Goal: Task Accomplishment & Management: Manage account settings

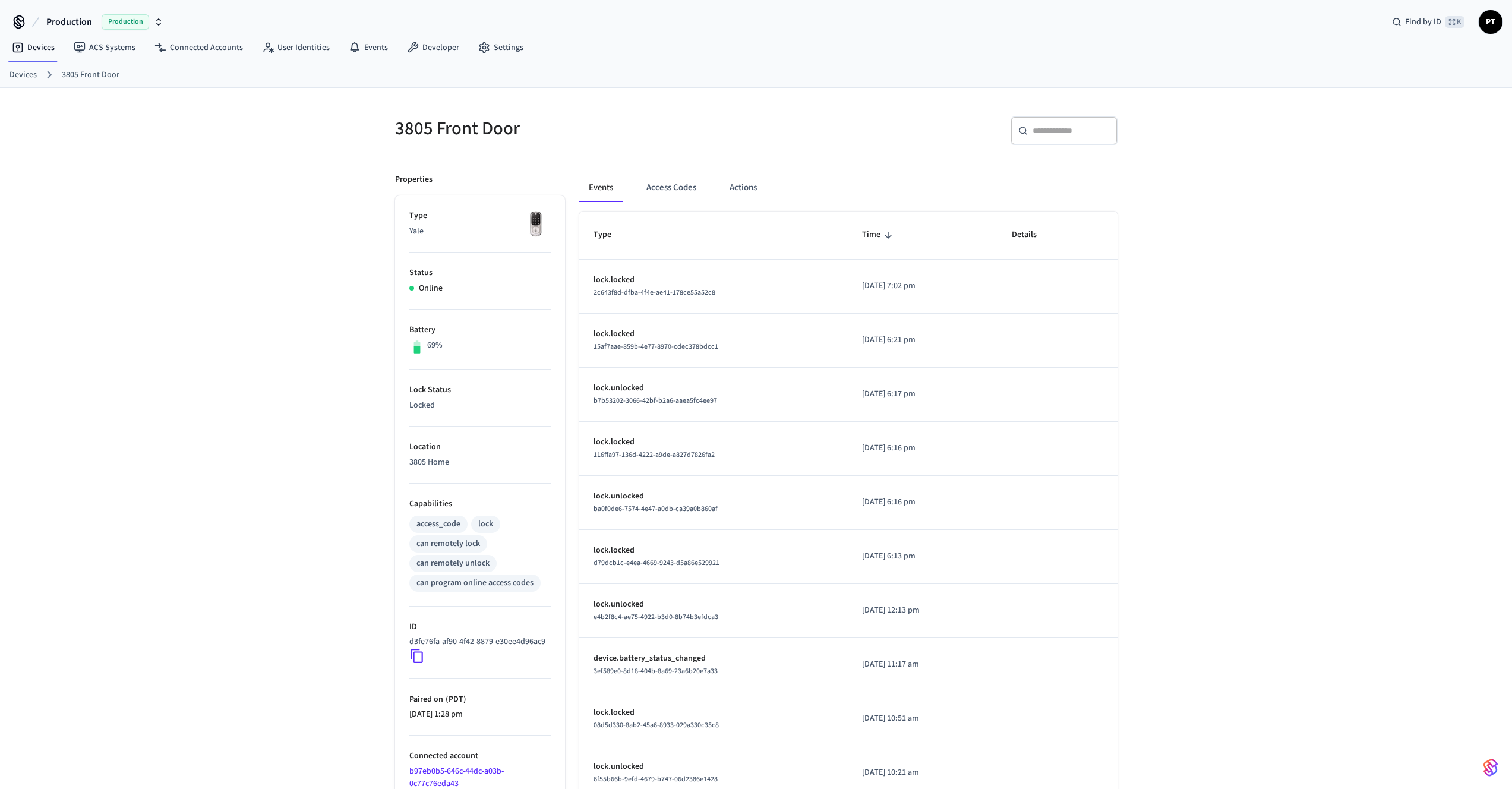
click at [29, 75] on link "Devices" at bounding box center [23, 75] width 27 height 13
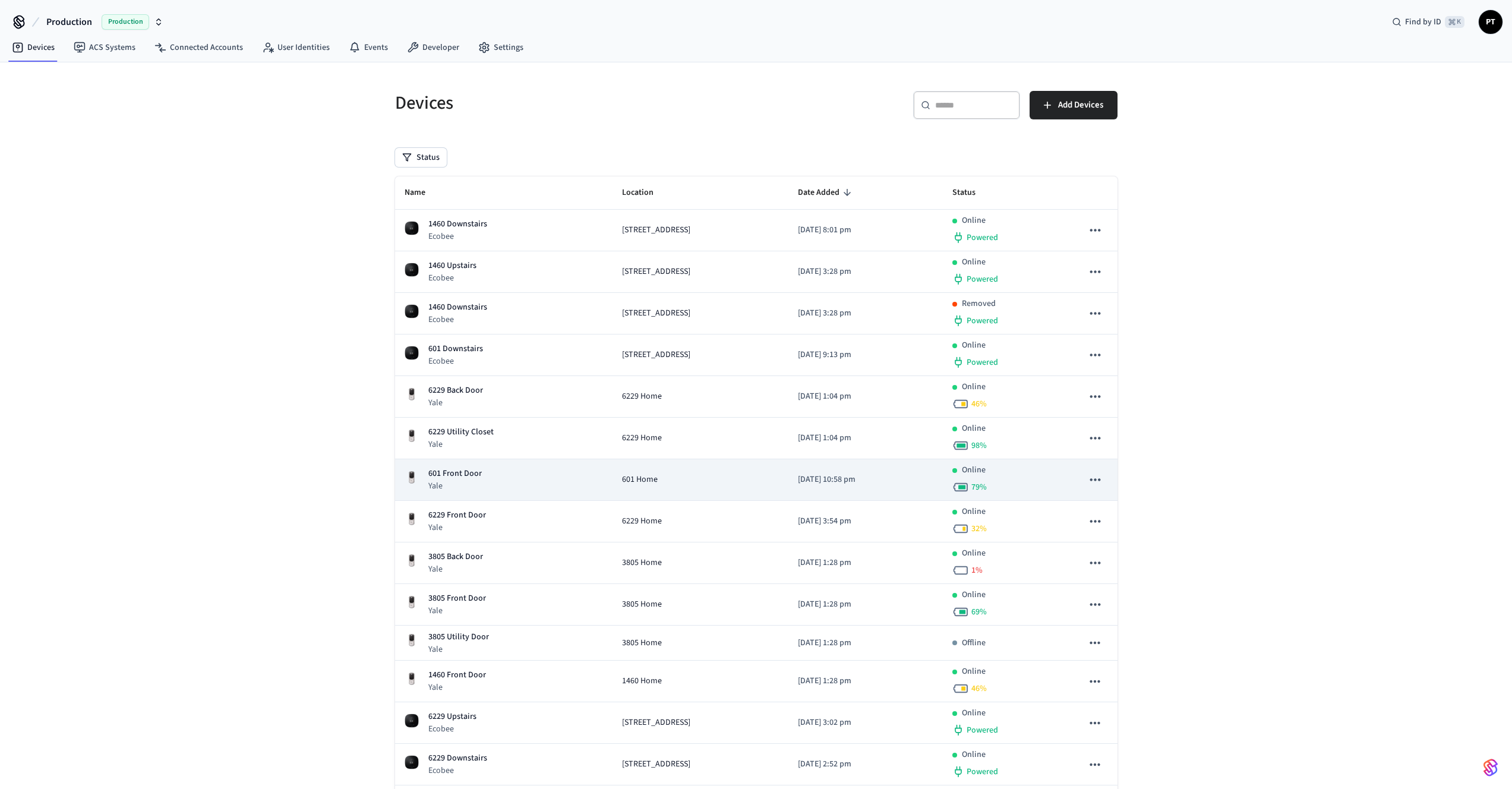
click at [483, 472] on div "601 Front Door Yale" at bounding box center [504, 479] width 199 height 25
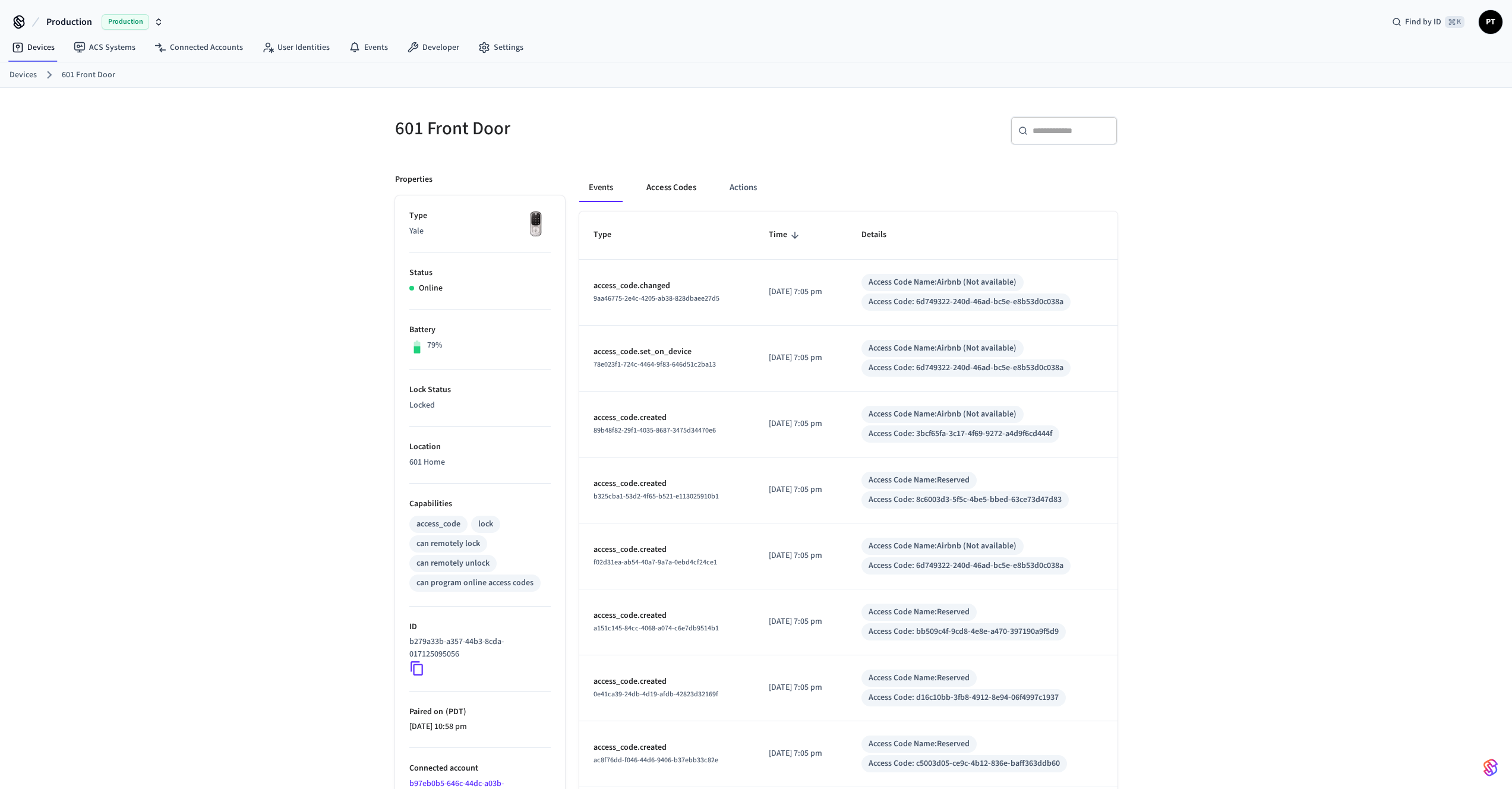
click at [688, 189] on button "Access Codes" at bounding box center [670, 187] width 69 height 28
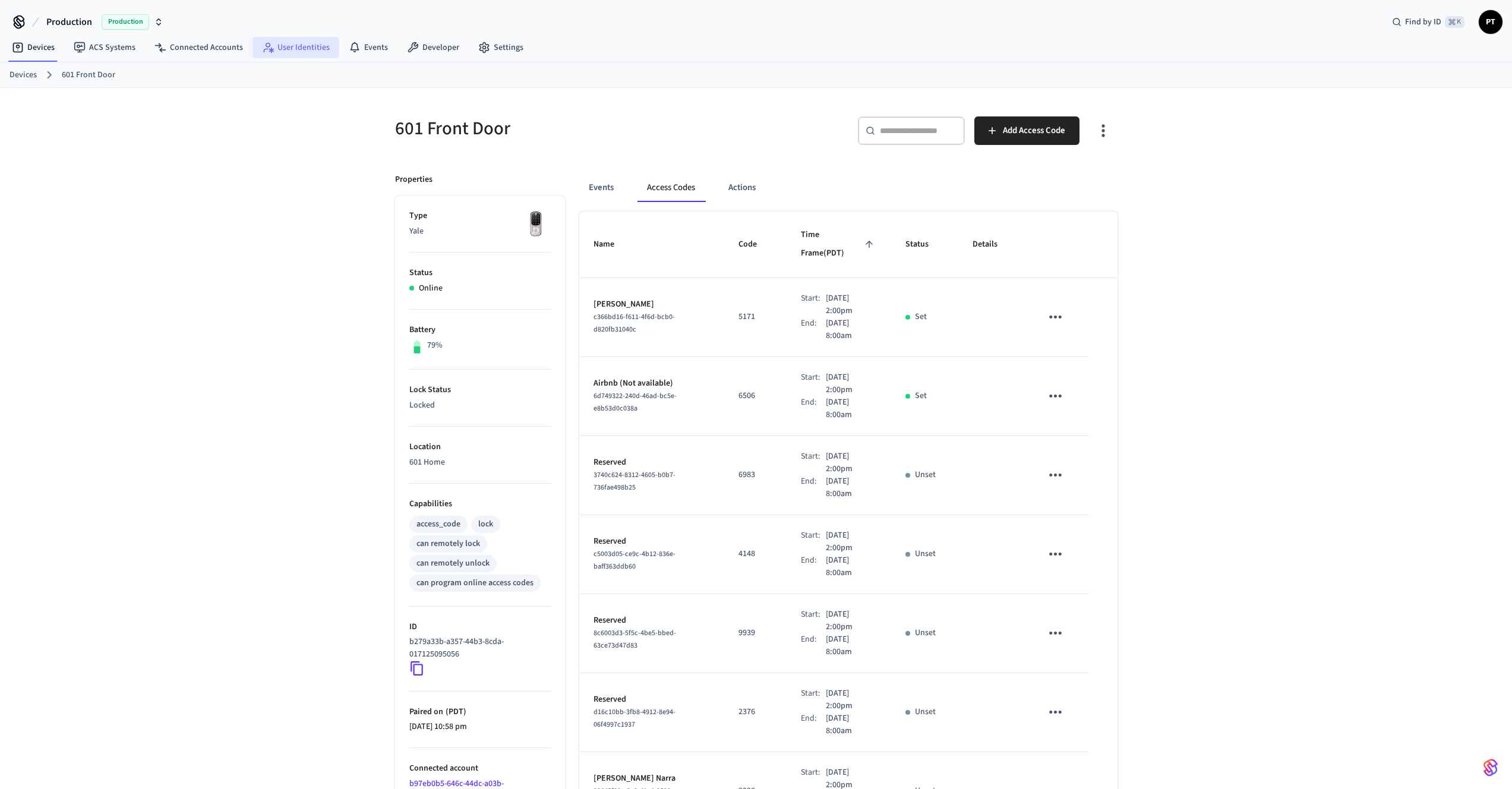
click at [316, 53] on link "User Identities" at bounding box center [295, 47] width 87 height 21
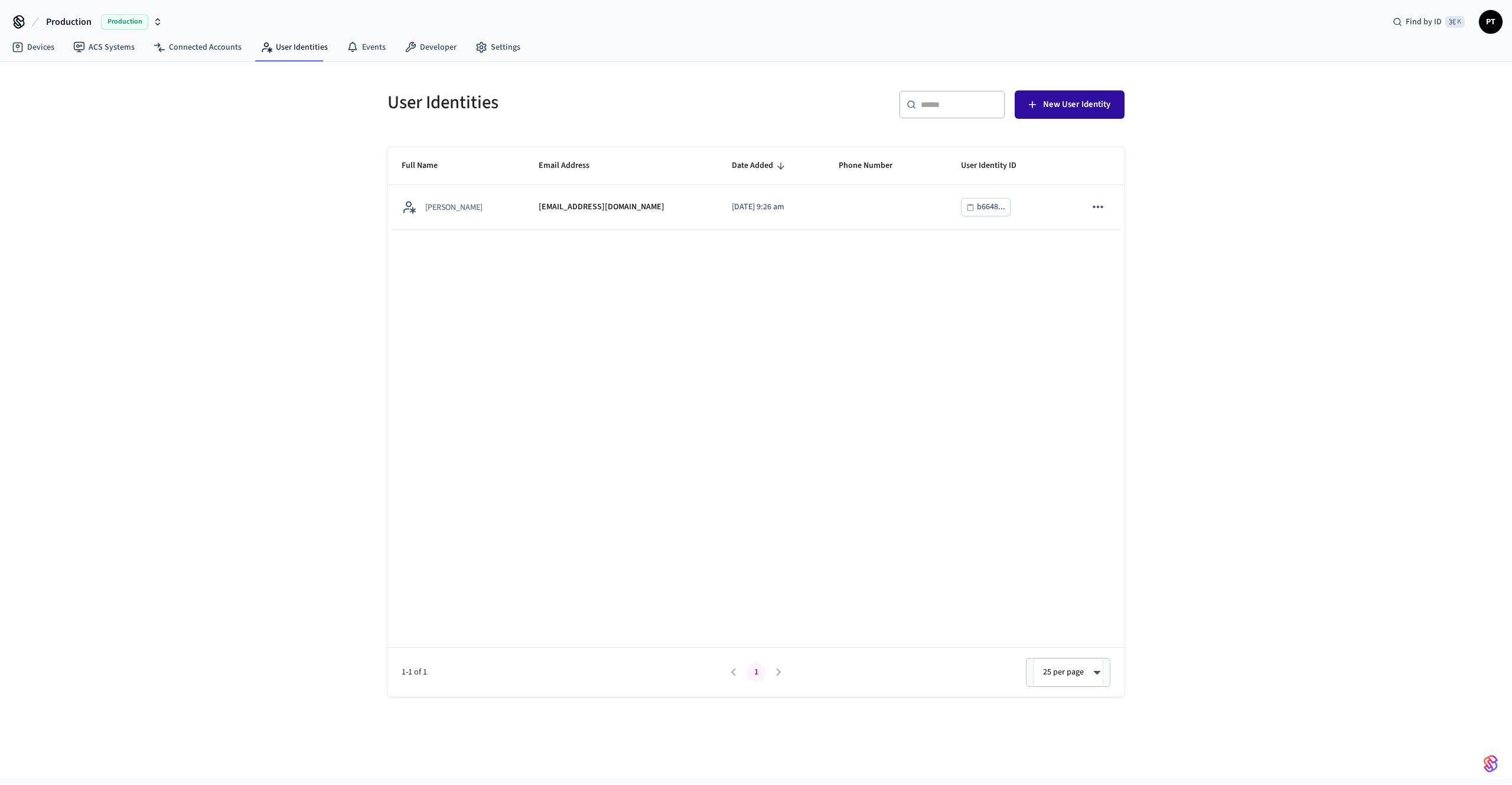
click at [1040, 93] on button "New User Identity" at bounding box center [1069, 104] width 110 height 28
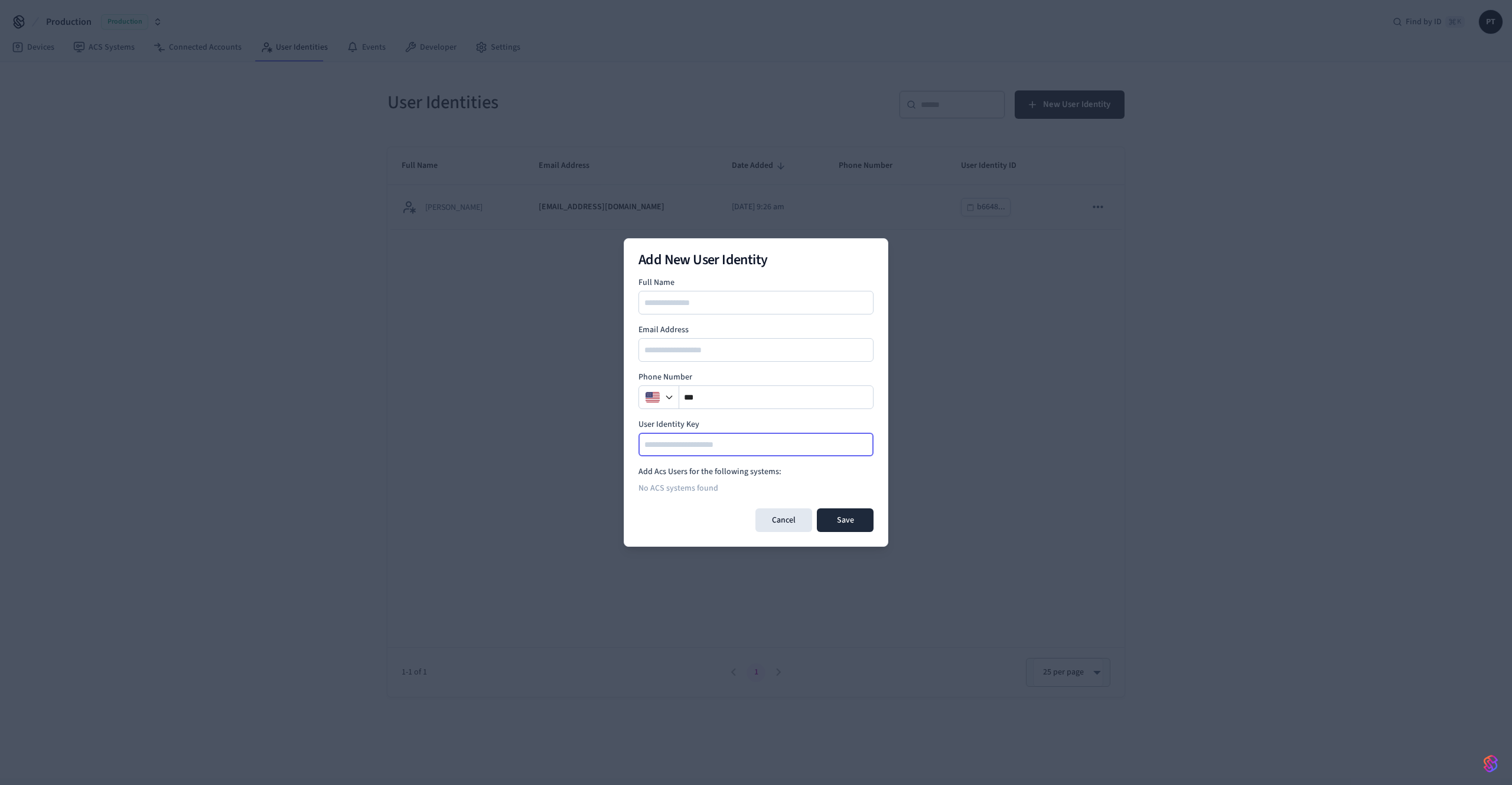
click at [705, 440] on input at bounding box center [756, 445] width 234 height 15
click at [708, 414] on div "Full Name Email Address Phone Number ** User Identity Key" at bounding box center [756, 366] width 235 height 179
click at [690, 485] on div "No ACS systems found" at bounding box center [756, 488] width 235 height 21
click at [700, 296] on input at bounding box center [756, 303] width 234 height 15
type input "*******"
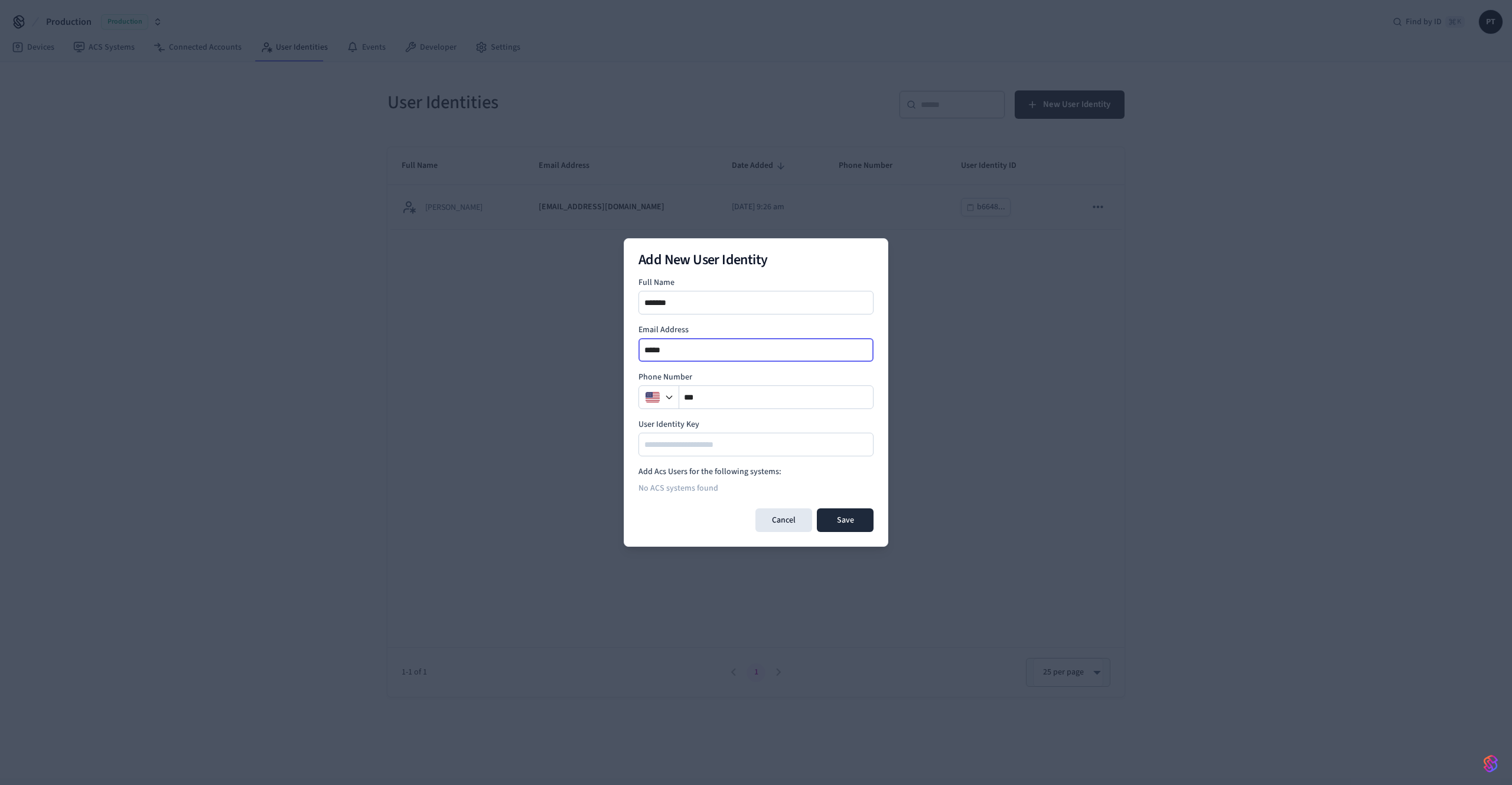
type input "*****"
click at [685, 306] on input "*******" at bounding box center [756, 303] width 234 height 15
type input "**********"
click at [746, 559] on body "**********" at bounding box center [756, 388] width 1512 height 778
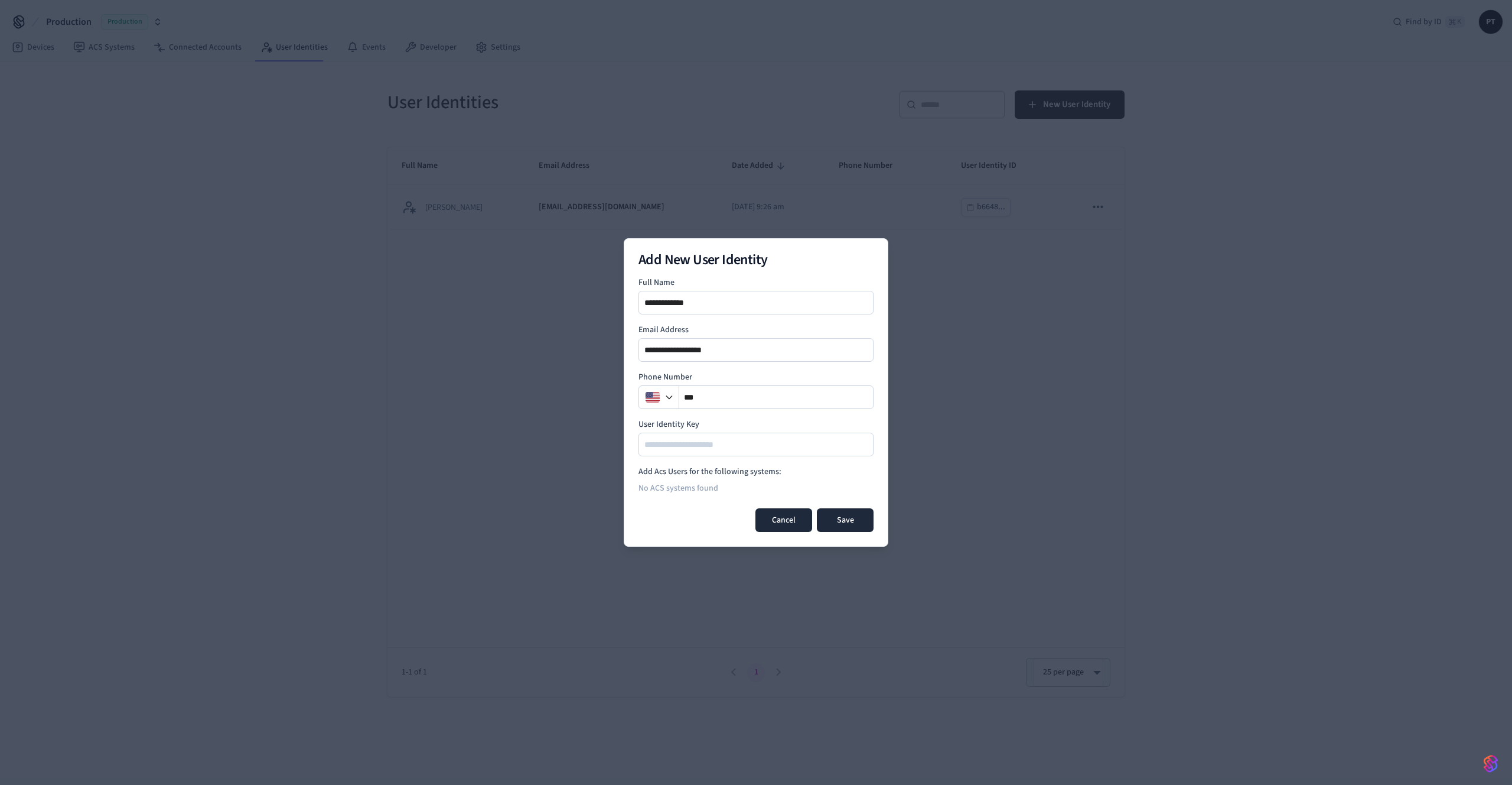
click at [793, 518] on button "Cancel" at bounding box center [784, 520] width 56 height 24
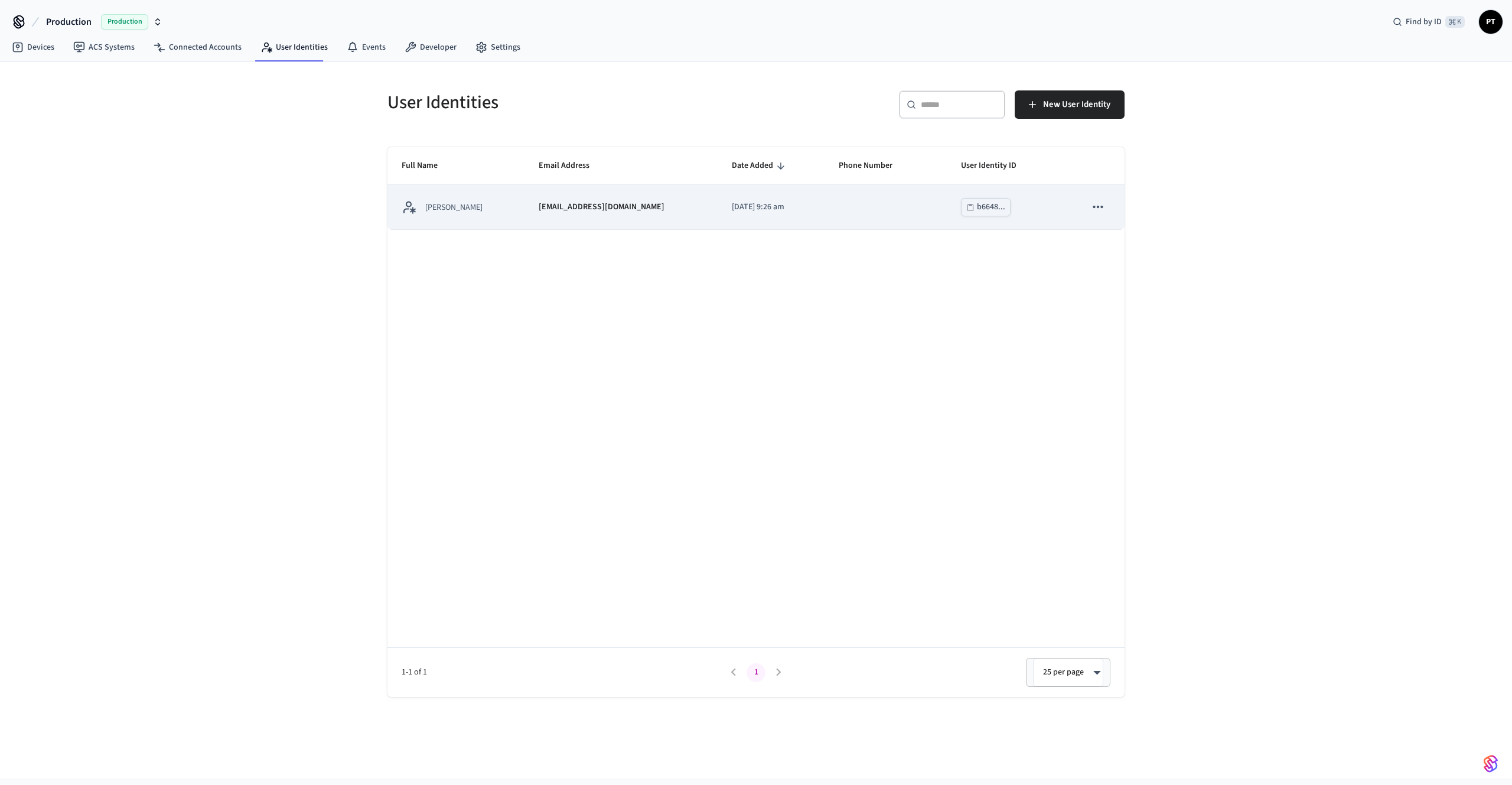
click at [1101, 208] on icon "sticky table" at bounding box center [1097, 206] width 15 height 15
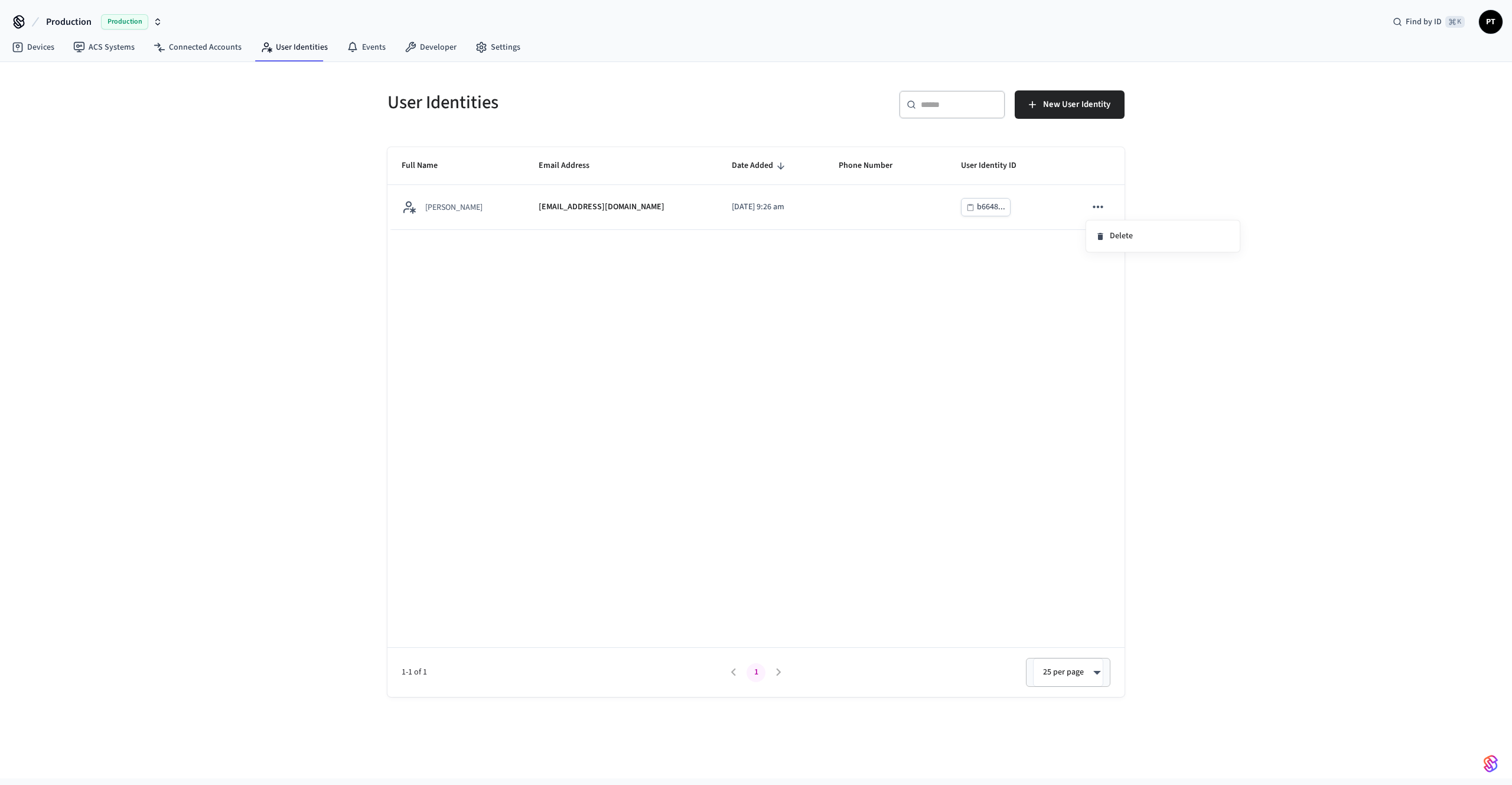
click at [1144, 179] on div at bounding box center [756, 392] width 1512 height 785
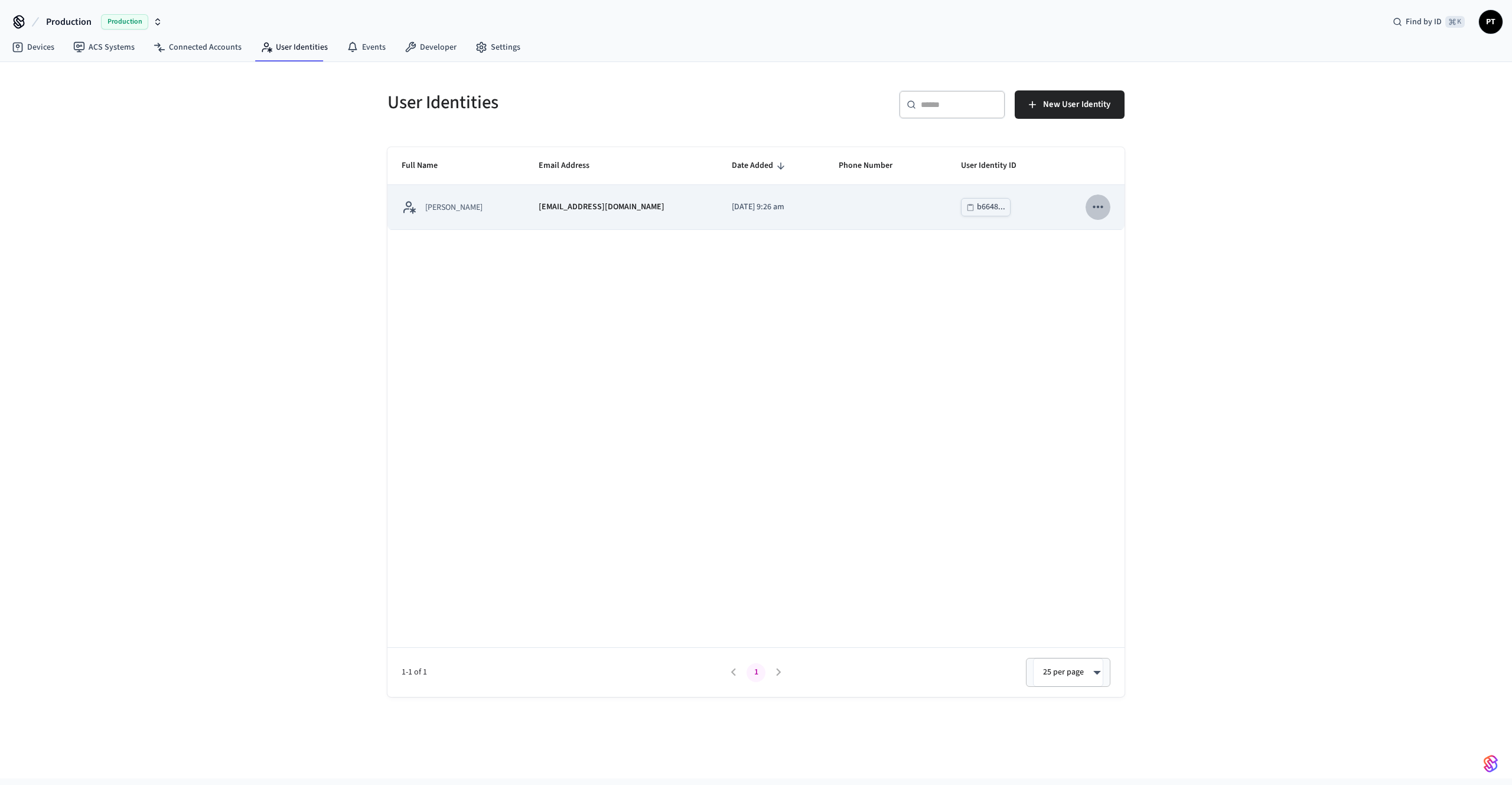
click at [1093, 203] on icon "sticky table" at bounding box center [1097, 206] width 15 height 15
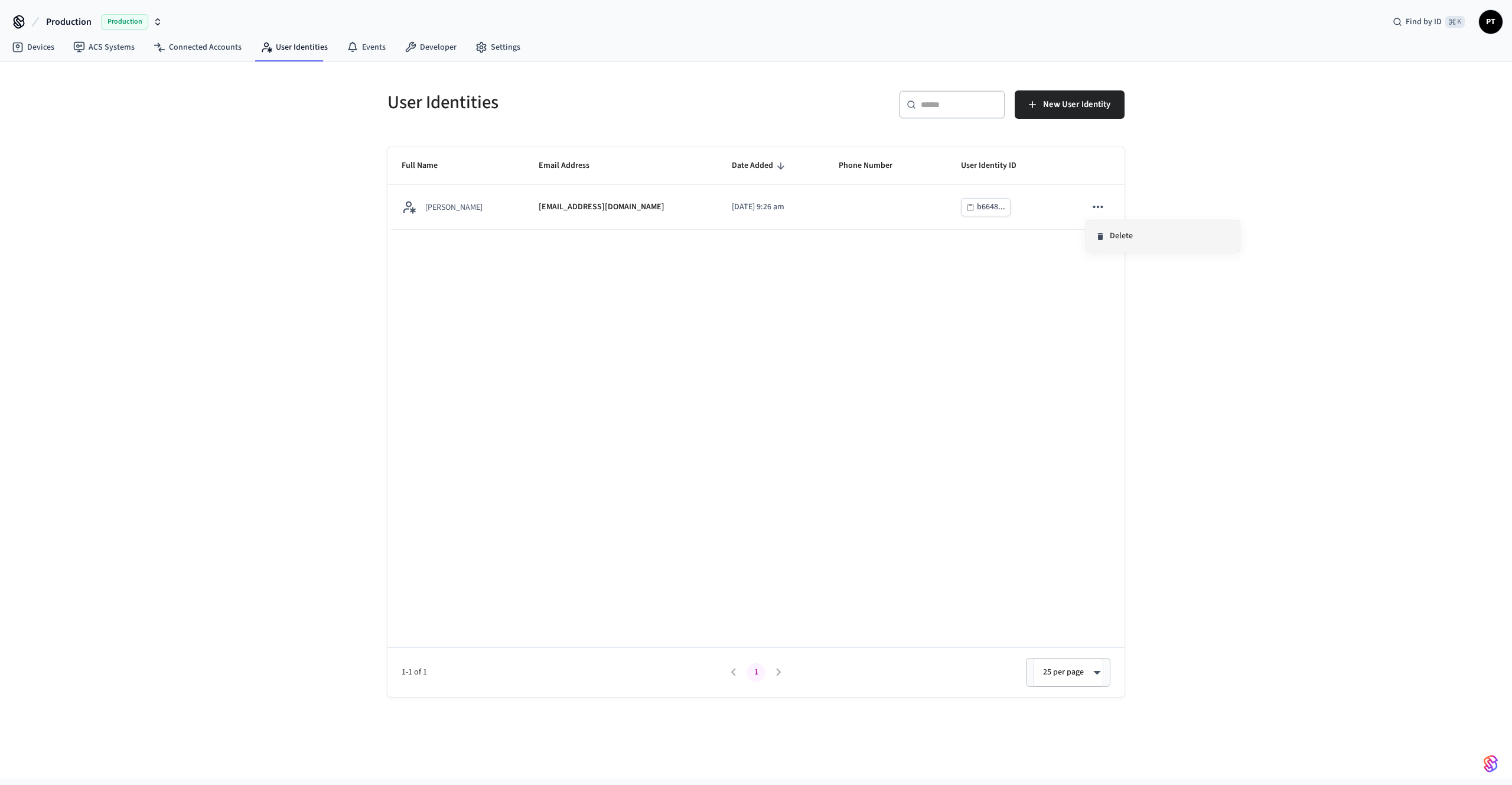
click at [1107, 240] on li "Delete" at bounding box center [1163, 236] width 154 height 31
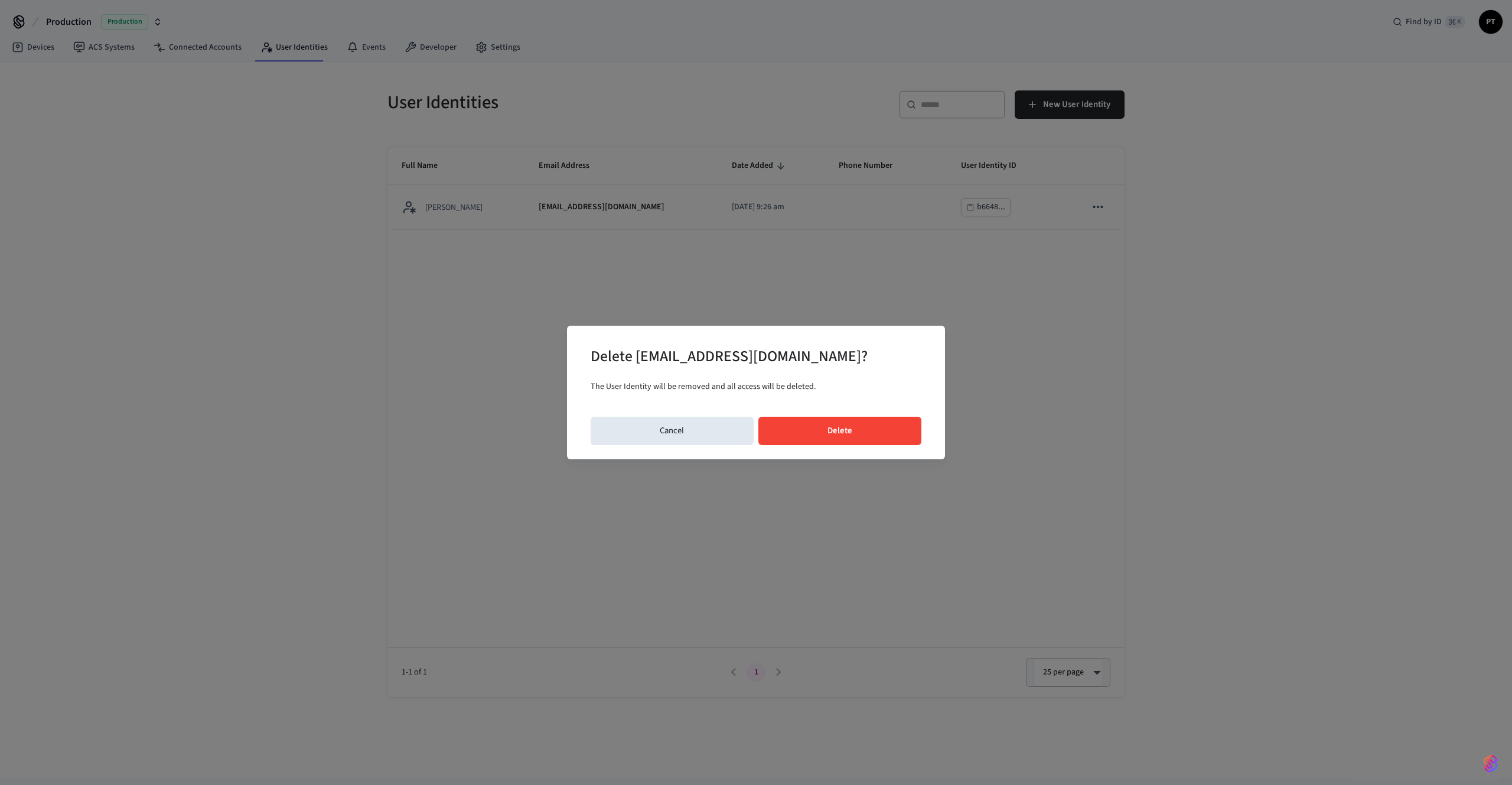
click at [846, 429] on button "Delete" at bounding box center [840, 430] width 164 height 28
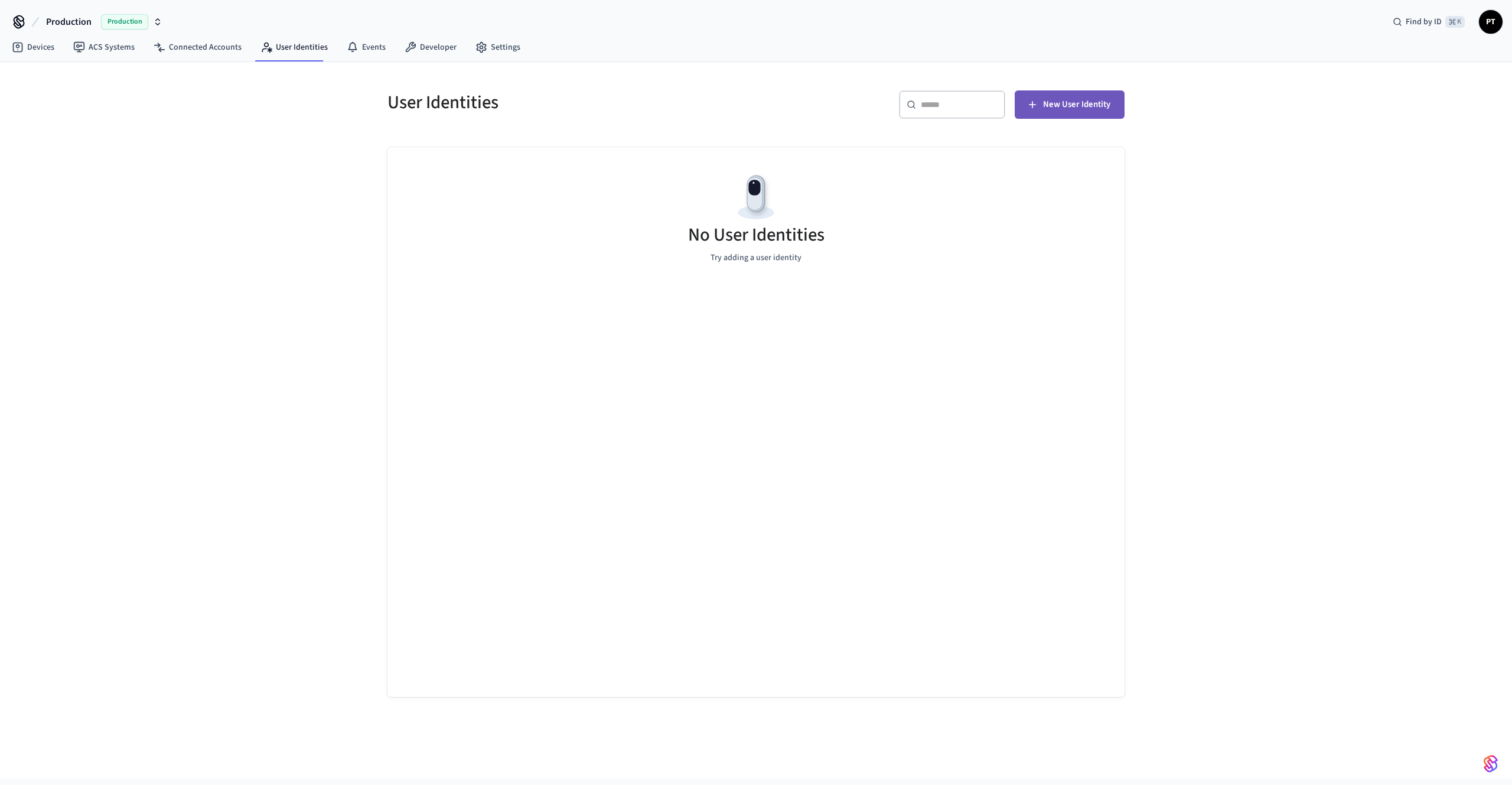
click at [1053, 105] on span "New User Identity" at bounding box center [1076, 105] width 67 height 15
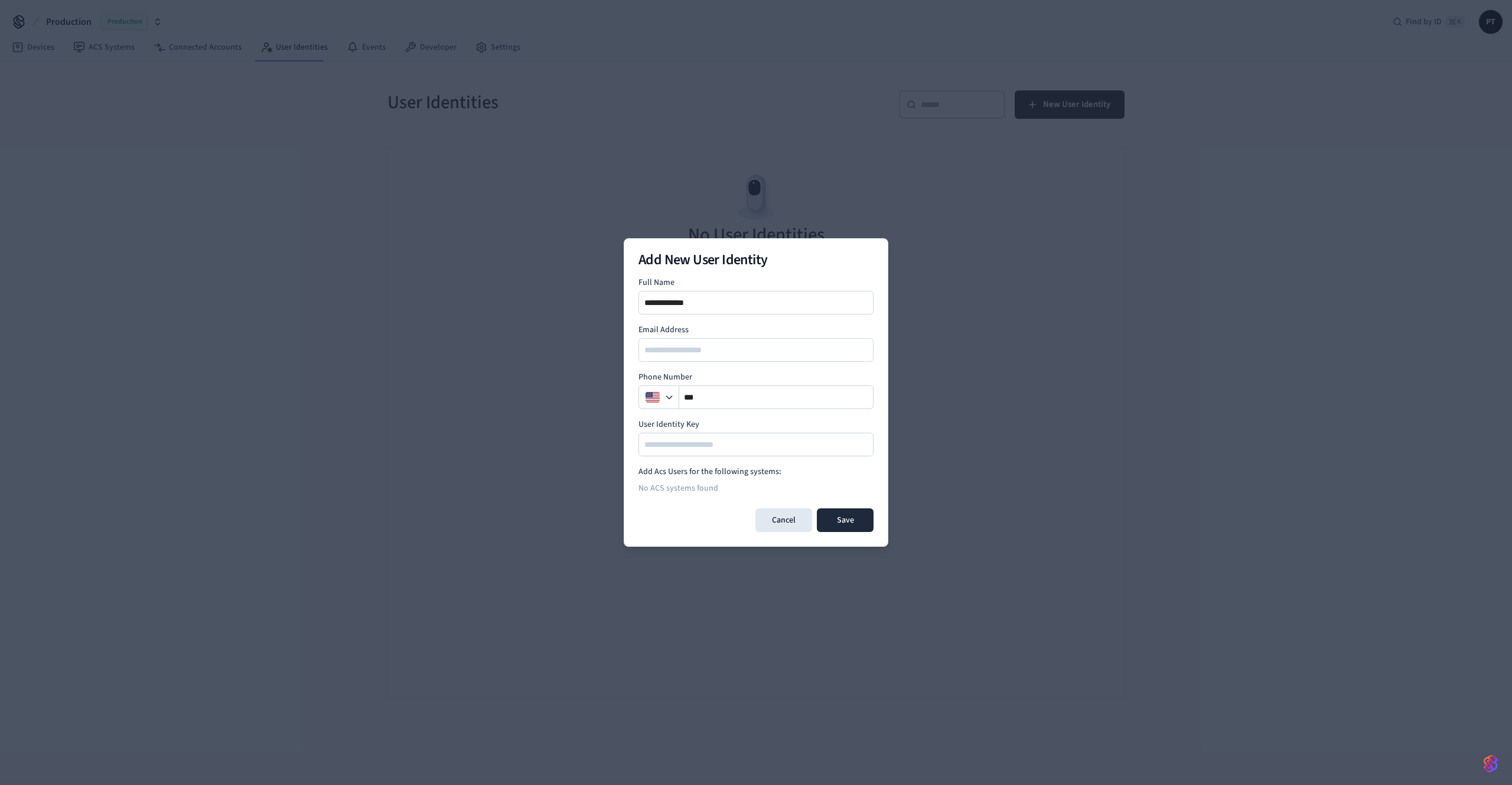
type input "**********"
click at [773, 399] on input "**" at bounding box center [776, 398] width 195 height 15
type input "**********"
click at [863, 523] on button "Save" at bounding box center [845, 520] width 56 height 24
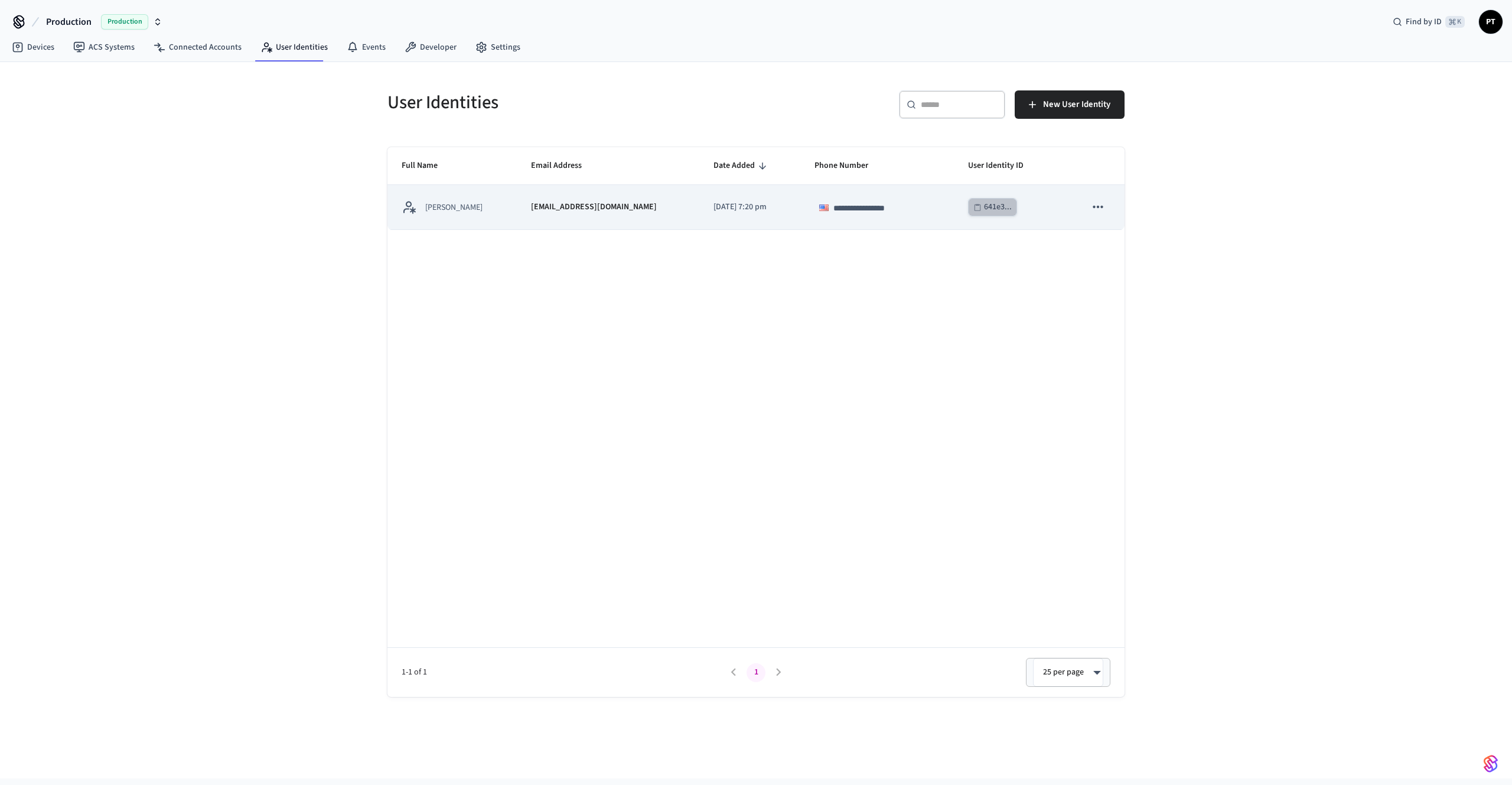
click at [994, 206] on div "641e3..." at bounding box center [997, 207] width 28 height 15
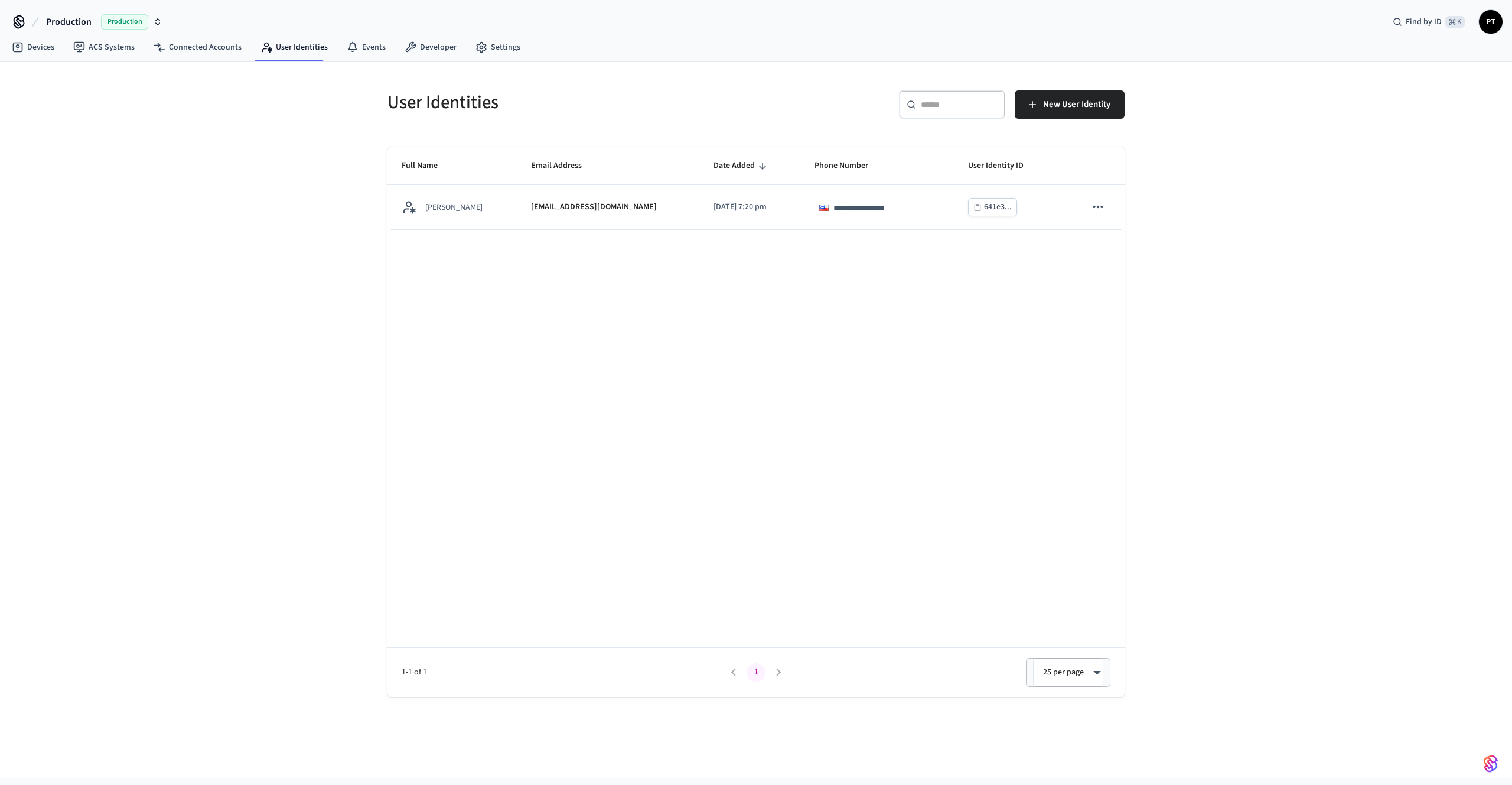
click at [1498, 19] on span "PT" at bounding box center [1490, 21] width 21 height 21
click at [260, 136] on div "**********" at bounding box center [756, 419] width 1512 height 716
click at [210, 48] on link "Connected Accounts" at bounding box center [197, 46] width 107 height 21
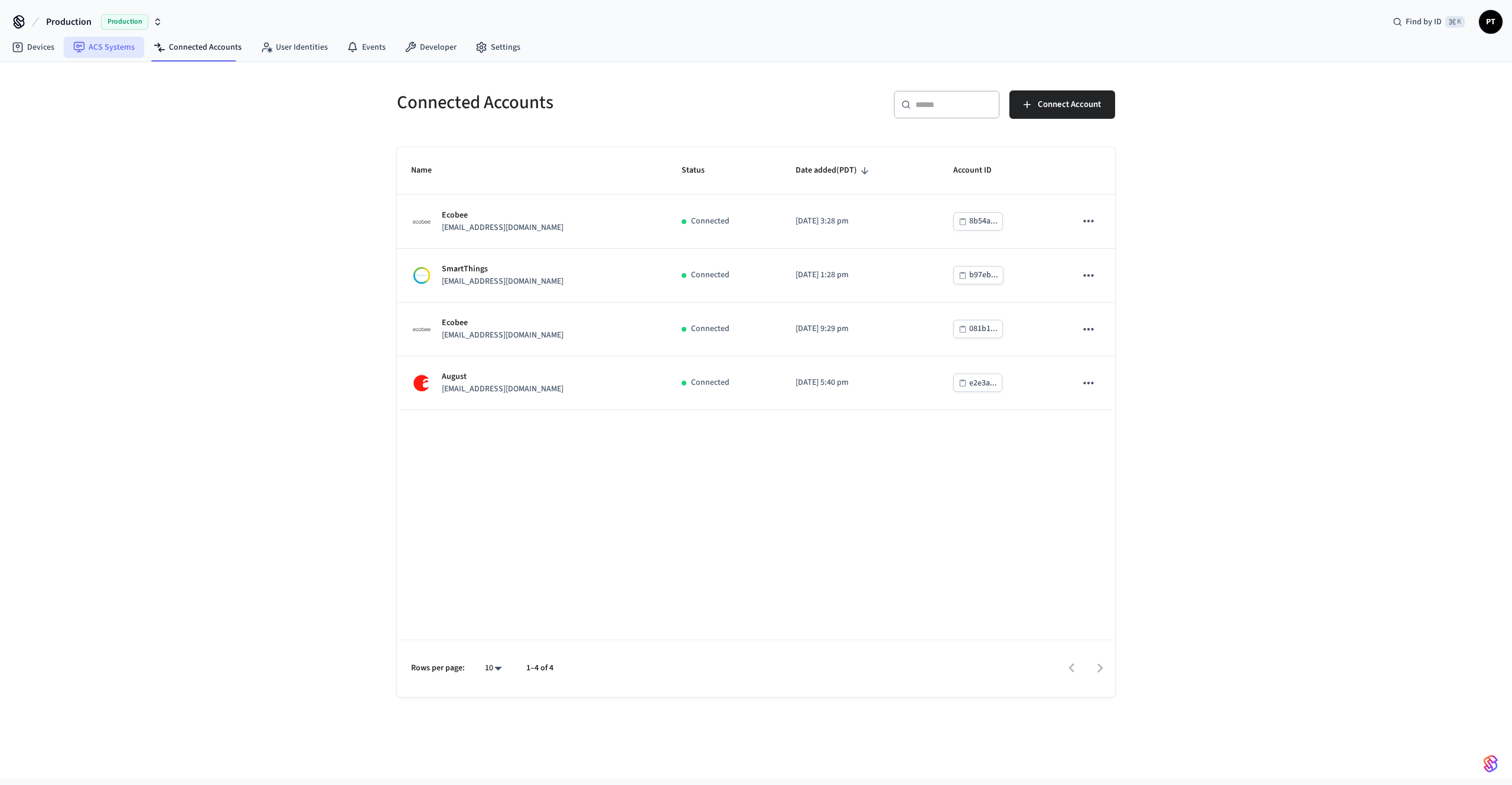
click at [117, 45] on link "ACS Systems" at bounding box center [104, 46] width 80 height 21
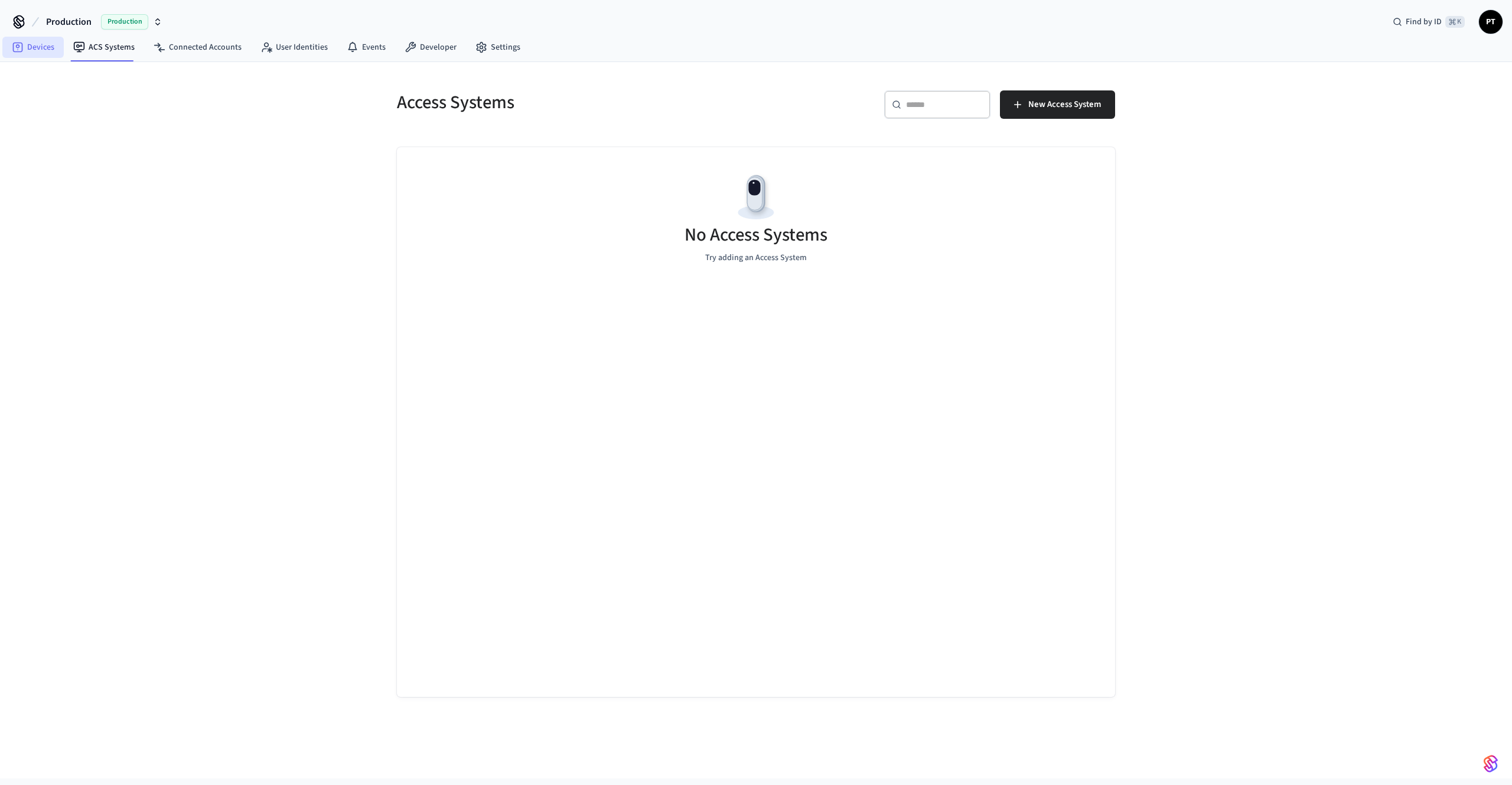
click at [45, 51] on link "Devices" at bounding box center [34, 46] width 62 height 21
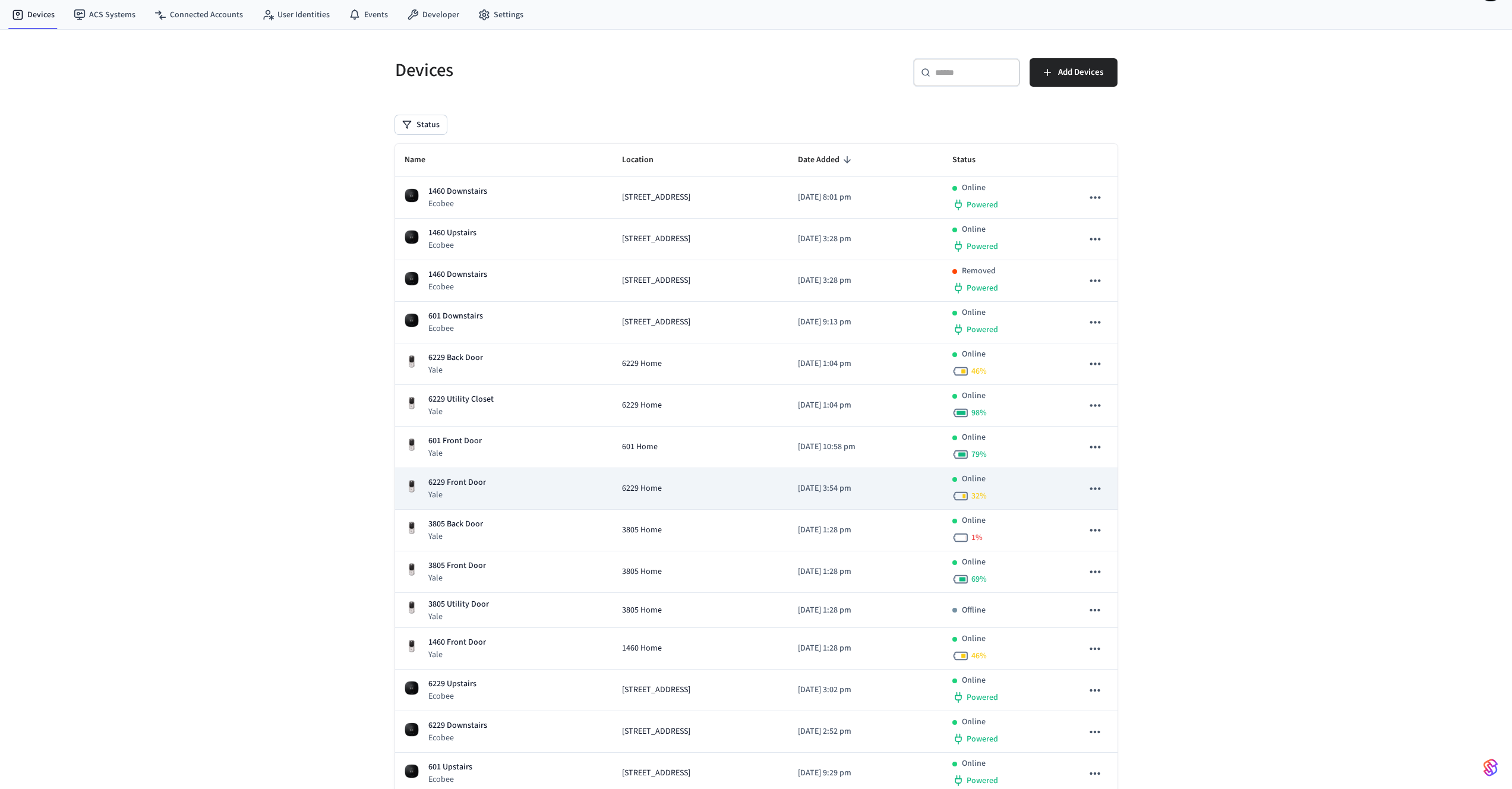
scroll to position [196, 0]
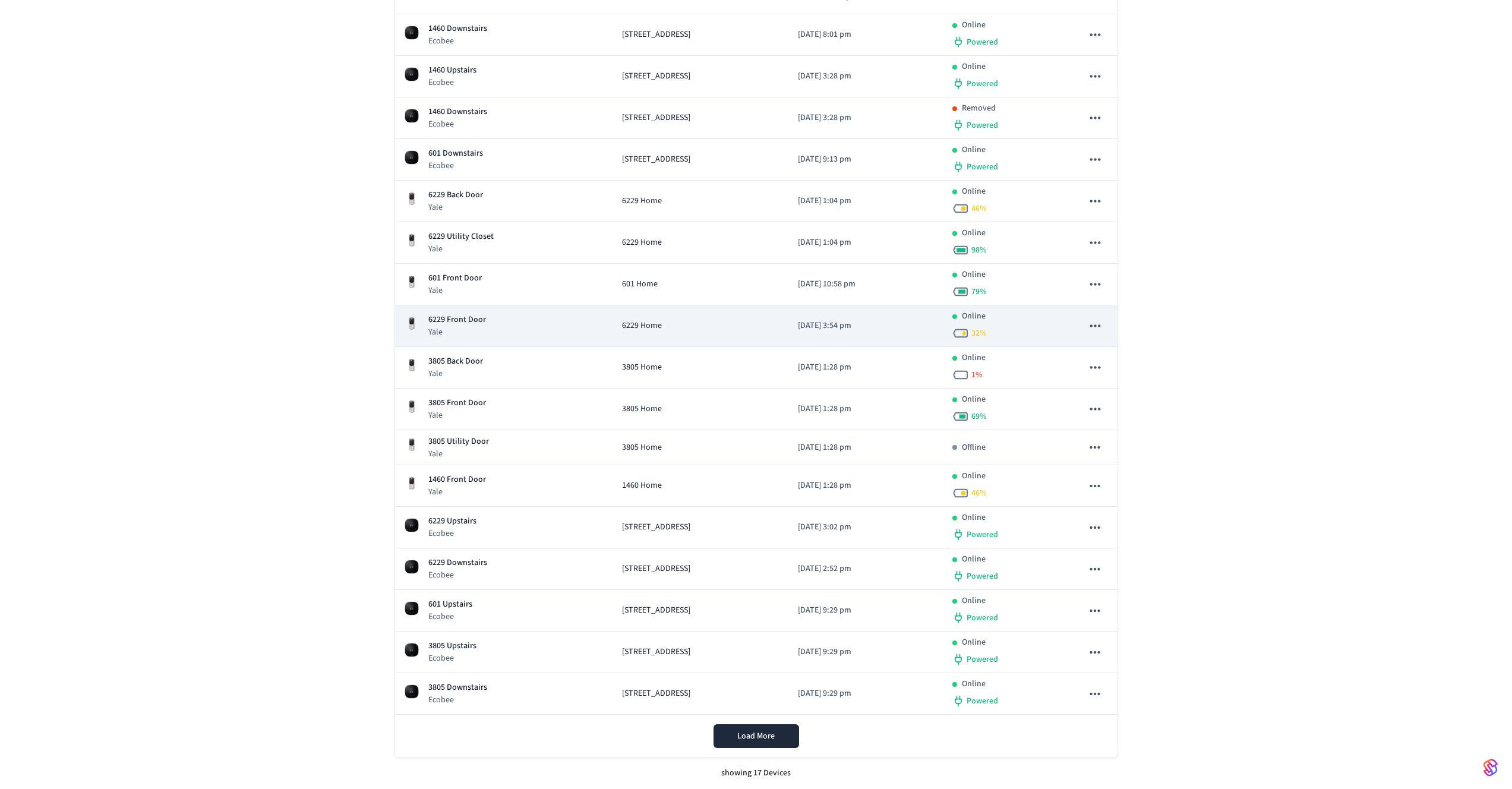
click at [506, 472] on td "1460 Front Door Yale" at bounding box center [504, 485] width 218 height 41
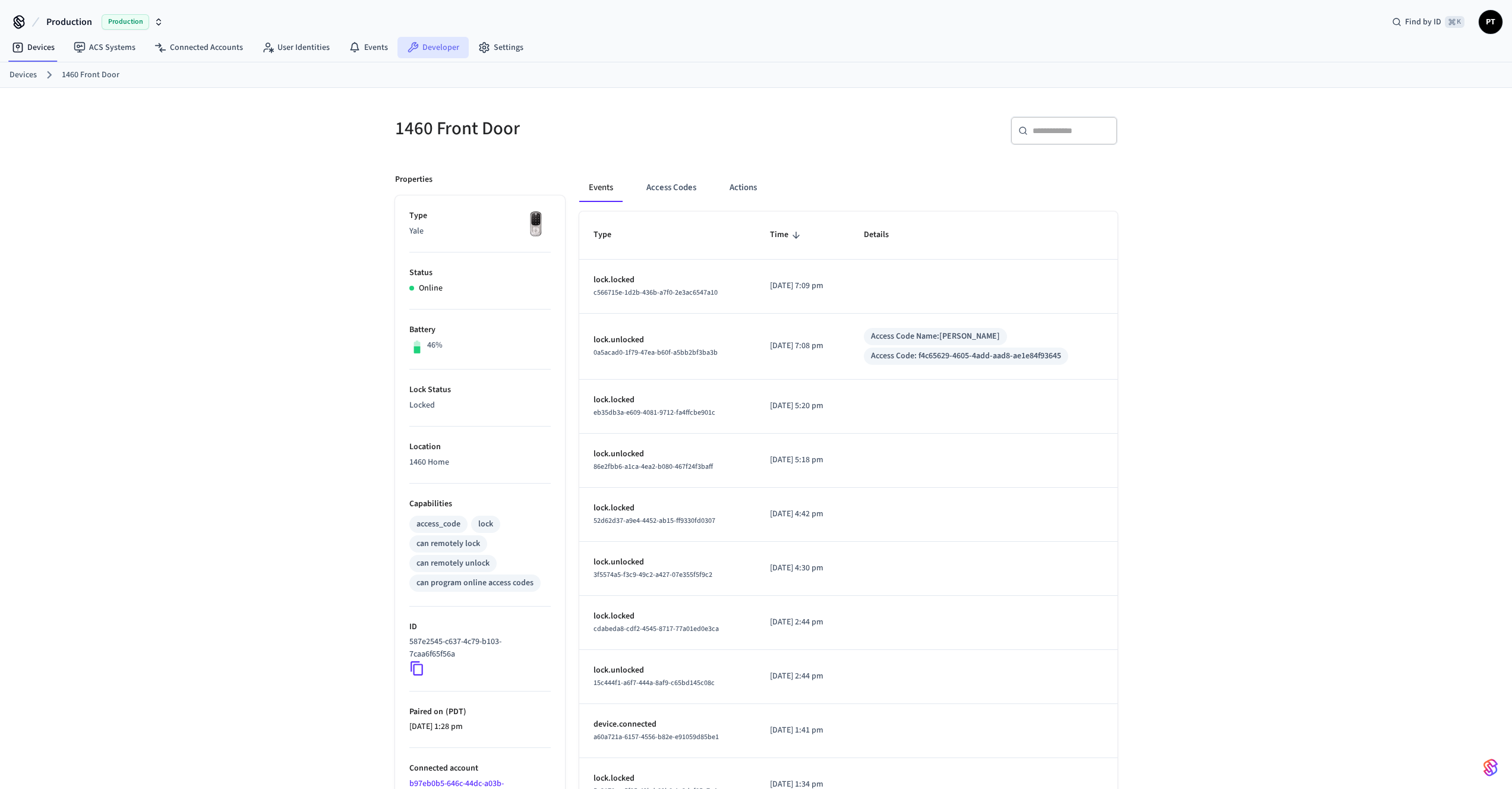
click at [419, 49] on link "Developer" at bounding box center [434, 47] width 71 height 21
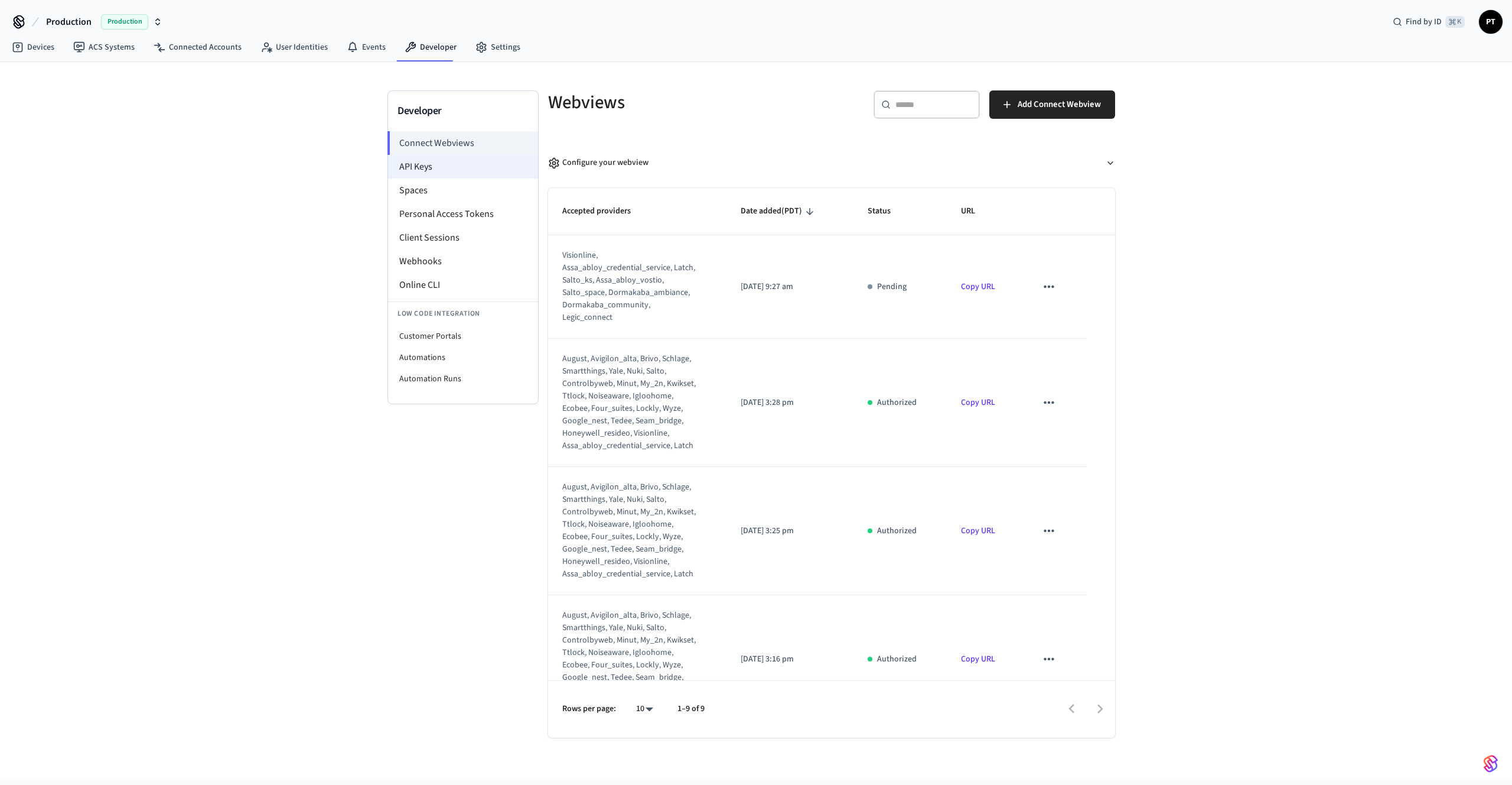
click at [440, 175] on li "API Keys" at bounding box center [463, 166] width 150 height 24
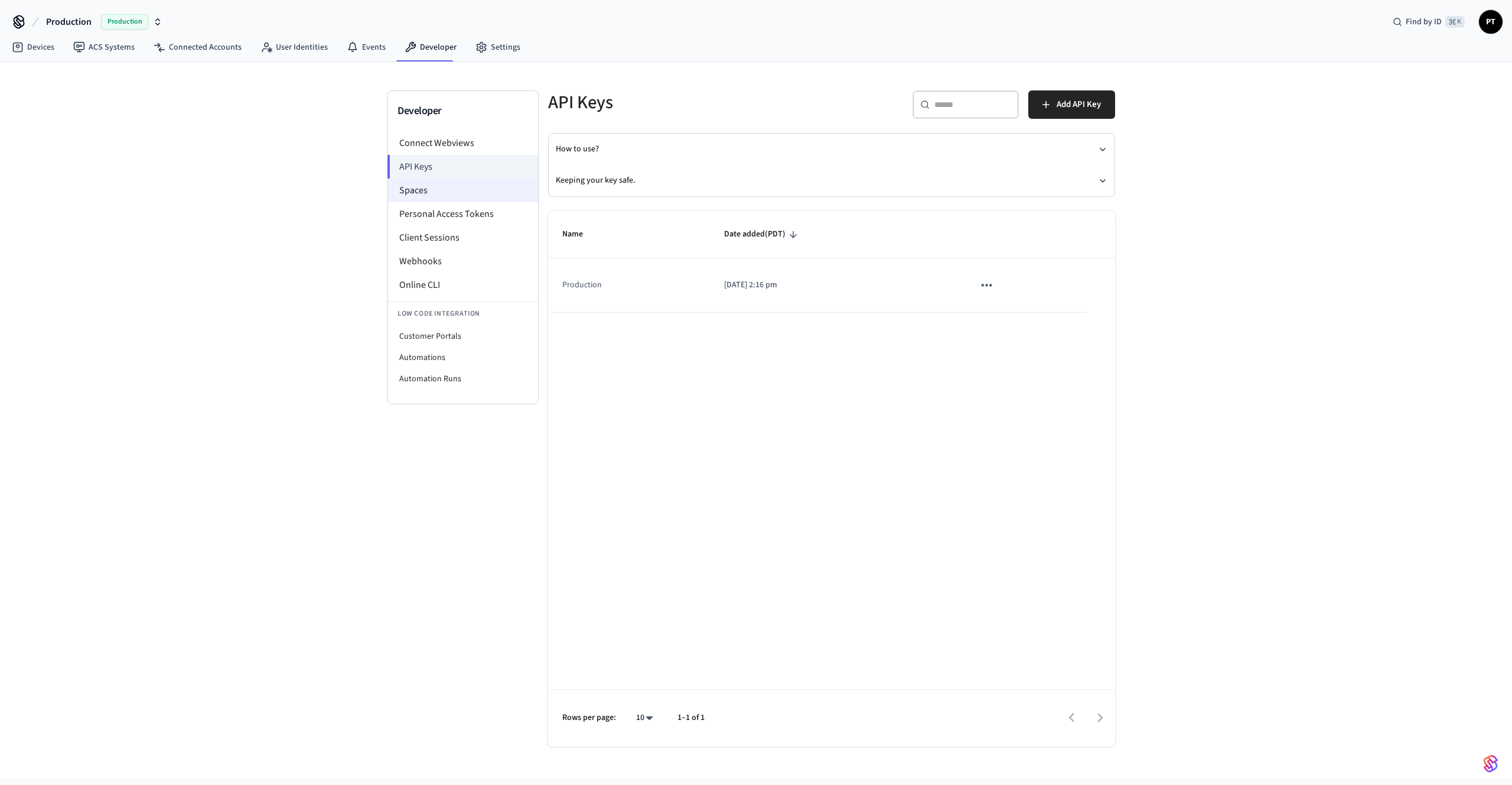
click at [436, 187] on li "Spaces" at bounding box center [463, 190] width 150 height 24
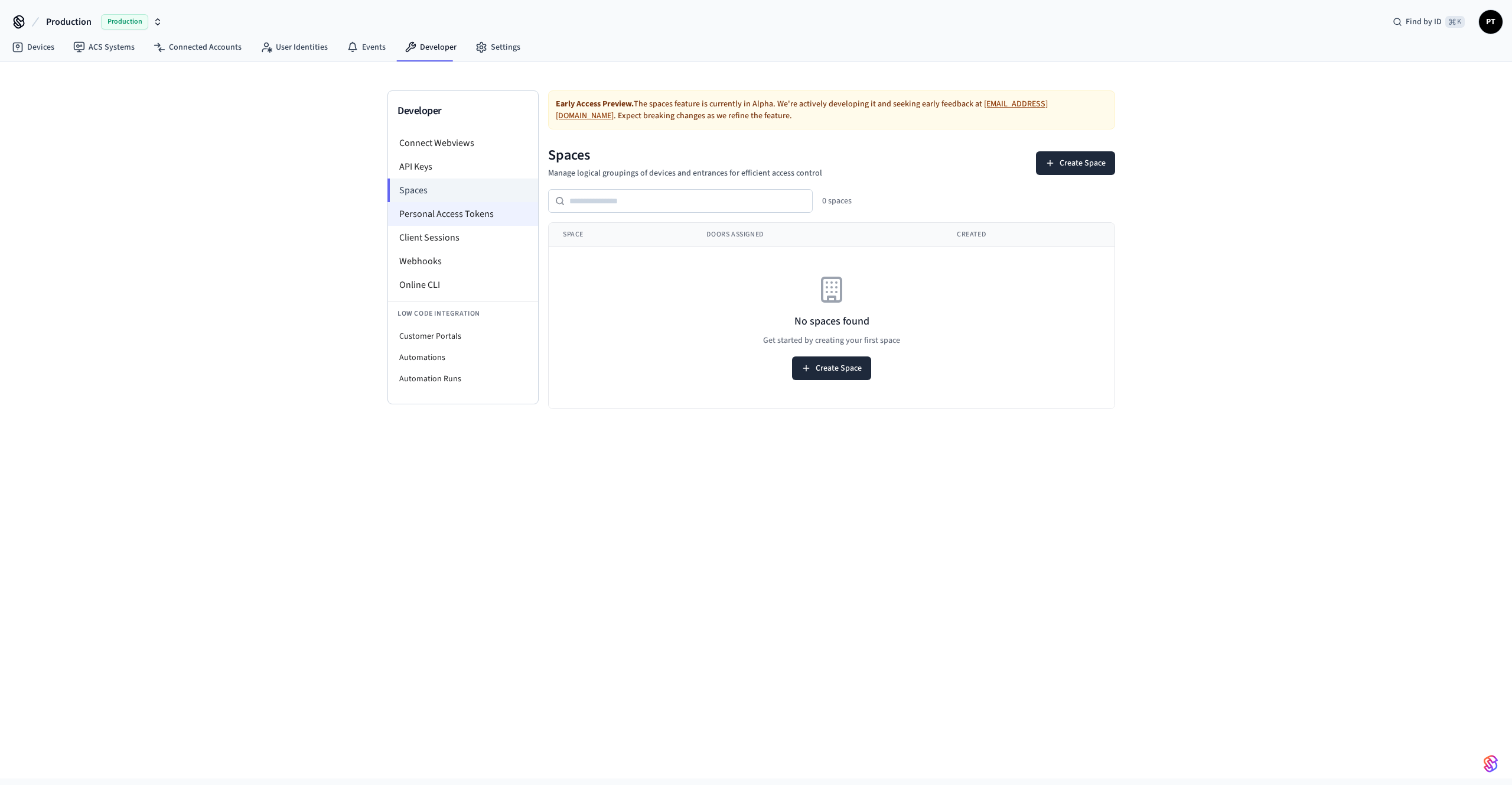
click at [449, 203] on li "Personal Access Tokens" at bounding box center [463, 214] width 150 height 24
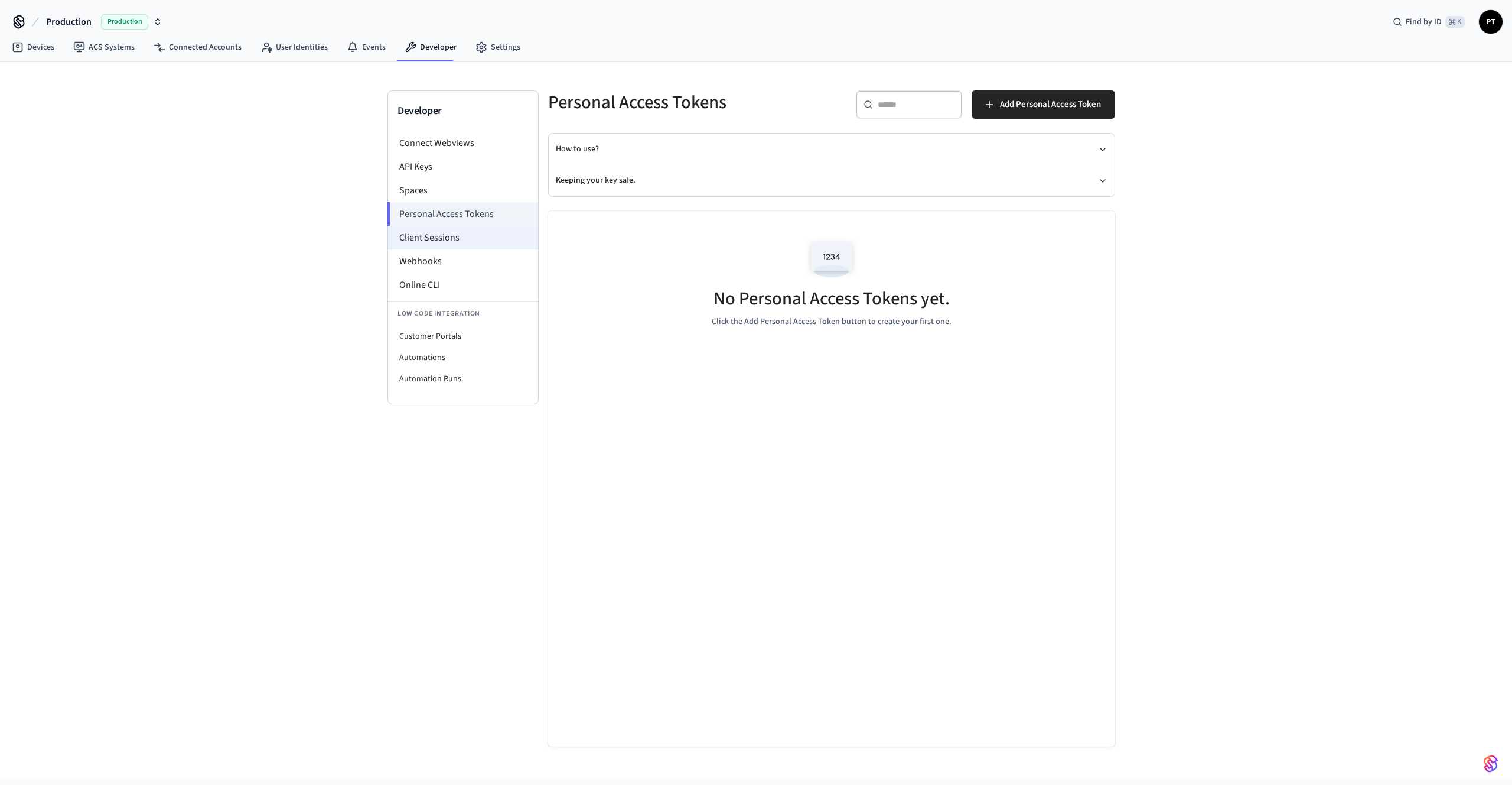
click at [450, 230] on li "Client Sessions" at bounding box center [463, 237] width 150 height 24
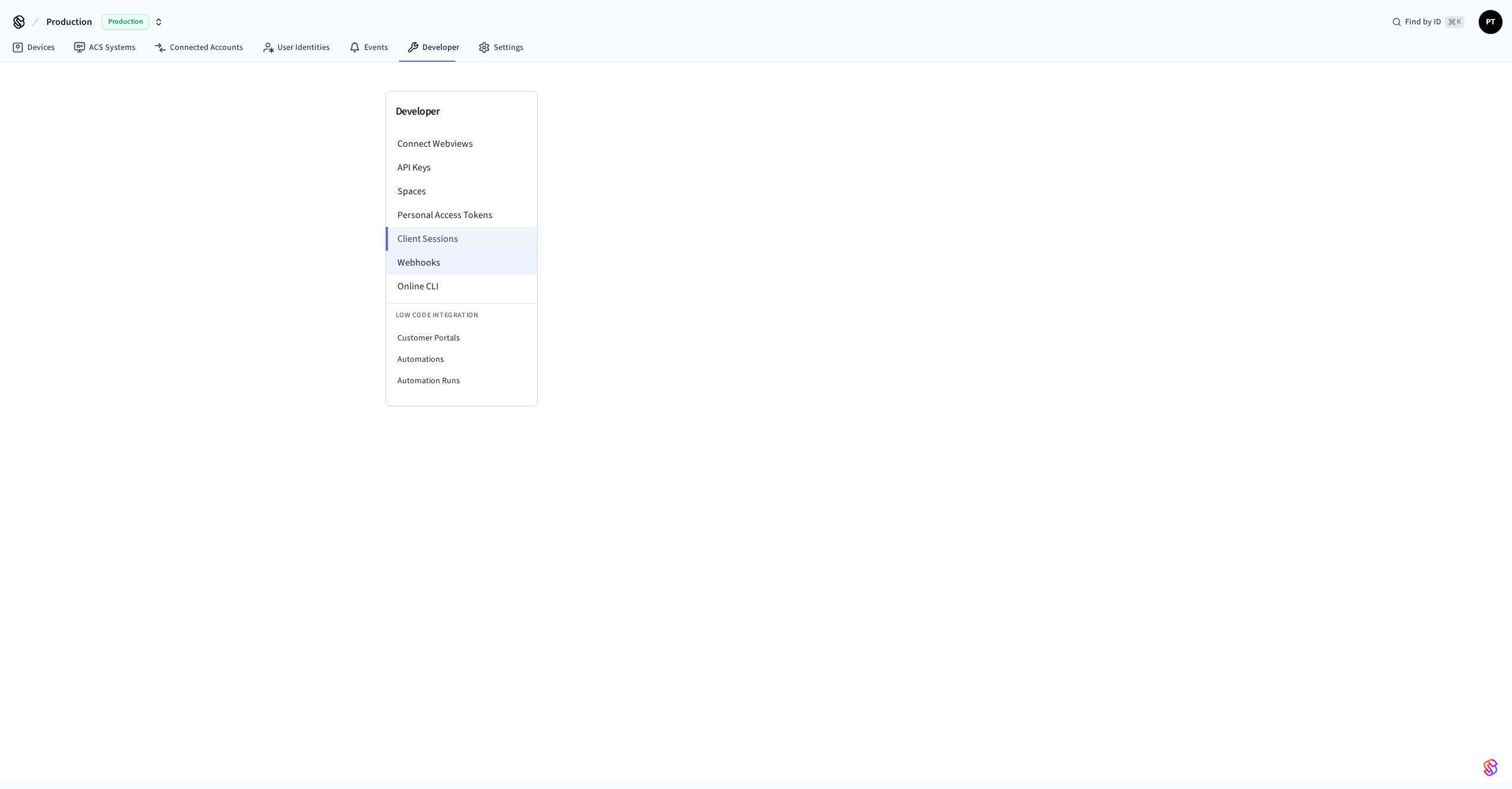
click at [446, 255] on li "Webhooks" at bounding box center [461, 262] width 151 height 24
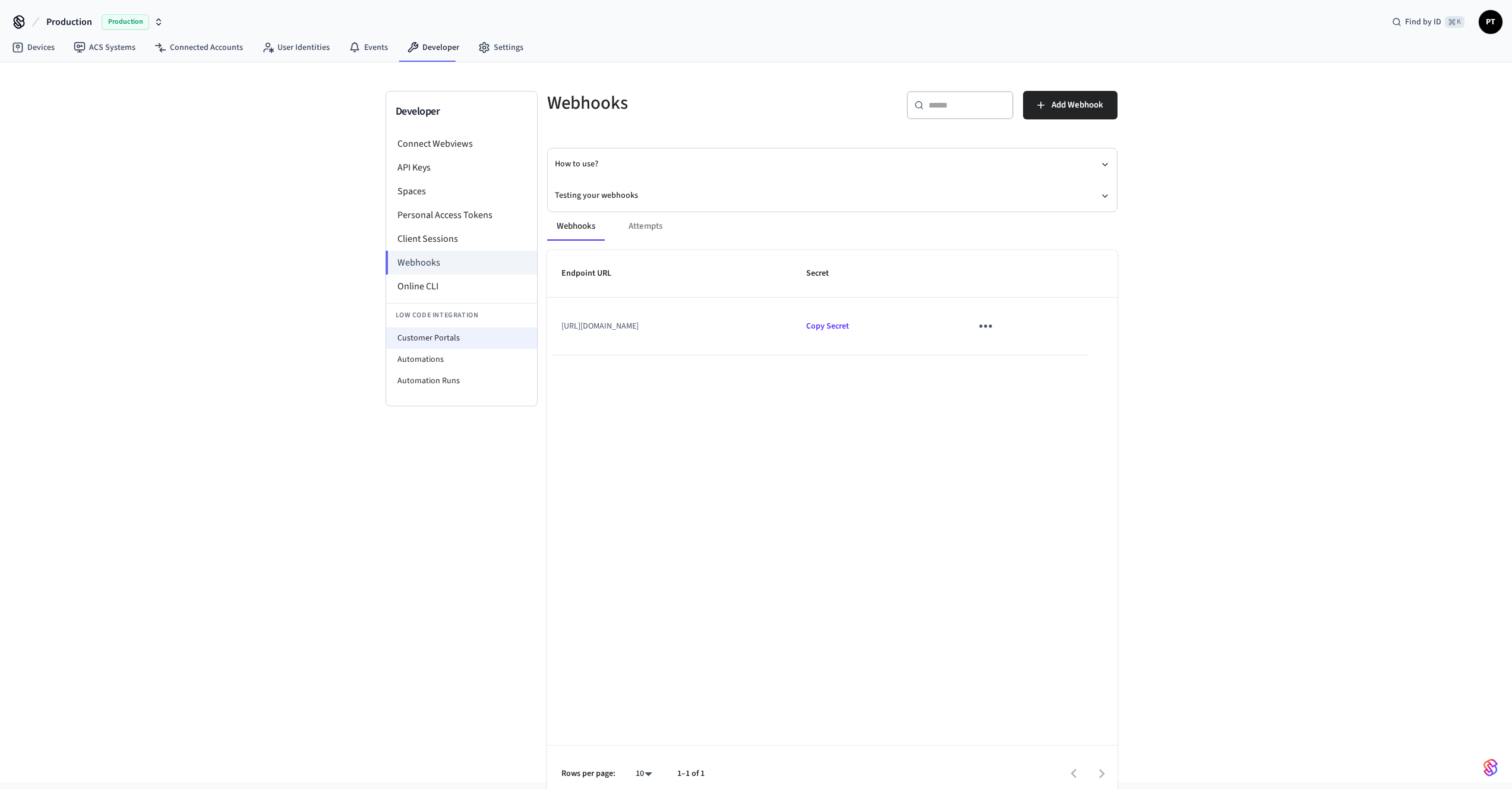
click at [442, 331] on li "Customer Portals" at bounding box center [461, 337] width 151 height 21
select select "**********"
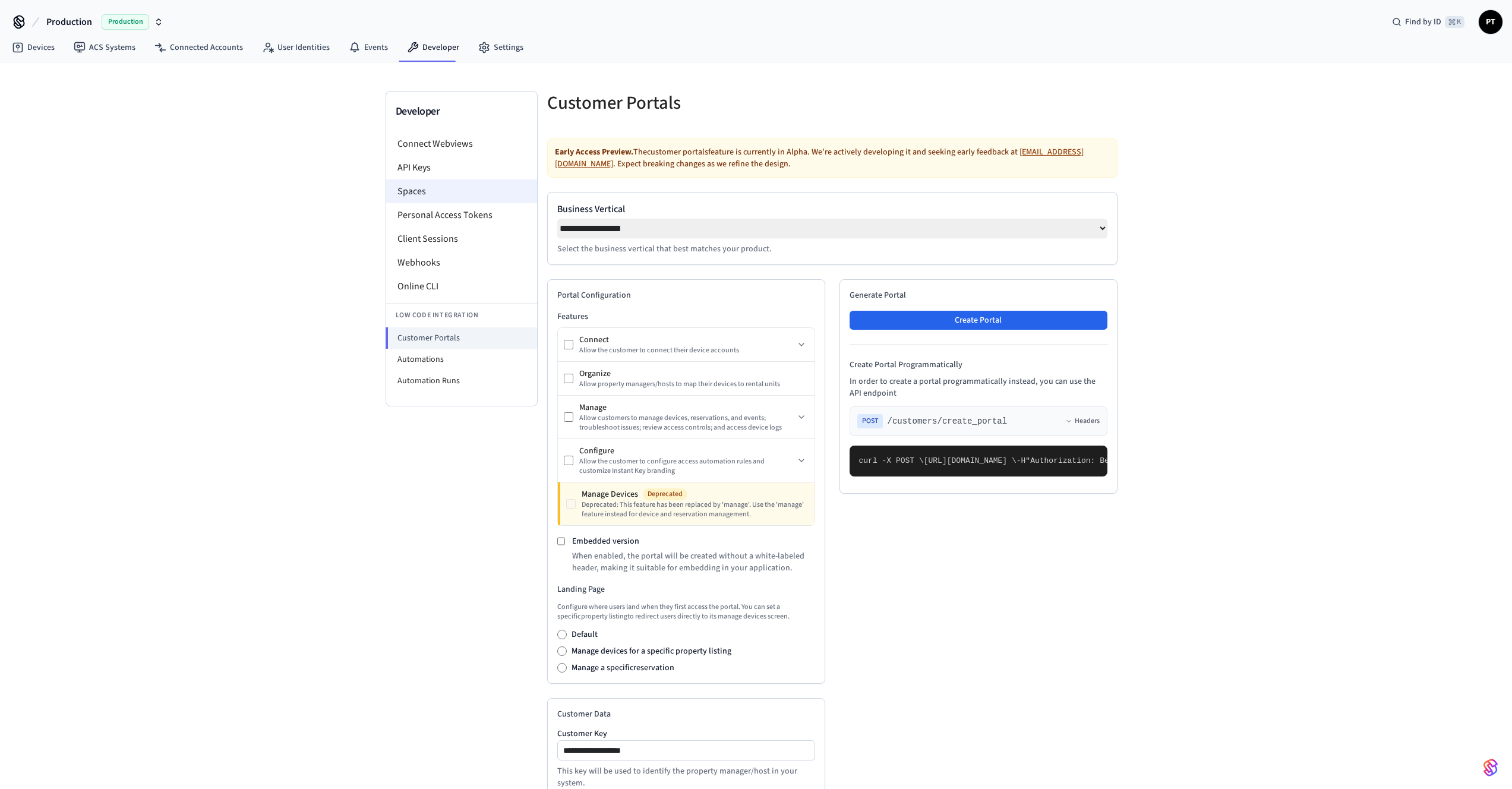
click at [443, 196] on li "Spaces" at bounding box center [461, 191] width 151 height 24
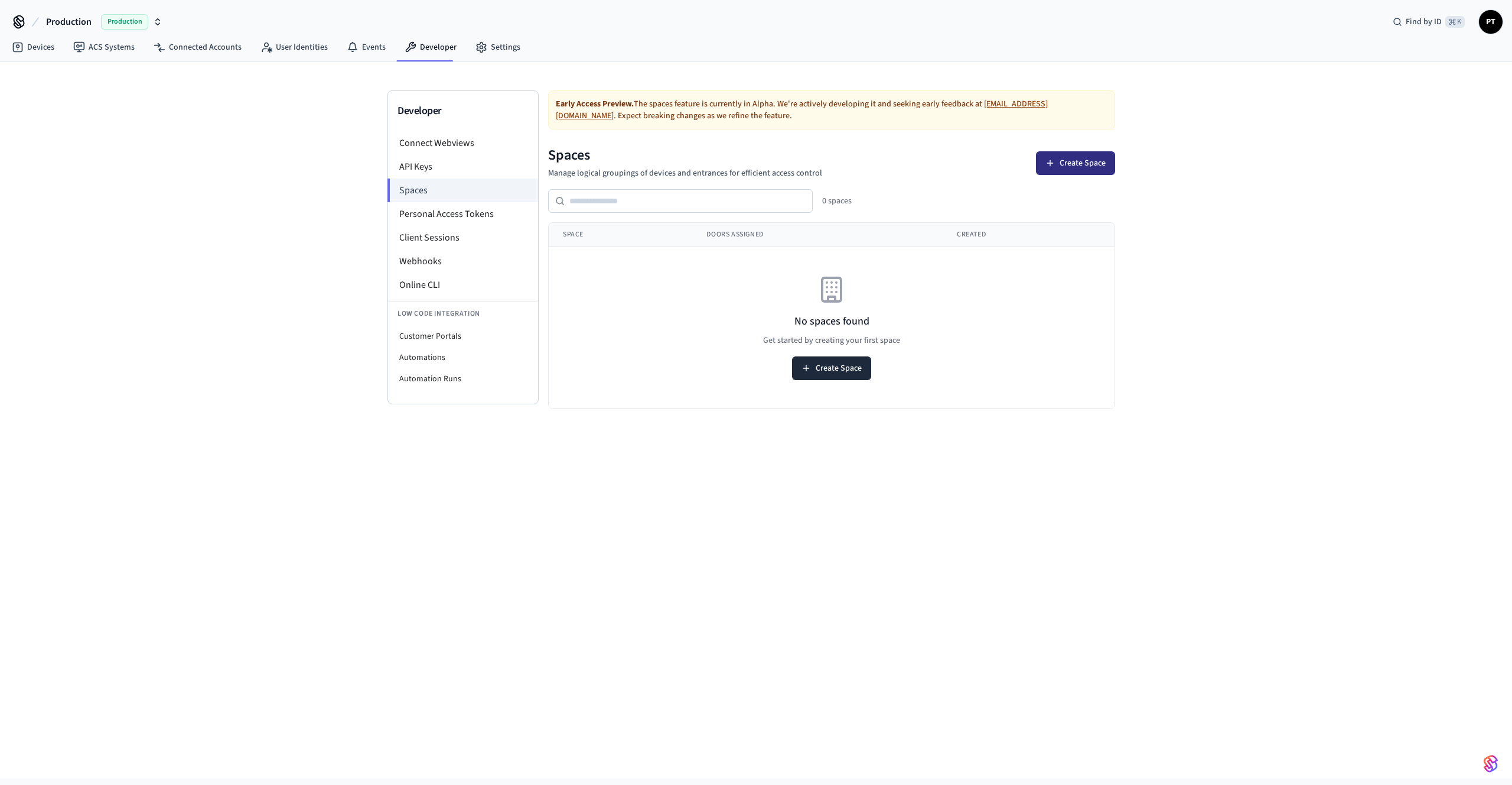
click at [1061, 166] on button "Create Space" at bounding box center [1075, 163] width 79 height 24
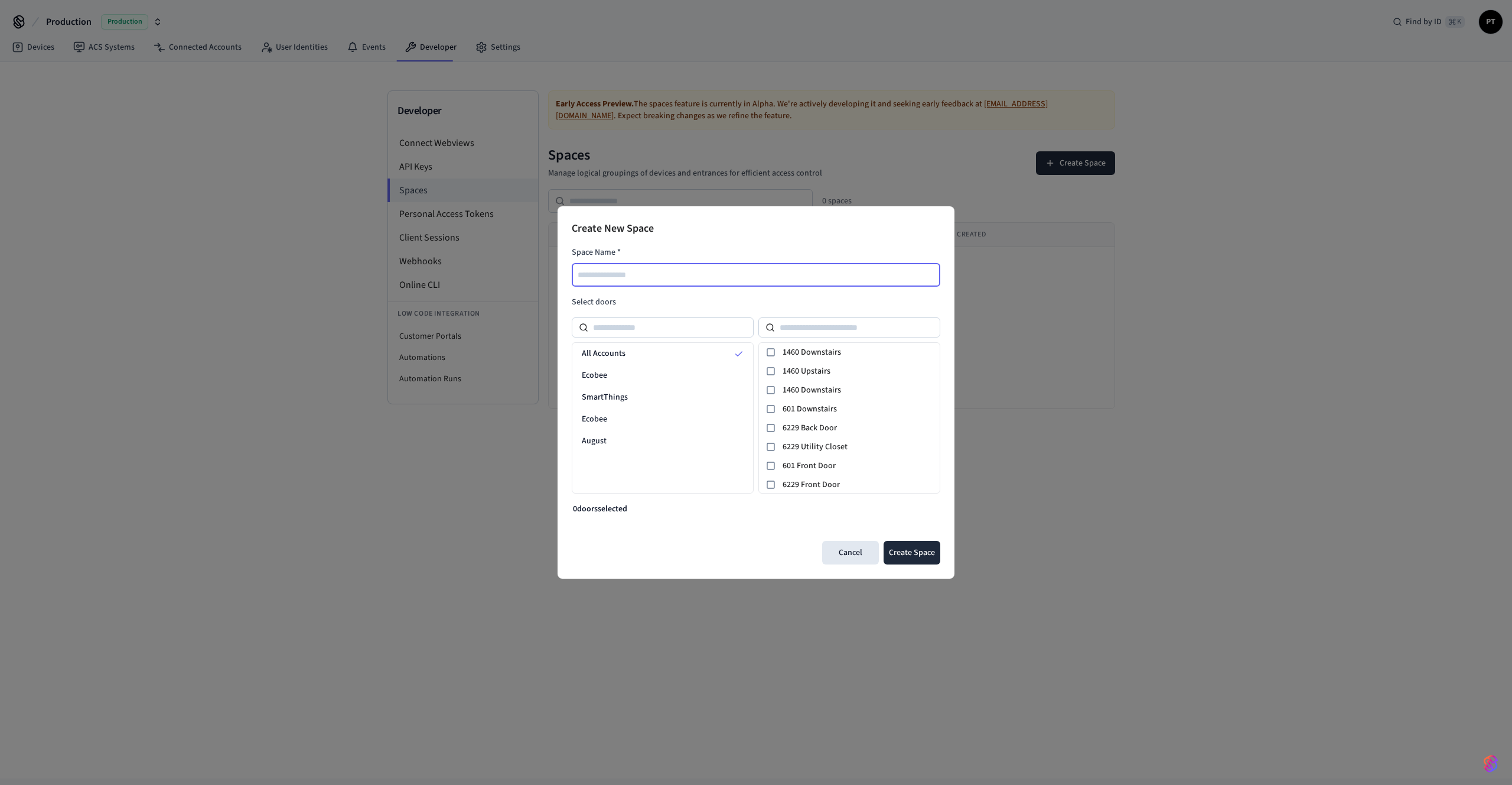
click at [665, 272] on input "text" at bounding box center [756, 275] width 367 height 15
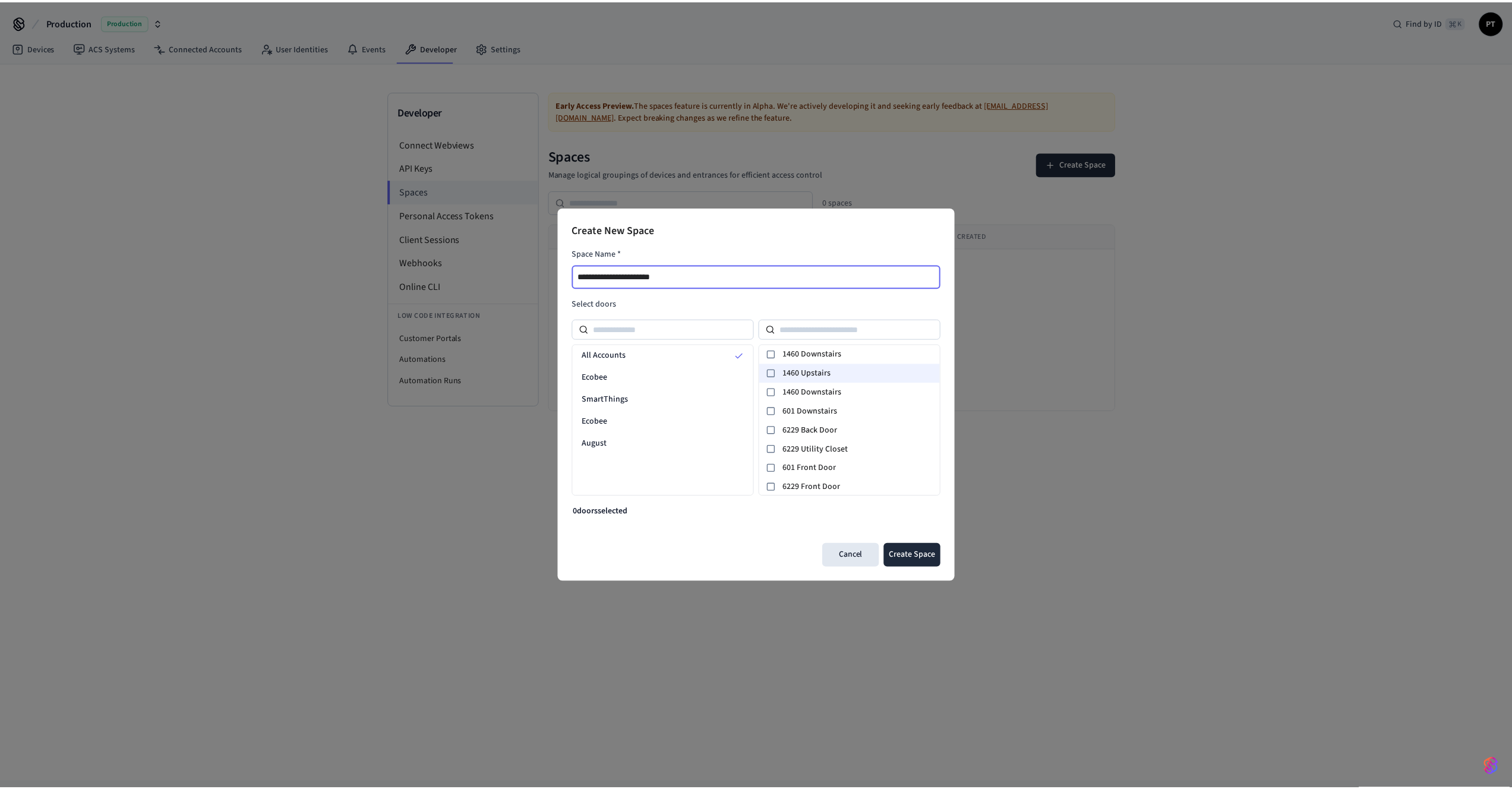
scroll to position [3, 0]
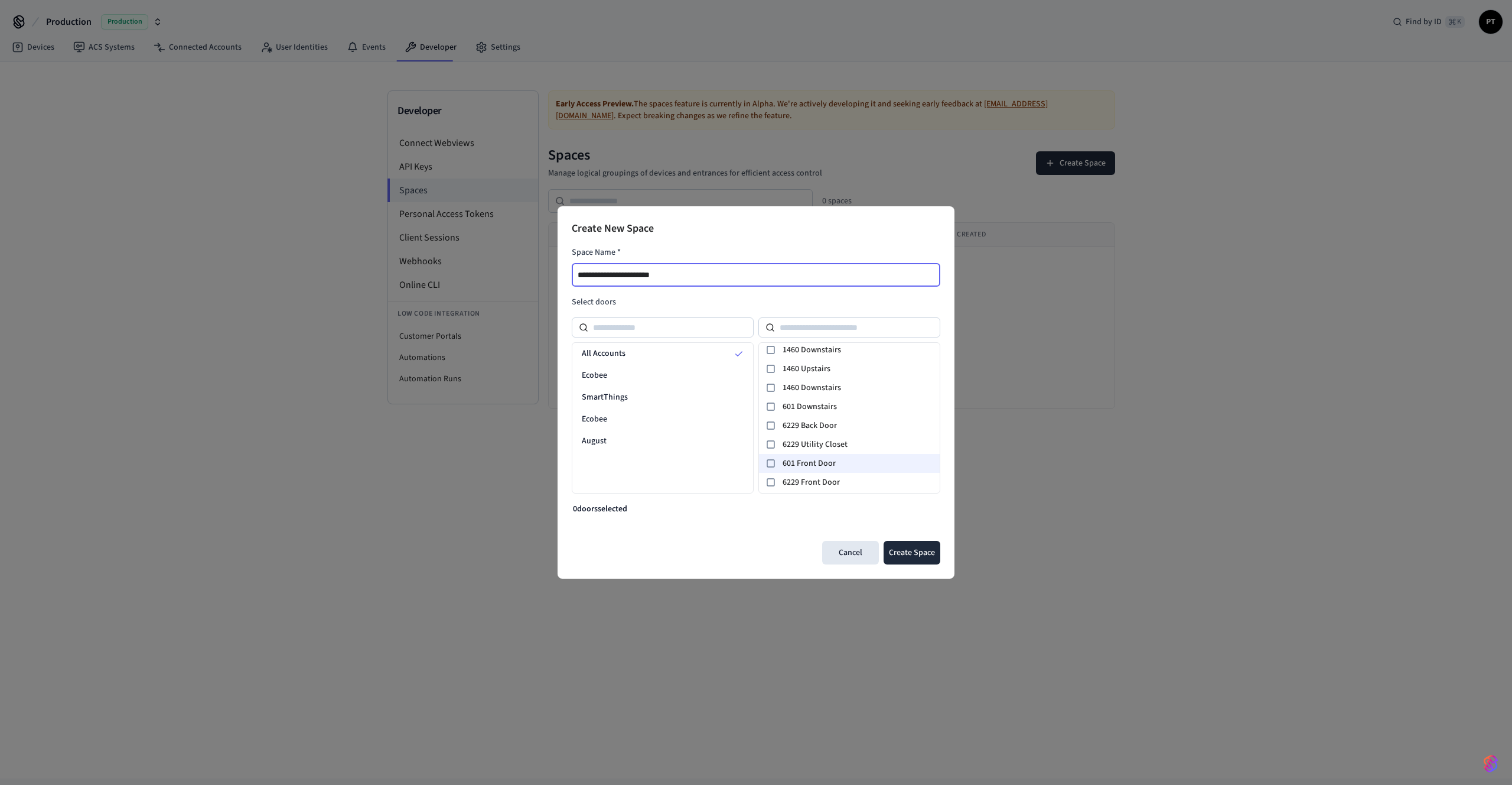
type input "**********"
click at [798, 458] on span "601 Front Door" at bounding box center [859, 464] width 153 height 13
click at [901, 556] on button "Create Space" at bounding box center [912, 552] width 56 height 24
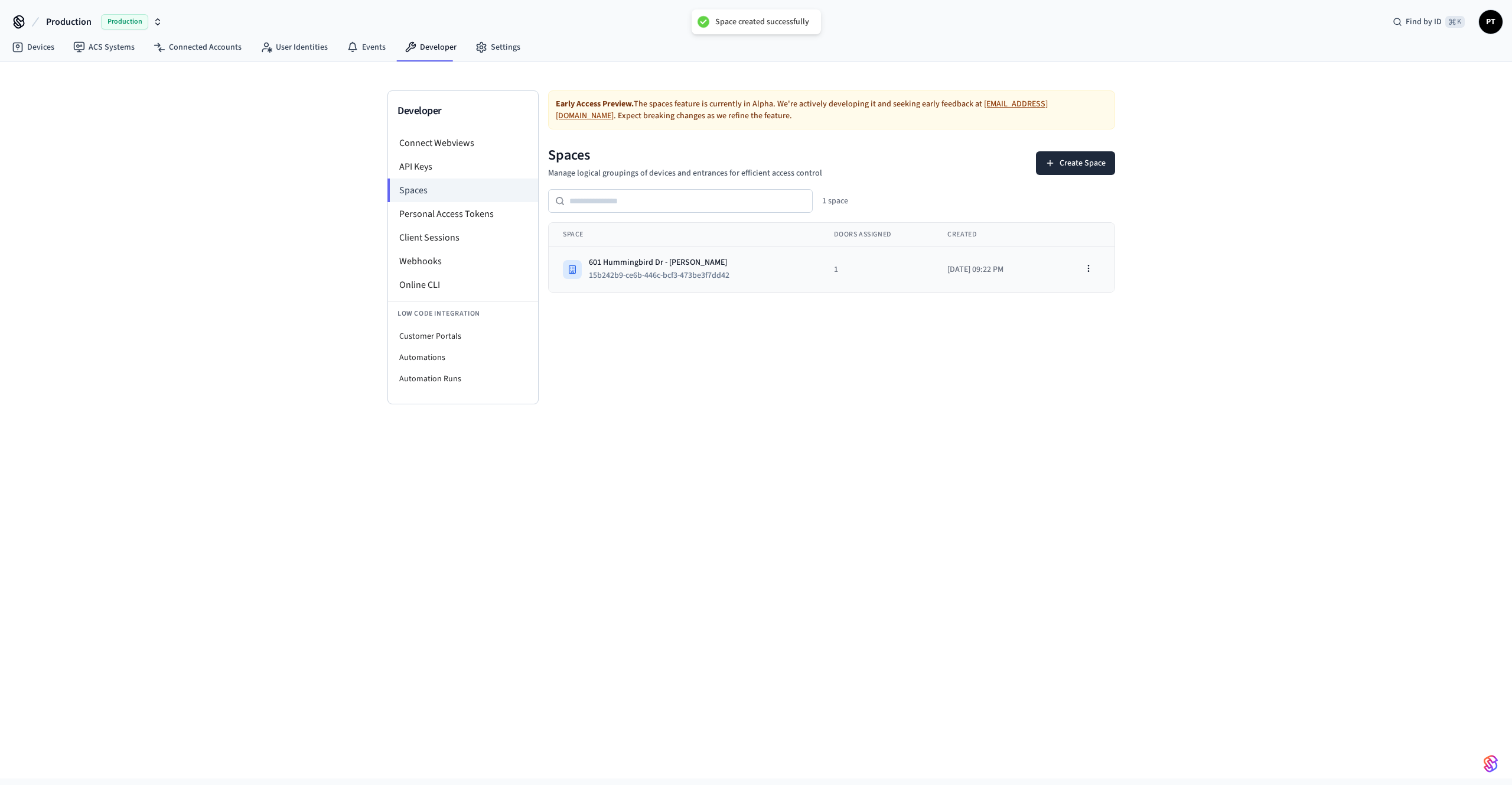
click at [848, 273] on td "1" at bounding box center [876, 270] width 114 height 45
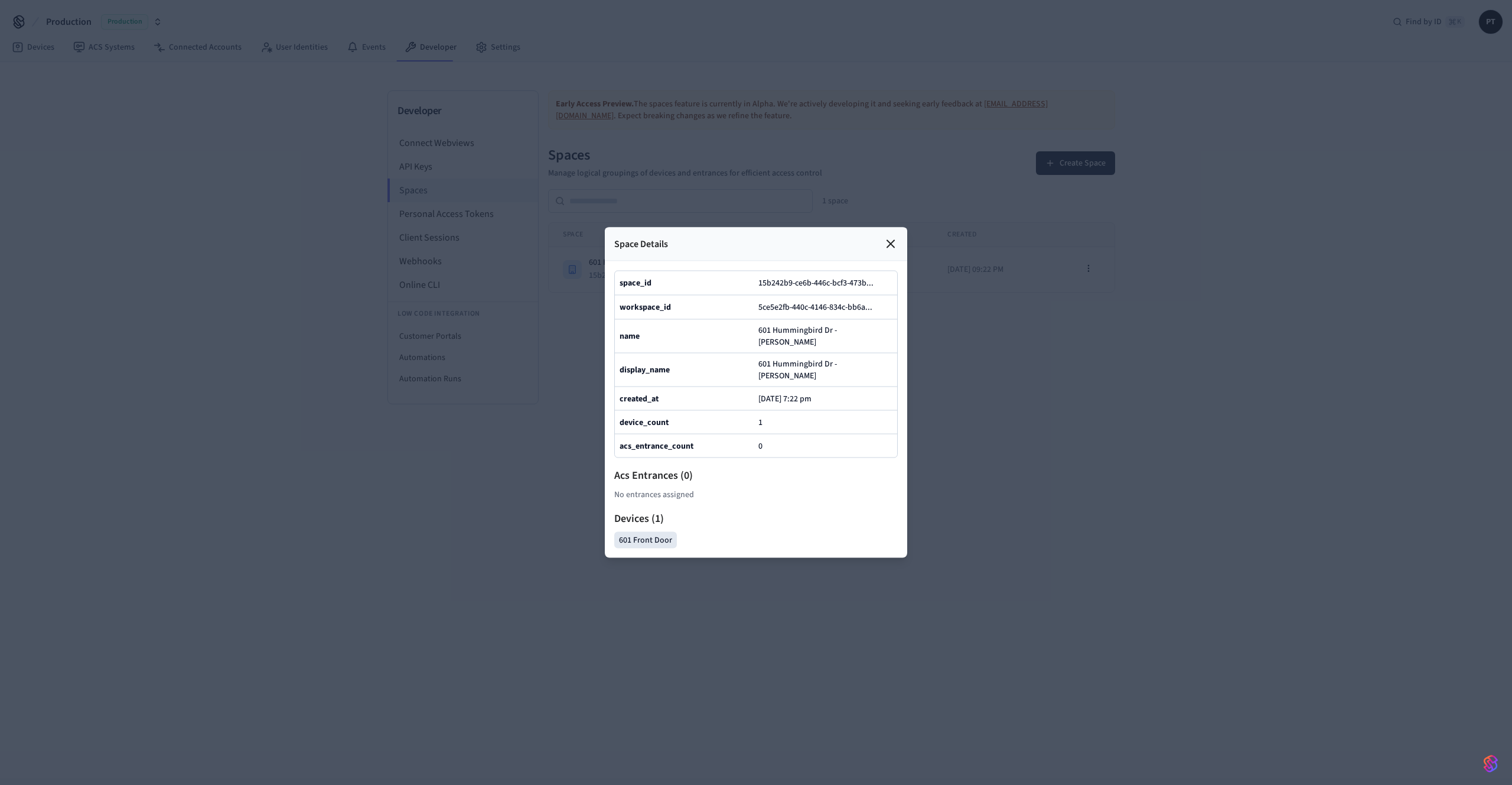
click at [896, 237] on icon at bounding box center [891, 244] width 15 height 15
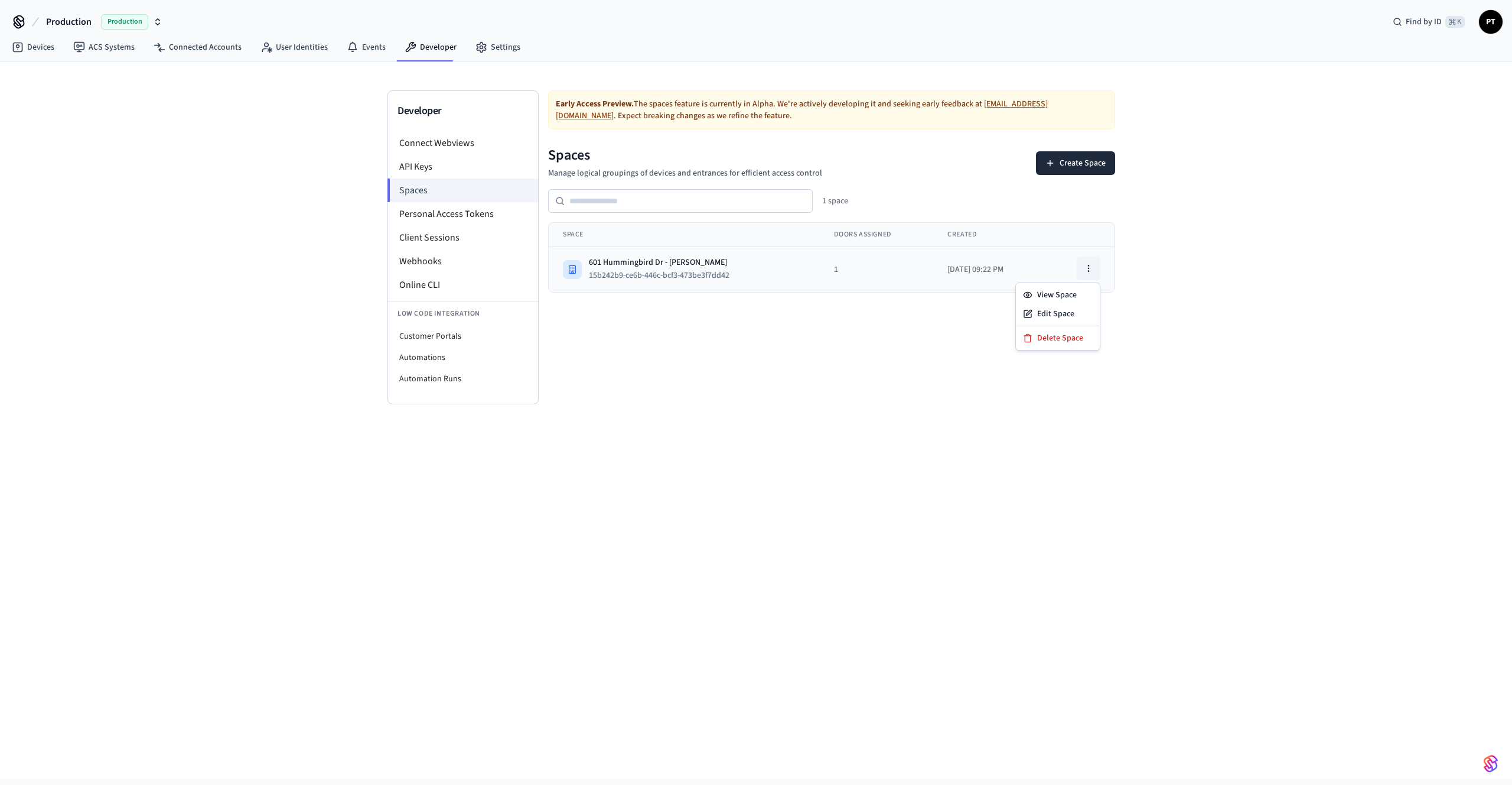
click at [1083, 264] on button "button" at bounding box center [1088, 268] width 24 height 24
click at [1075, 296] on div "View Space" at bounding box center [1057, 295] width 79 height 19
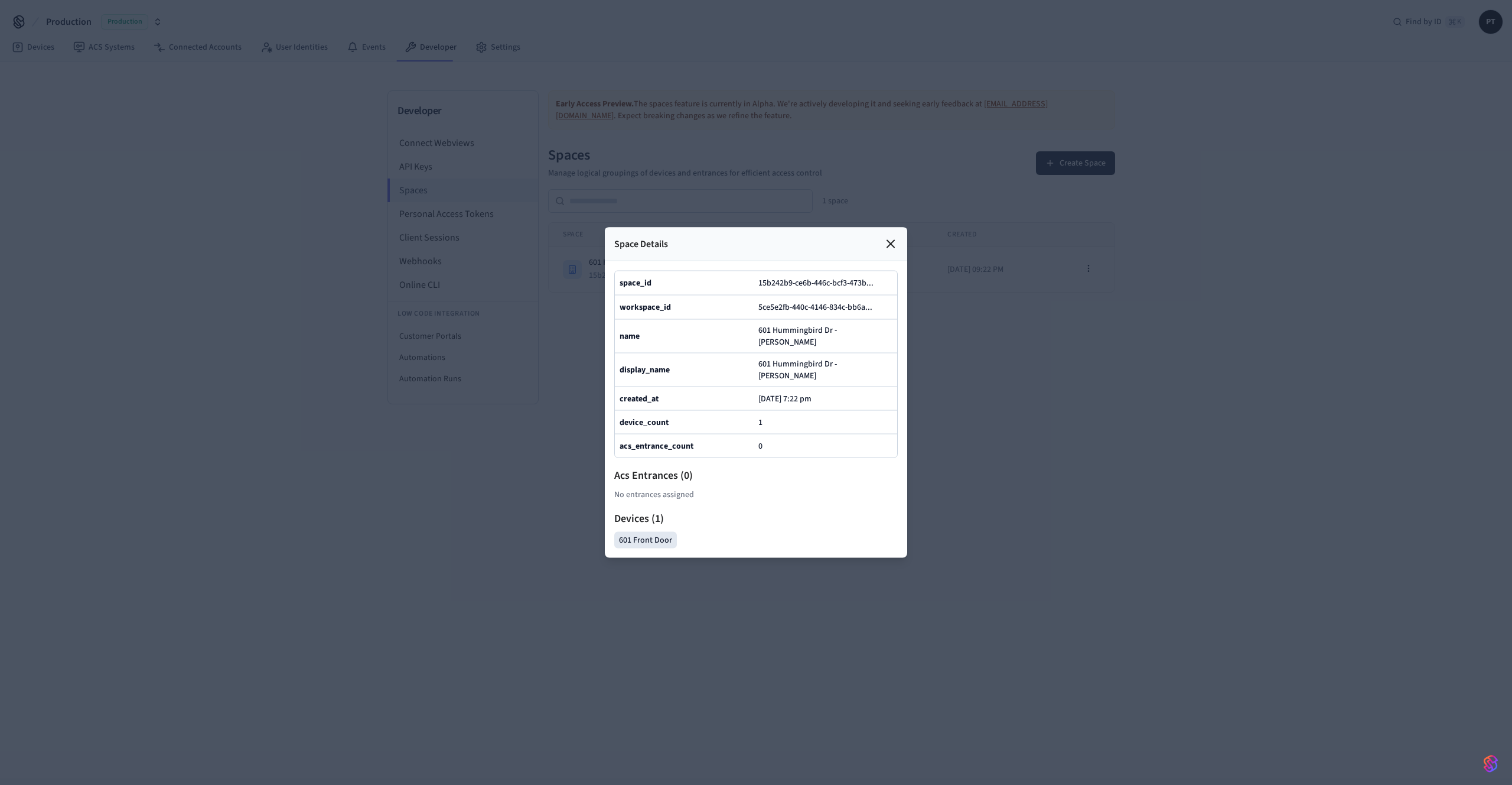
click at [891, 237] on icon at bounding box center [891, 244] width 15 height 15
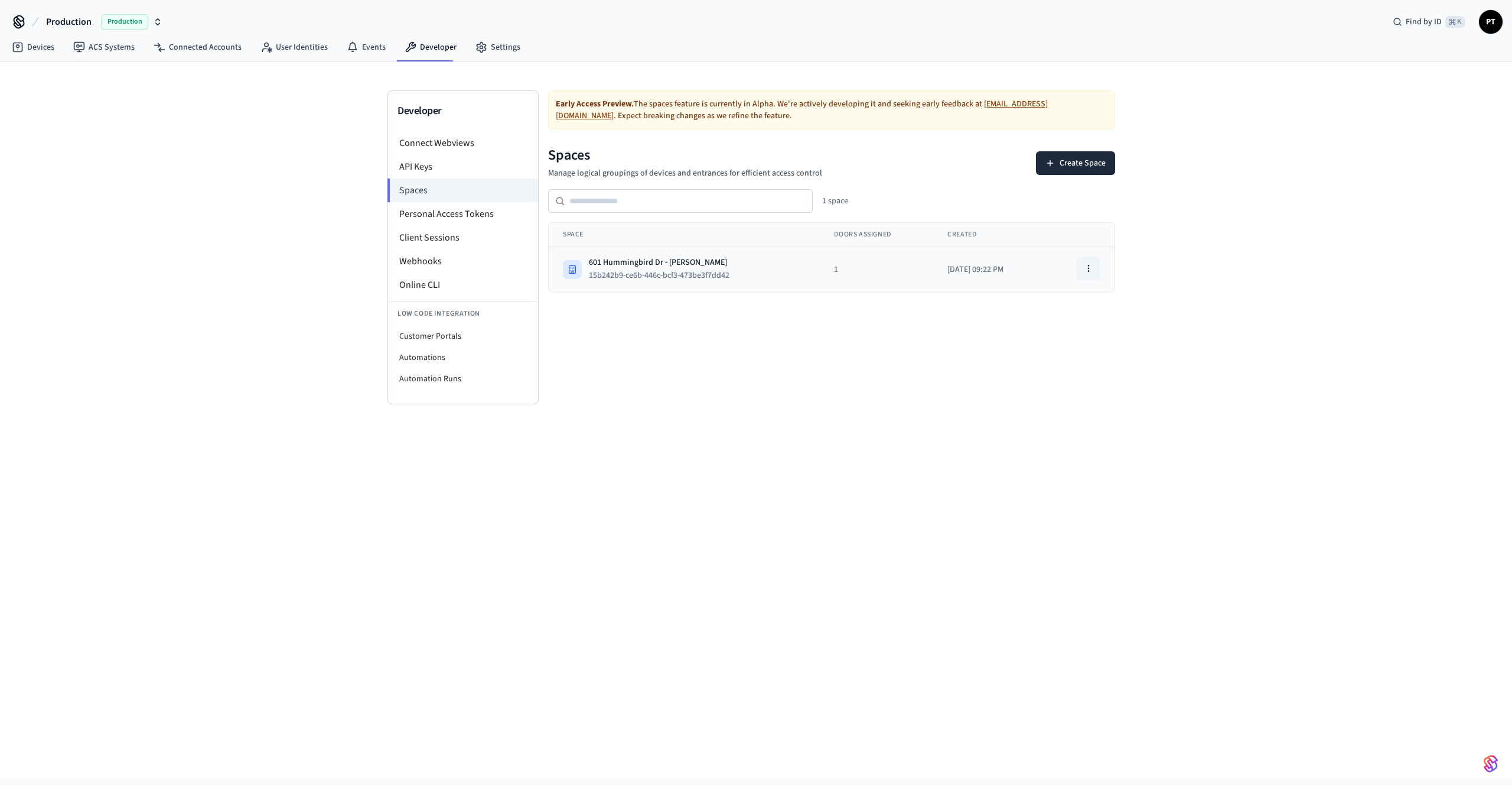
click at [1081, 267] on button "button" at bounding box center [1088, 268] width 24 height 24
click at [123, 48] on link "ACS Systems" at bounding box center [104, 46] width 80 height 21
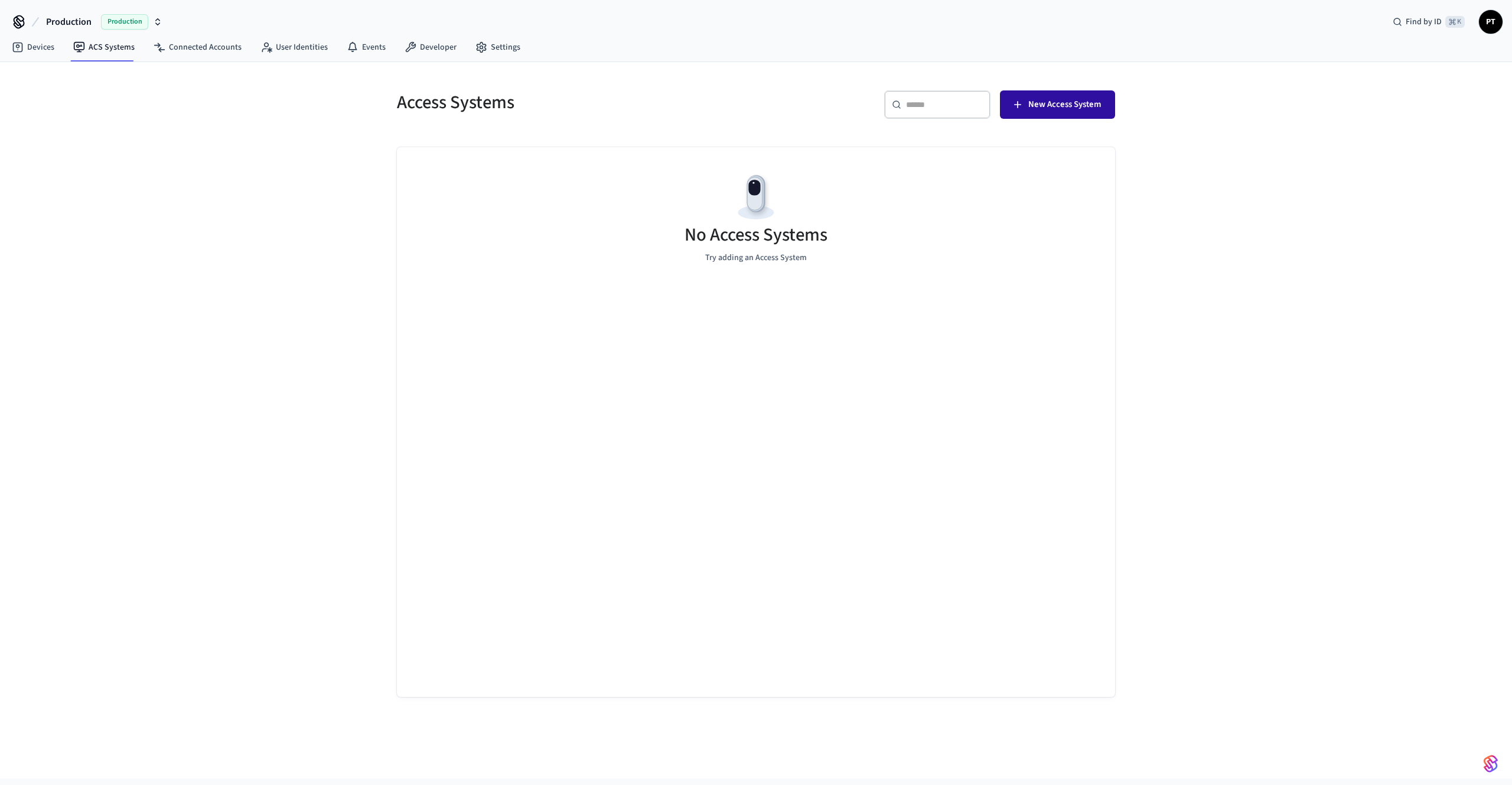
drag, startPoint x: 1039, startPoint y: 88, endPoint x: 1044, endPoint y: 96, distance: 9.4
click at [1039, 88] on div "​ ​ New Access System" at bounding box center [932, 102] width 366 height 52
click at [1045, 97] on span "New Access System" at bounding box center [1065, 105] width 73 height 15
click at [152, 21] on div "Production" at bounding box center [132, 22] width 62 height 15
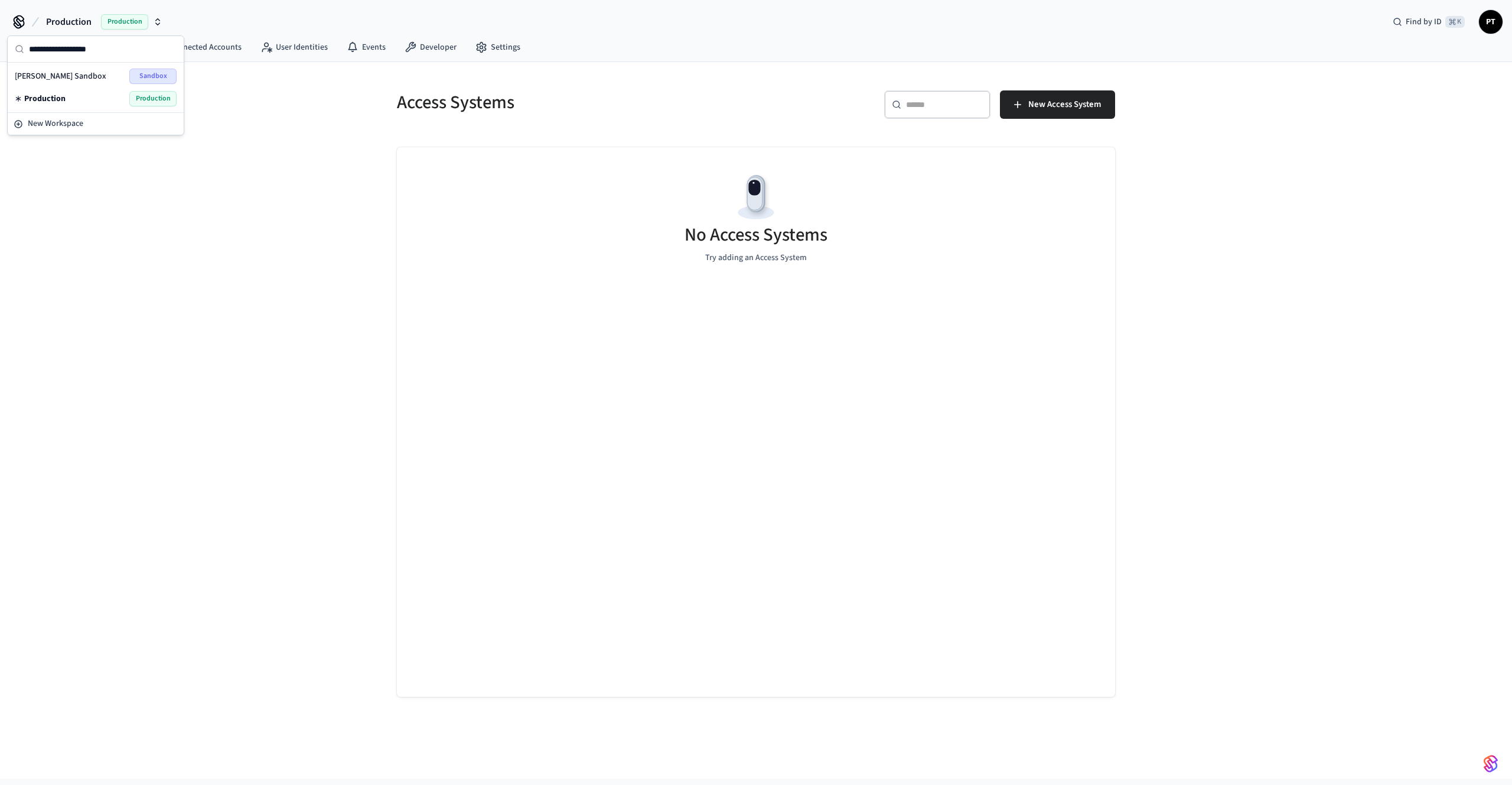
click at [252, 25] on div "Production Production Find by ID ⌘ K PT" at bounding box center [756, 17] width 1512 height 35
click at [476, 43] on icon at bounding box center [481, 46] width 12 height 12
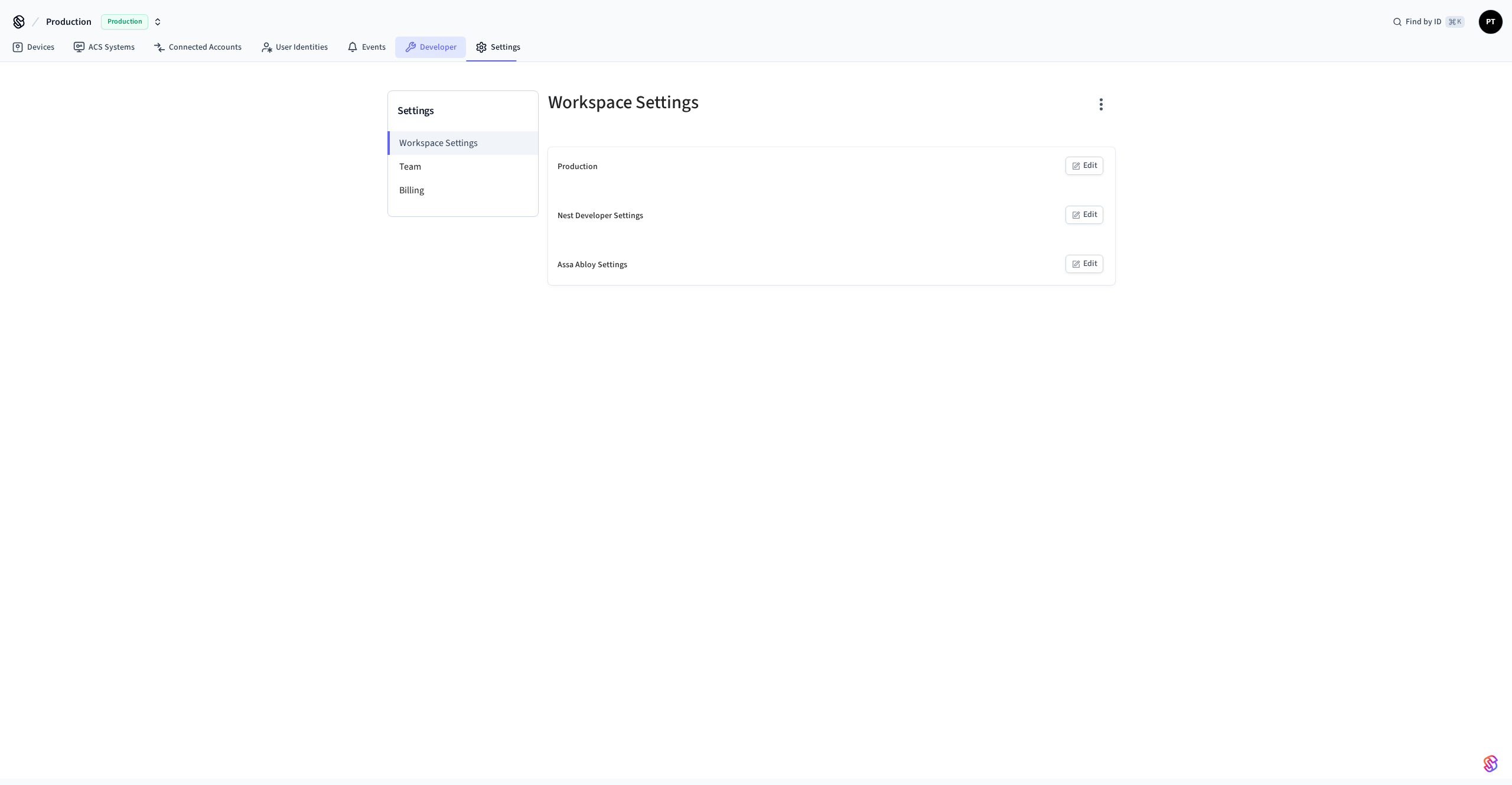
click at [429, 50] on link "Developer" at bounding box center [431, 46] width 71 height 21
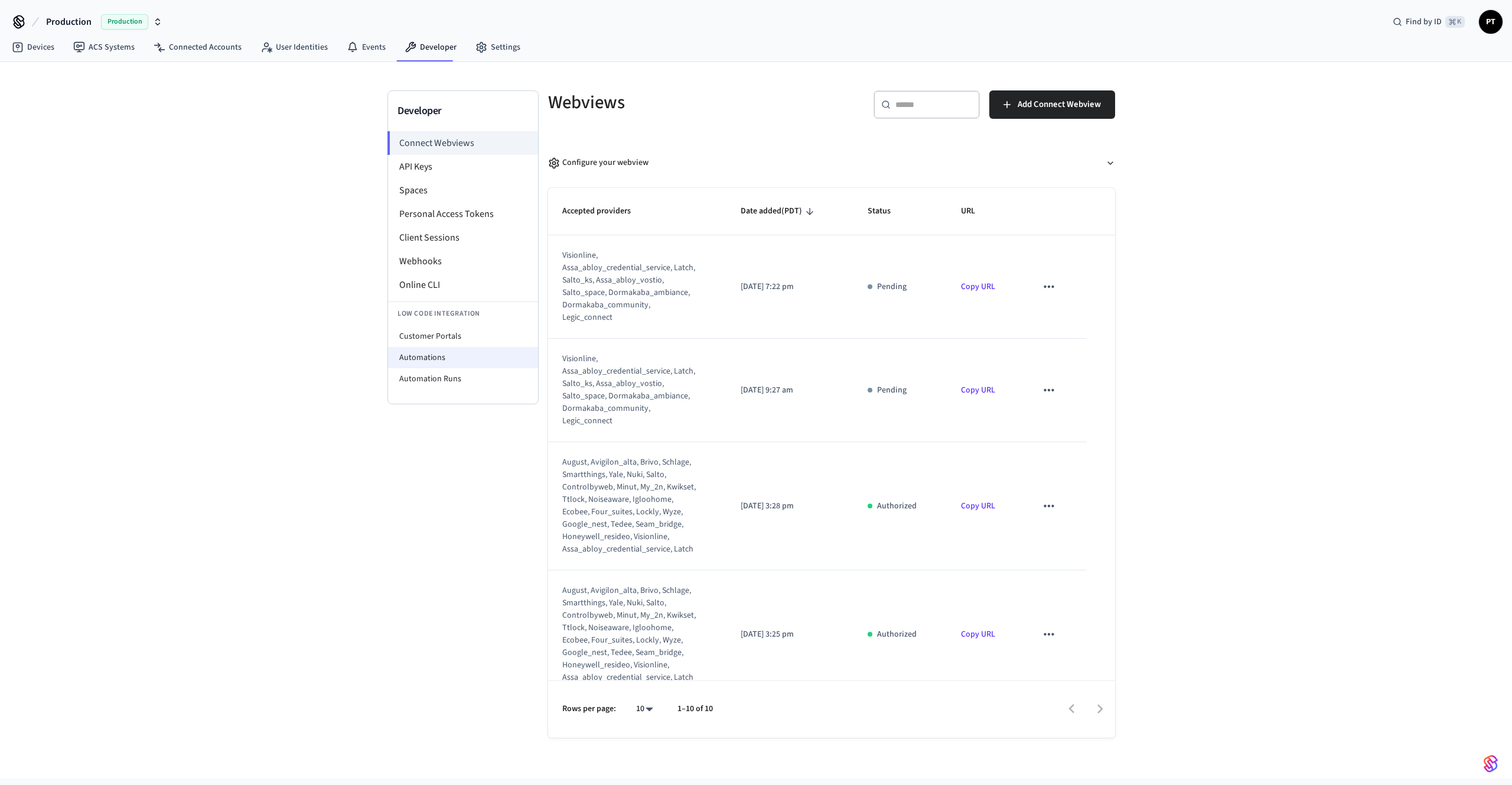
click at [443, 351] on li "Automations" at bounding box center [463, 357] width 150 height 21
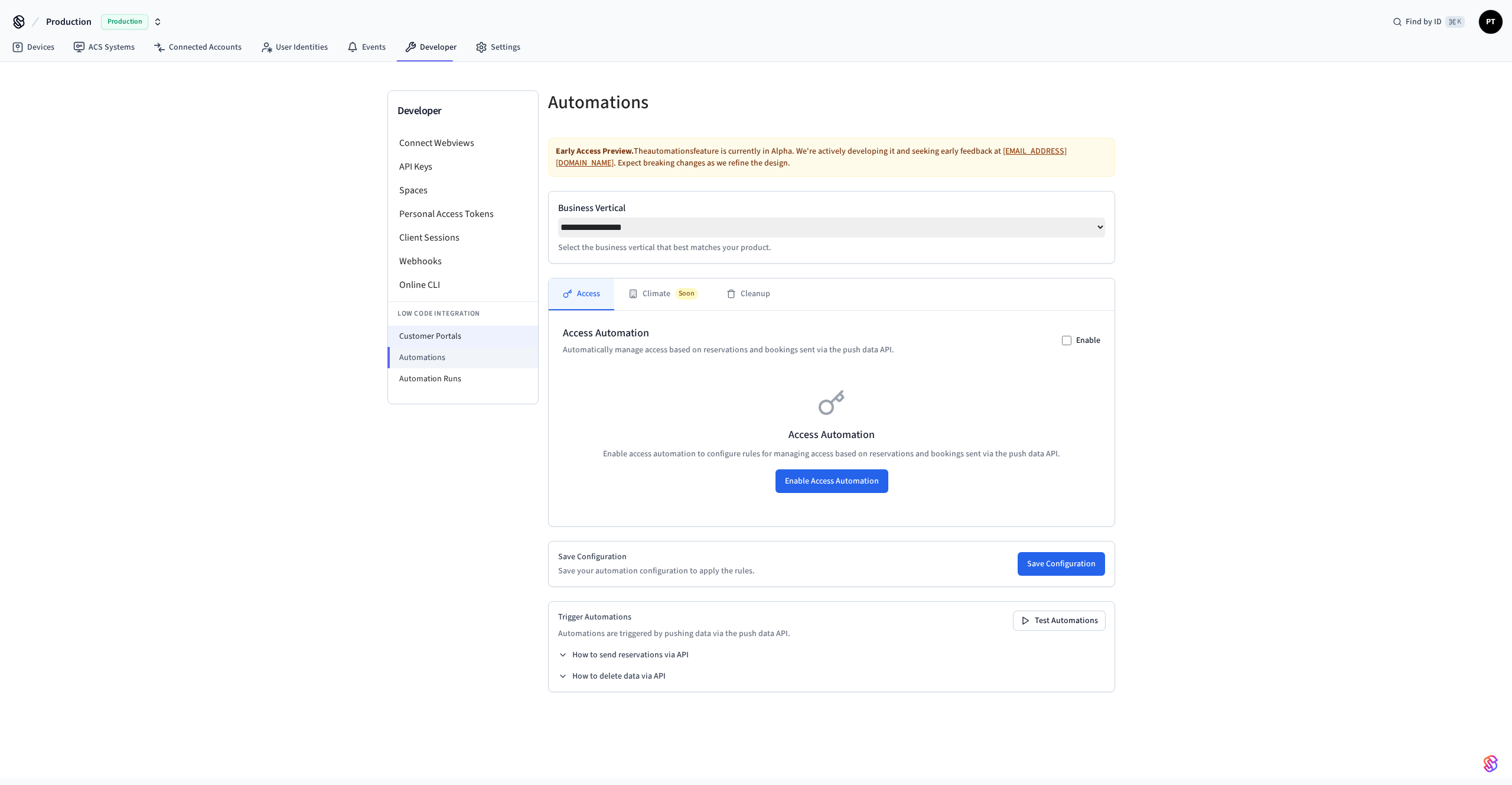
click at [447, 337] on li "Customer Portals" at bounding box center [463, 336] width 150 height 21
select select "**********"
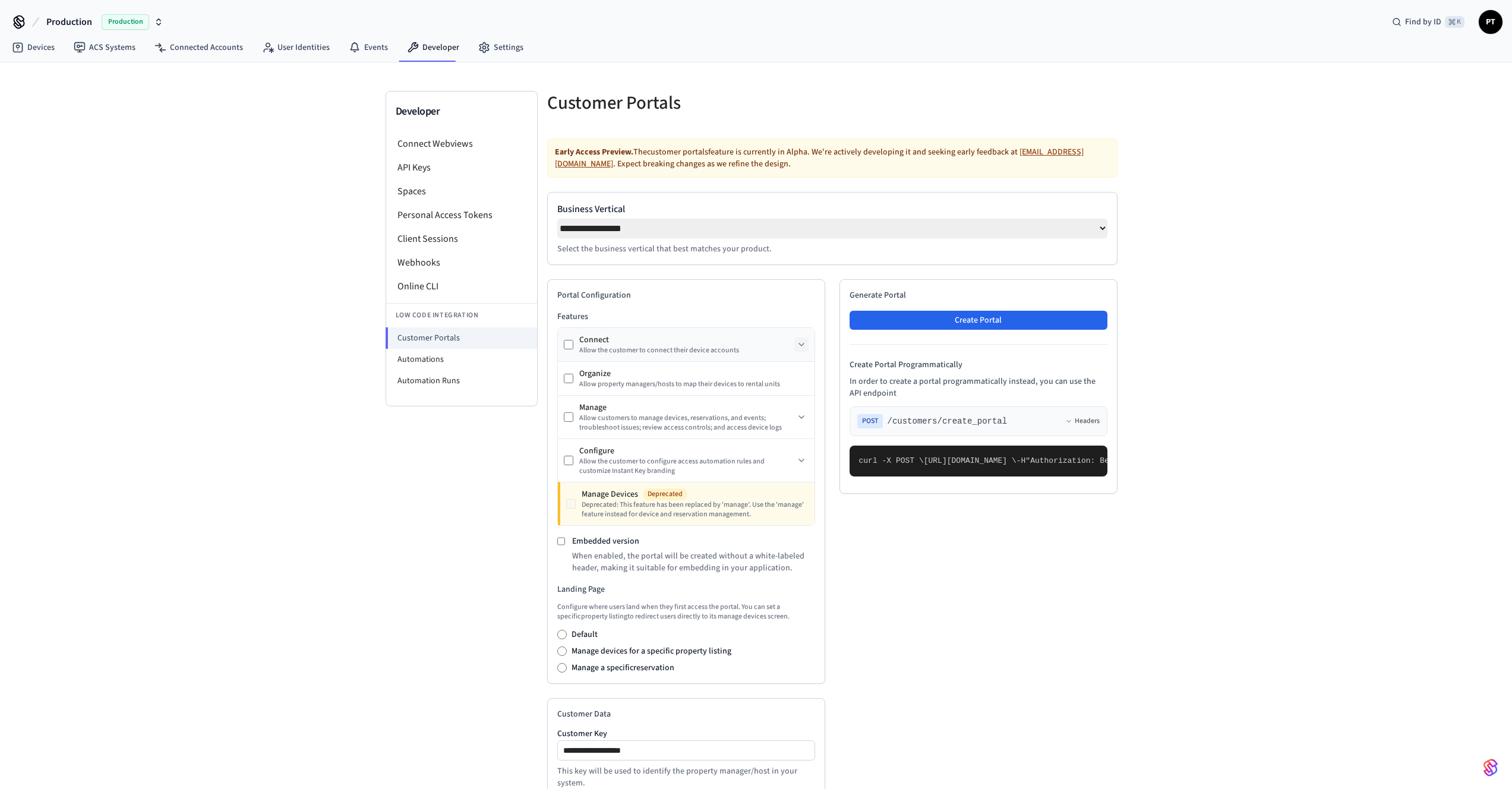
click at [798, 345] on icon at bounding box center [801, 345] width 9 height 9
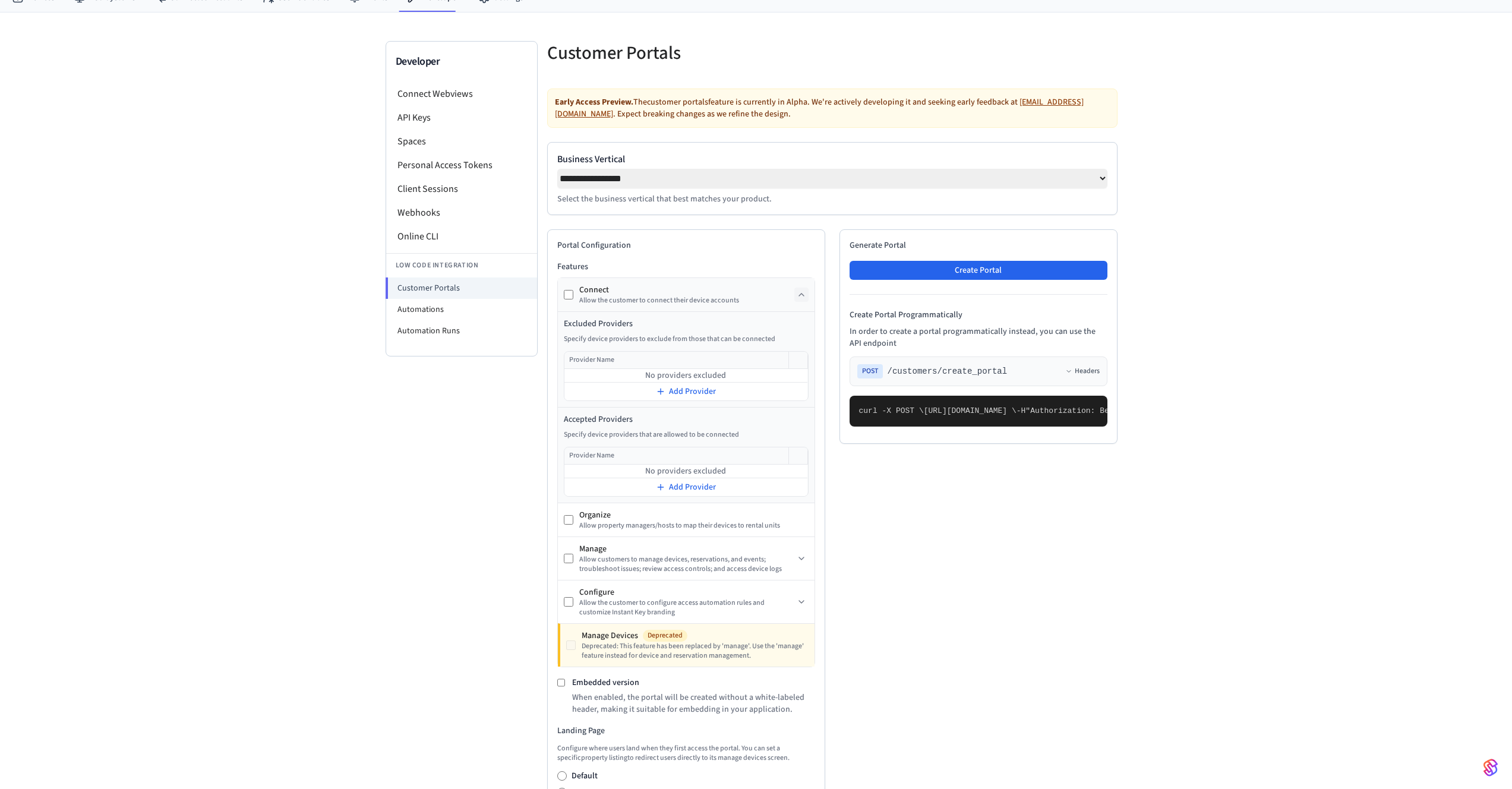
scroll to position [208, 0]
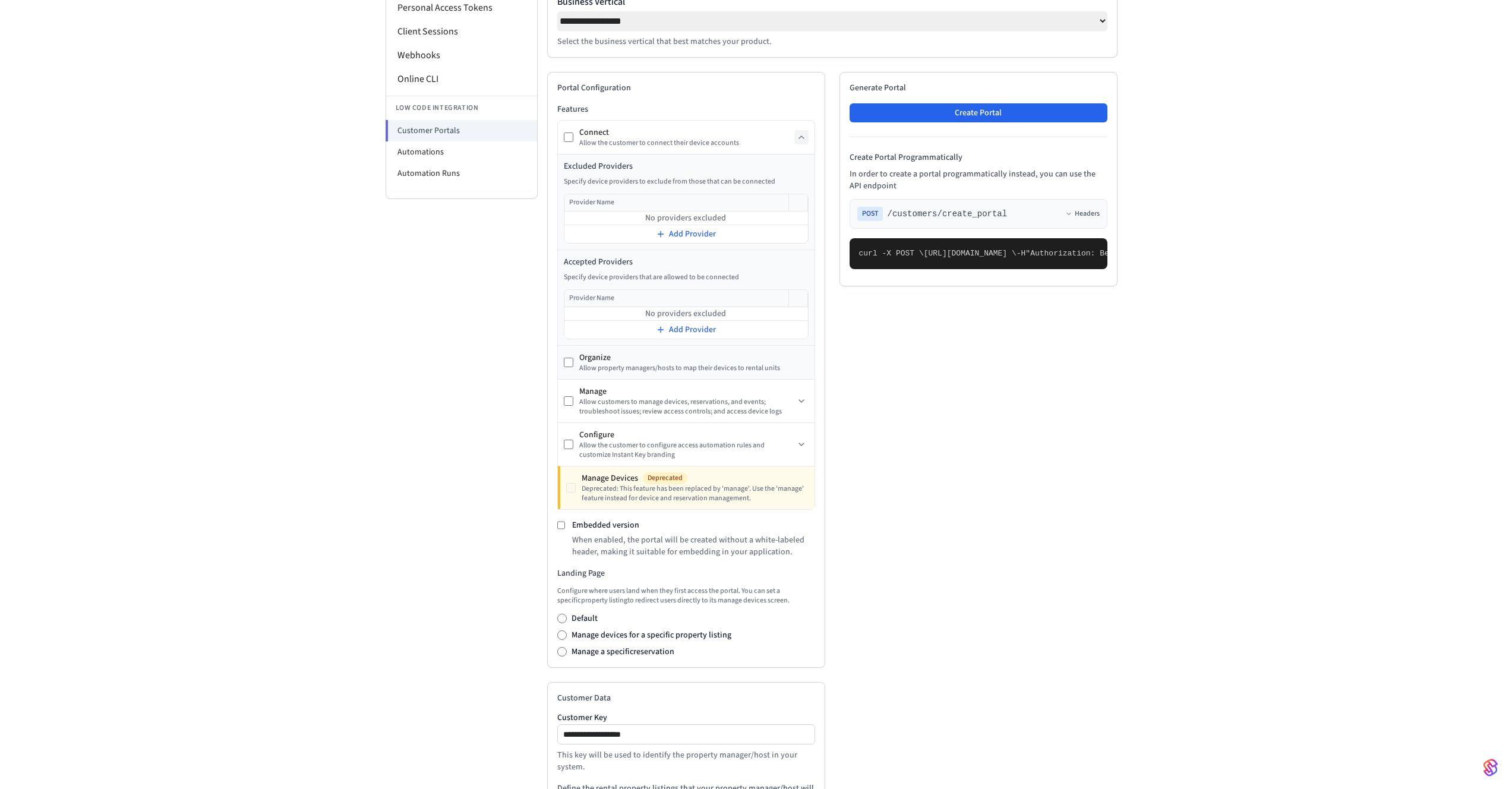
click at [690, 364] on div "Organize" at bounding box center [693, 357] width 230 height 12
click at [670, 401] on div "Allow customers to manage devices, reservations, and events; troubleshoot issue…" at bounding box center [686, 407] width 215 height 19
click at [795, 402] on button at bounding box center [801, 401] width 15 height 15
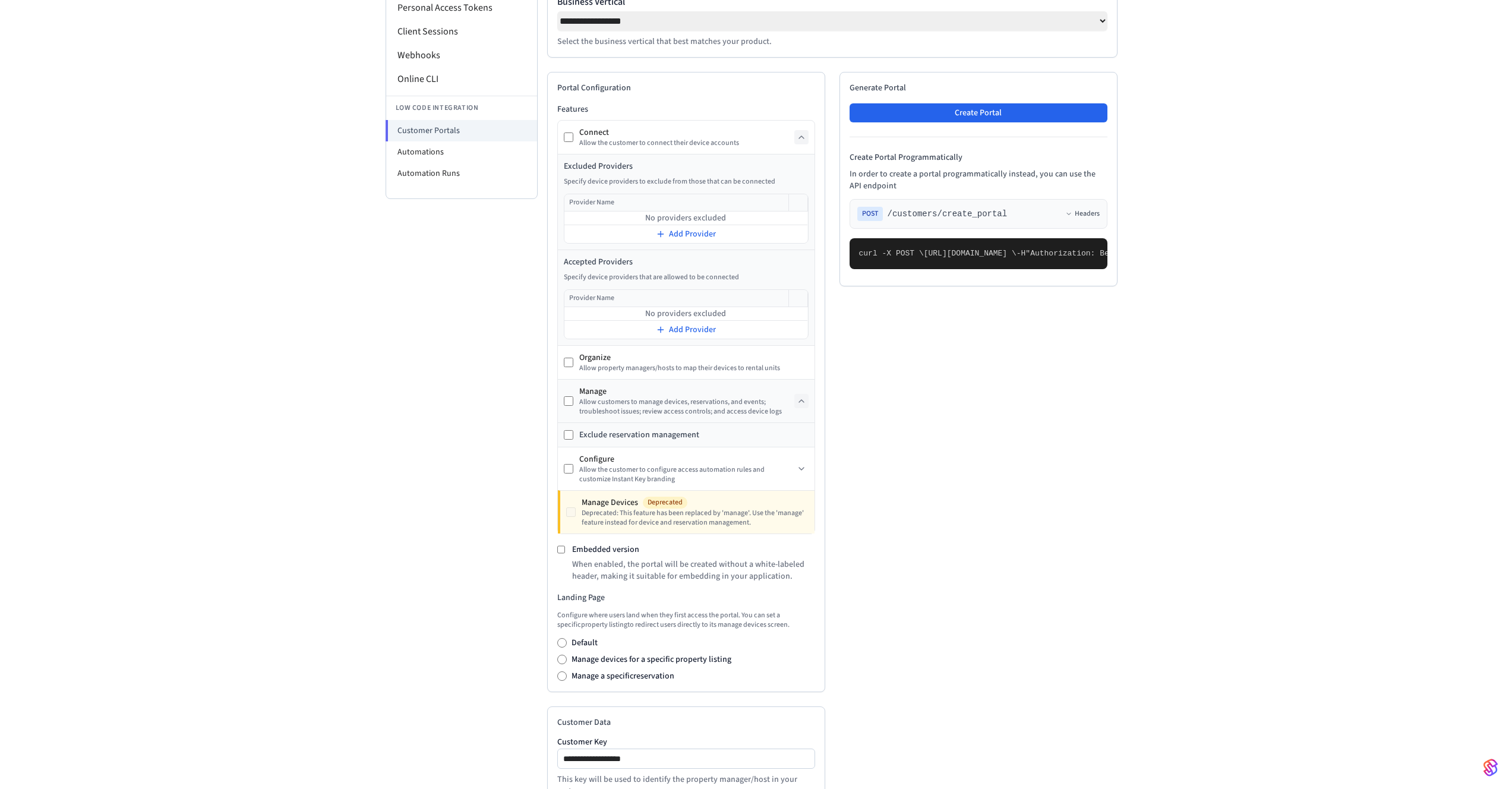
click at [795, 402] on button at bounding box center [801, 401] width 15 height 15
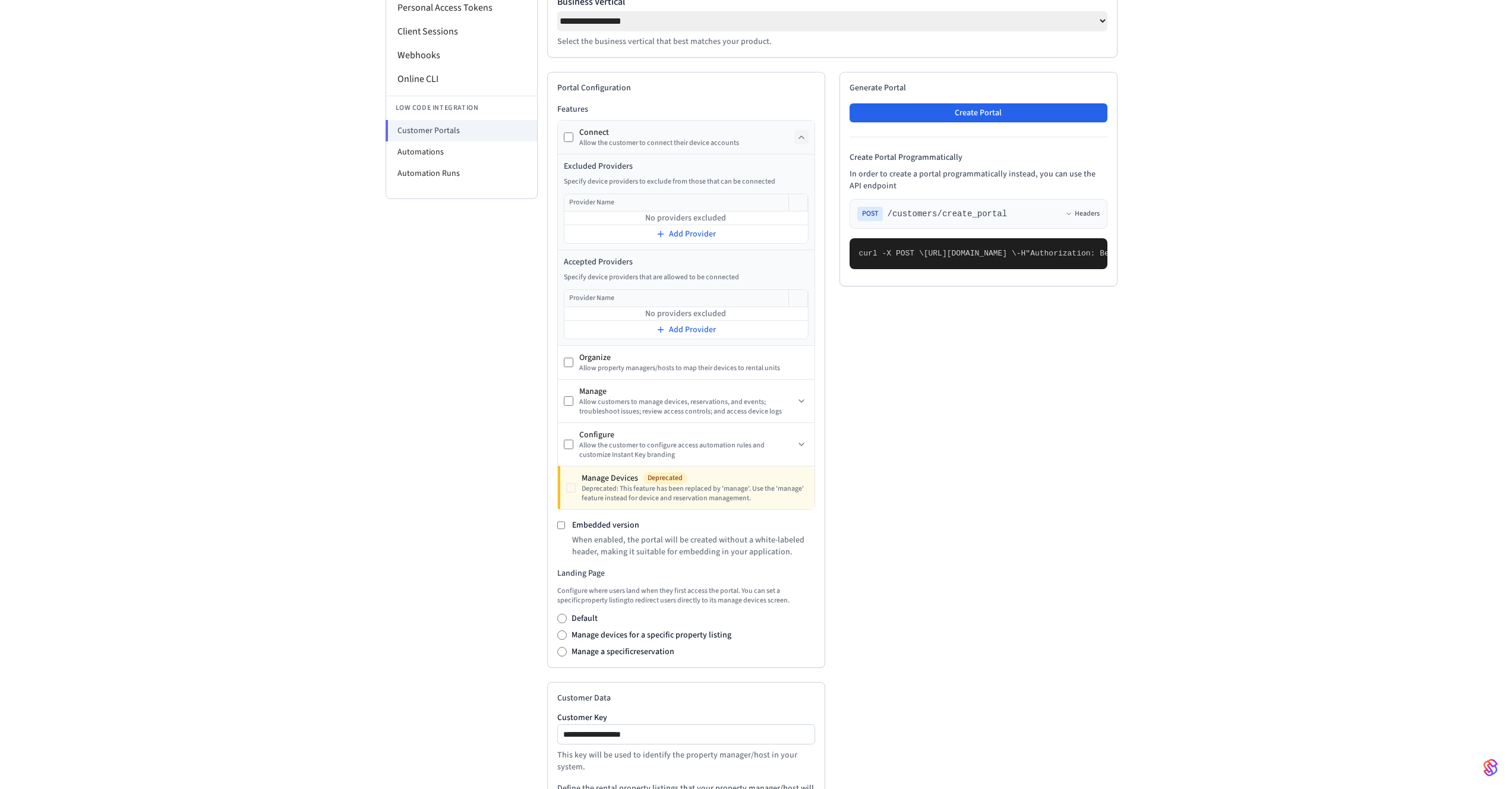
click at [566, 134] on div "Connect Allow the customer to connect their device accounts" at bounding box center [679, 136] width 231 height 21
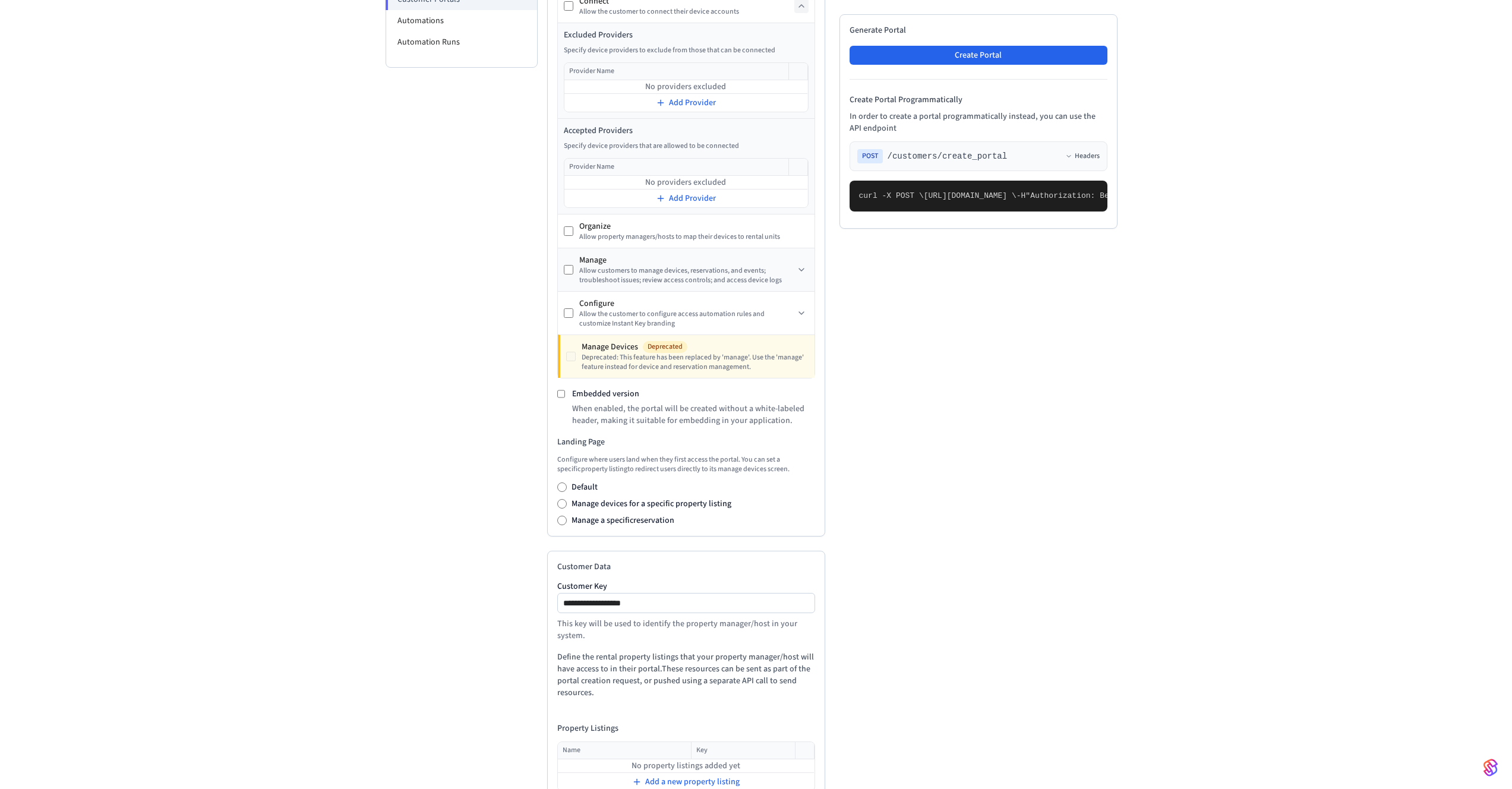
scroll to position [333, 0]
click at [799, 280] on icon at bounding box center [801, 275] width 9 height 9
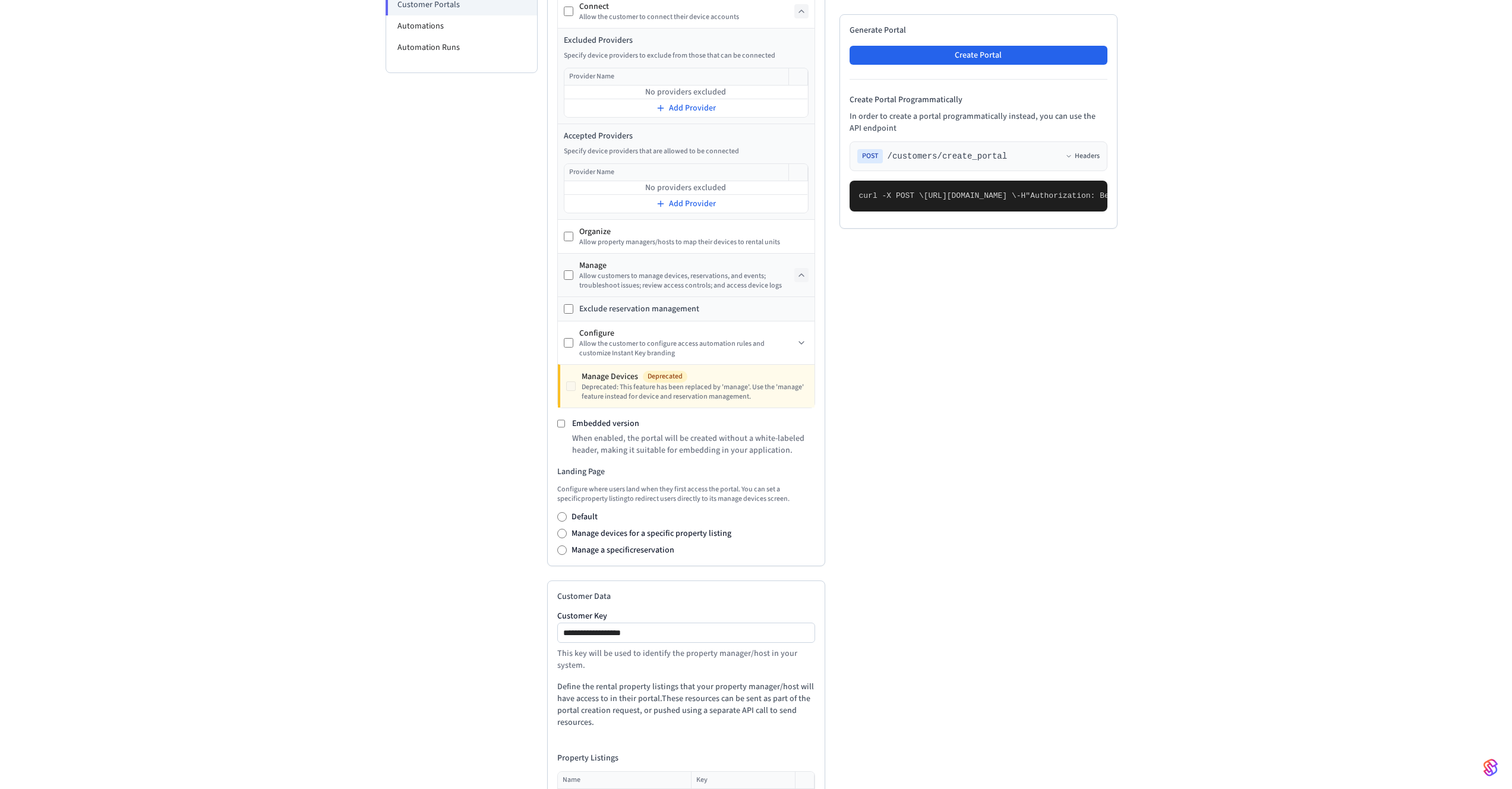
click at [799, 280] on icon at bounding box center [801, 275] width 9 height 9
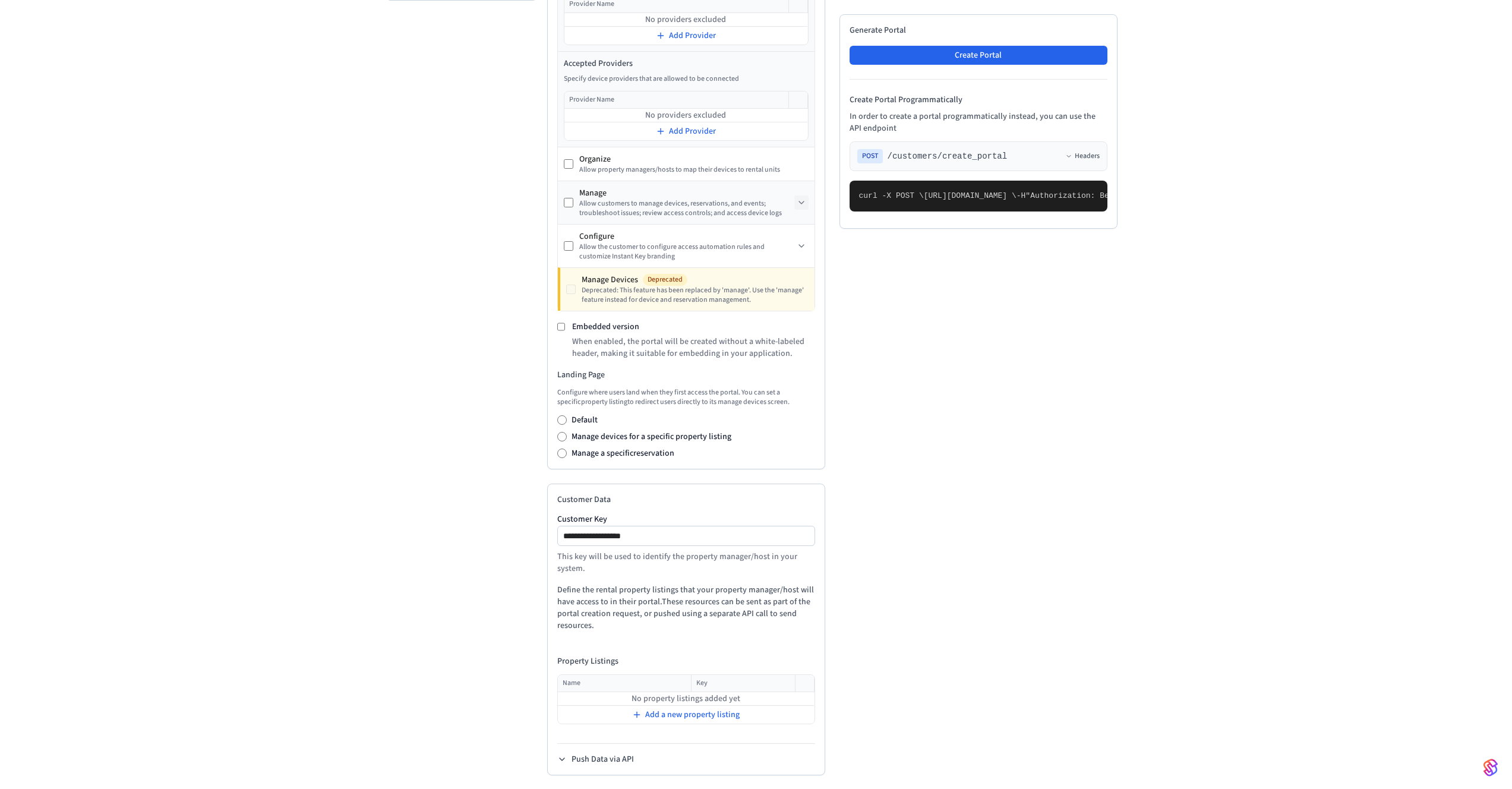
scroll to position [416, 0]
click at [573, 432] on label "Manage devices for a specific property listing" at bounding box center [651, 431] width 160 height 12
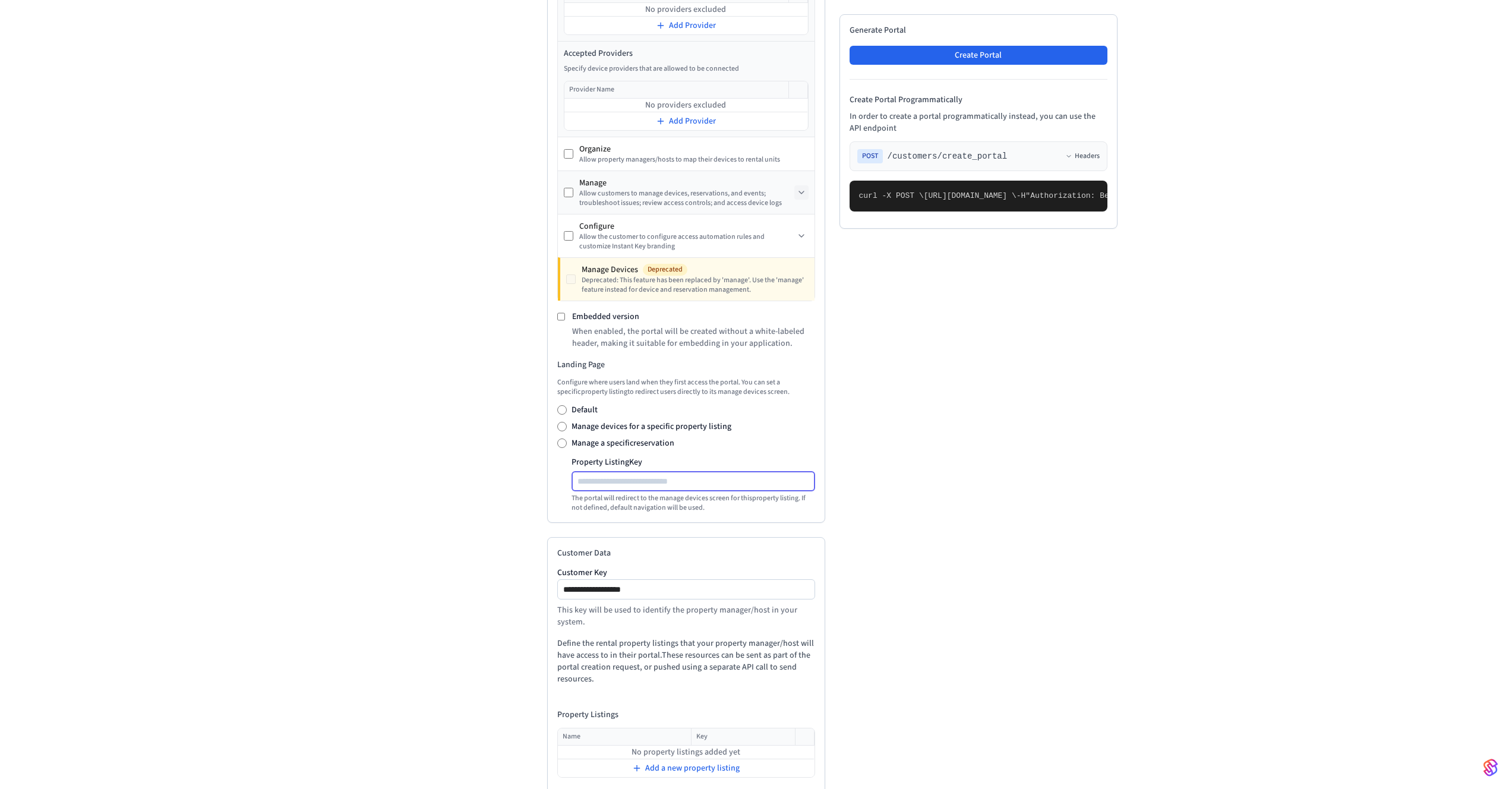
click at [599, 484] on input "Property Listing Key" at bounding box center [693, 481] width 242 height 15
click at [574, 411] on label "Default" at bounding box center [584, 410] width 27 height 12
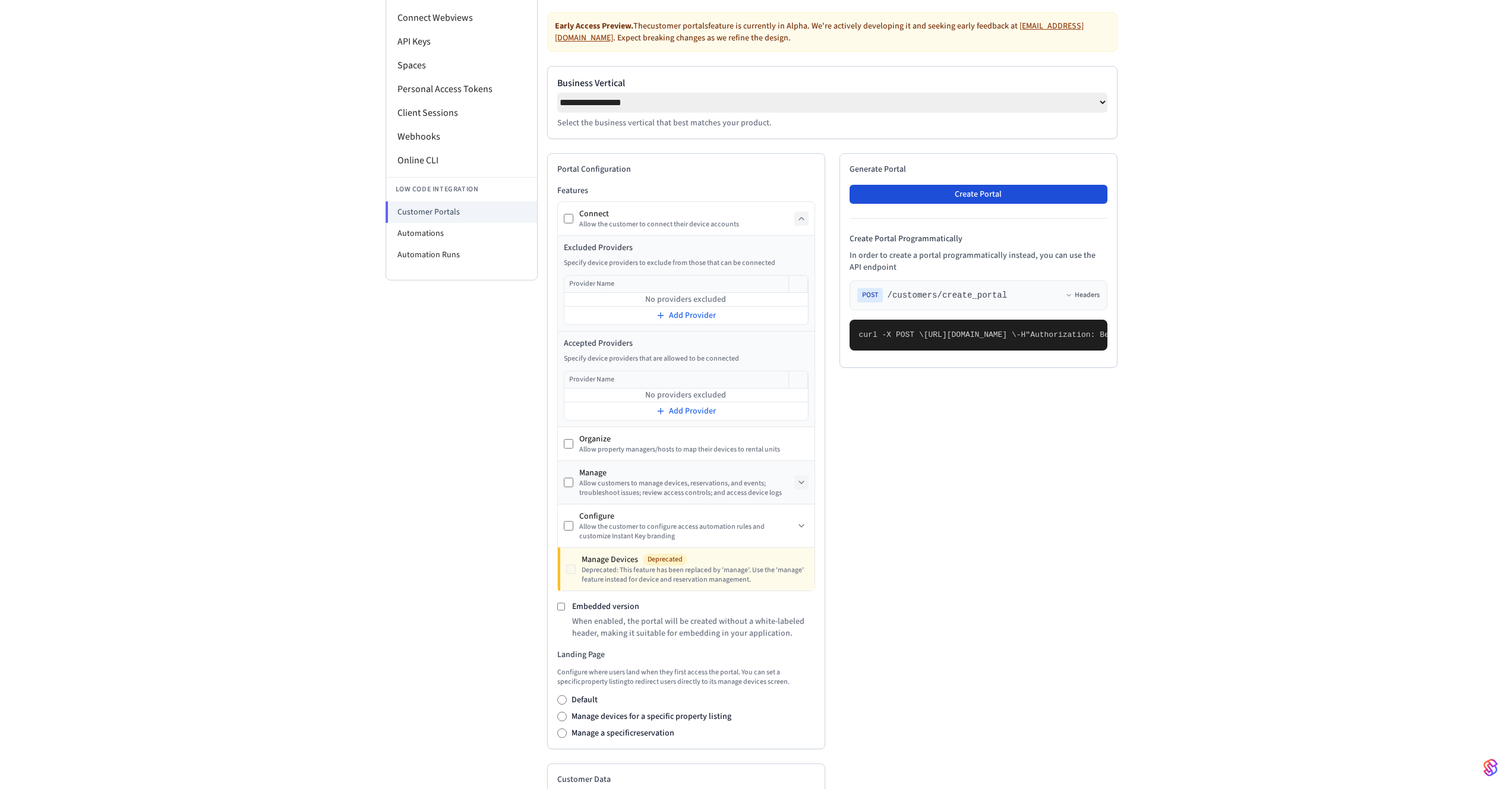
scroll to position [108, 0]
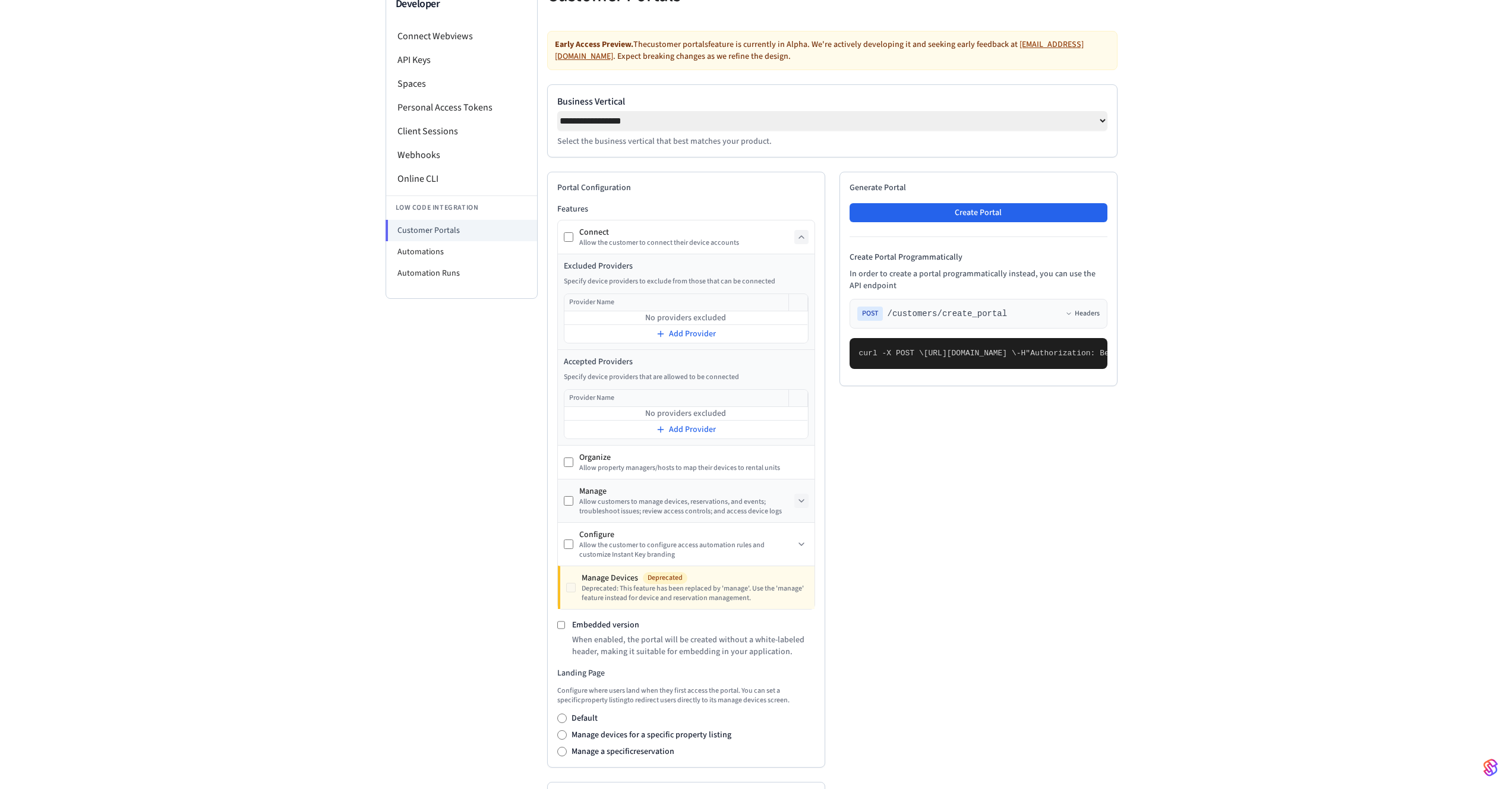
click at [962, 119] on select "**********" at bounding box center [831, 120] width 550 height 19
click at [986, 214] on button "Create Portal" at bounding box center [979, 212] width 258 height 19
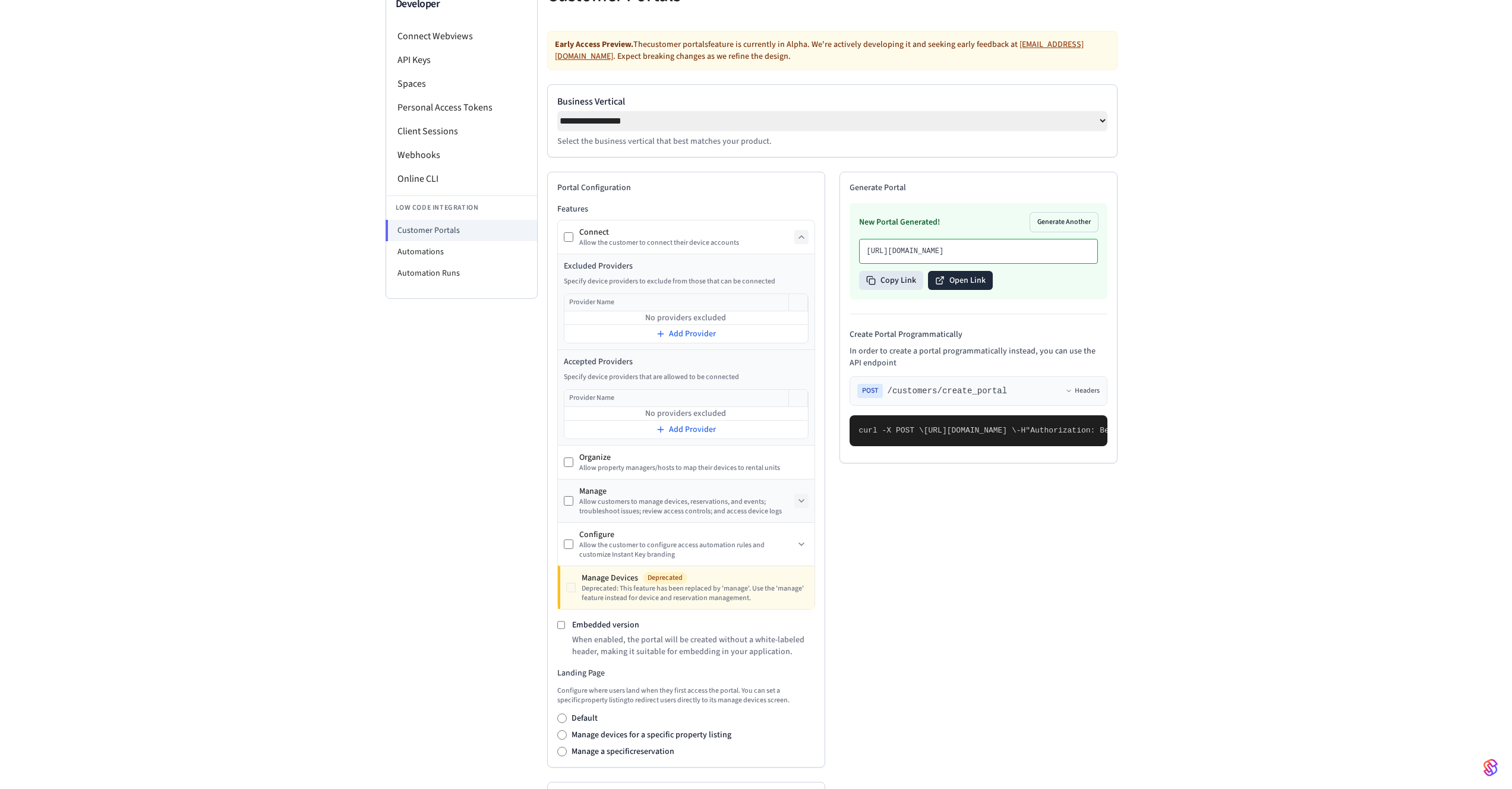
click at [951, 290] on button "Open Link" at bounding box center [960, 280] width 65 height 19
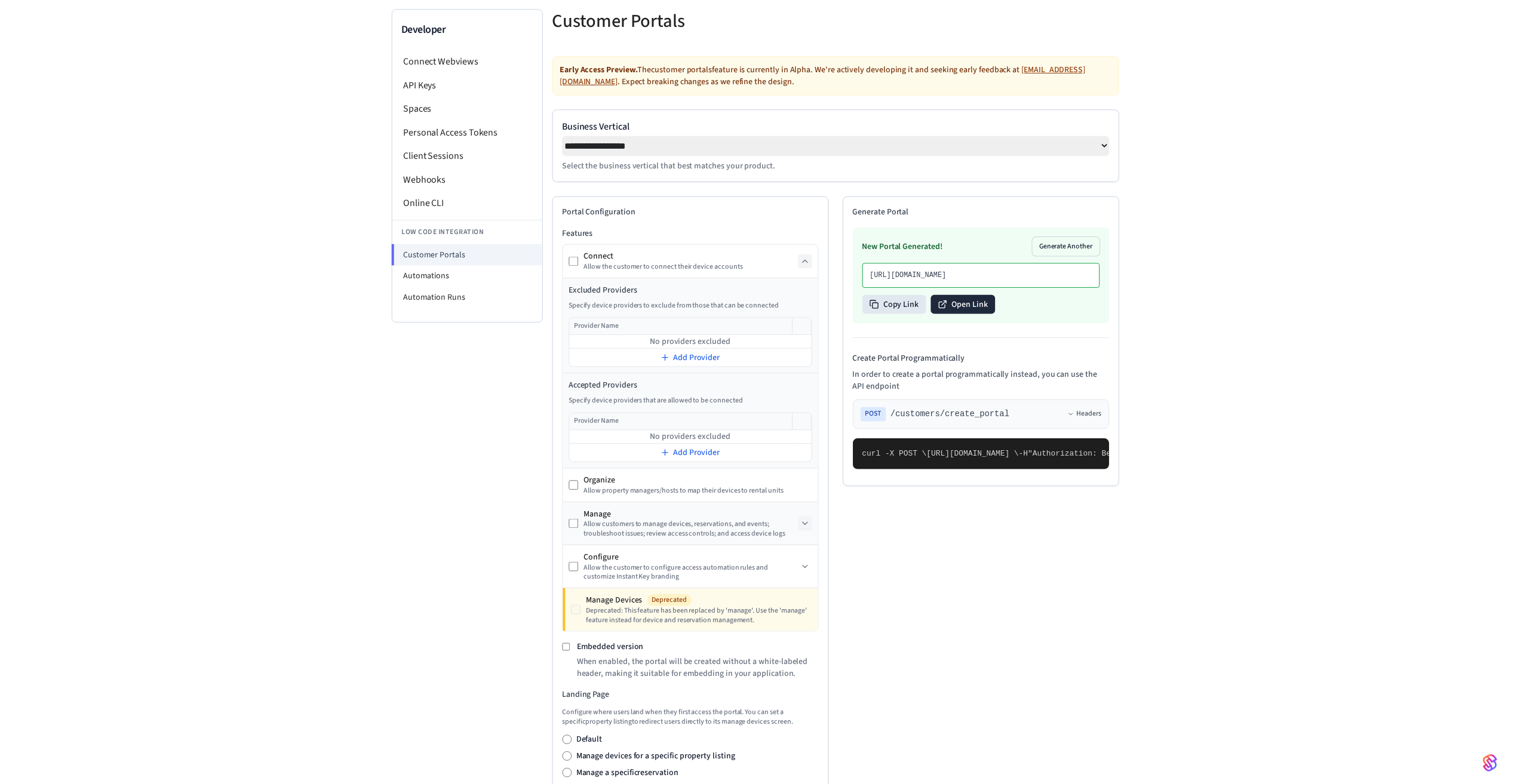
scroll to position [0, 0]
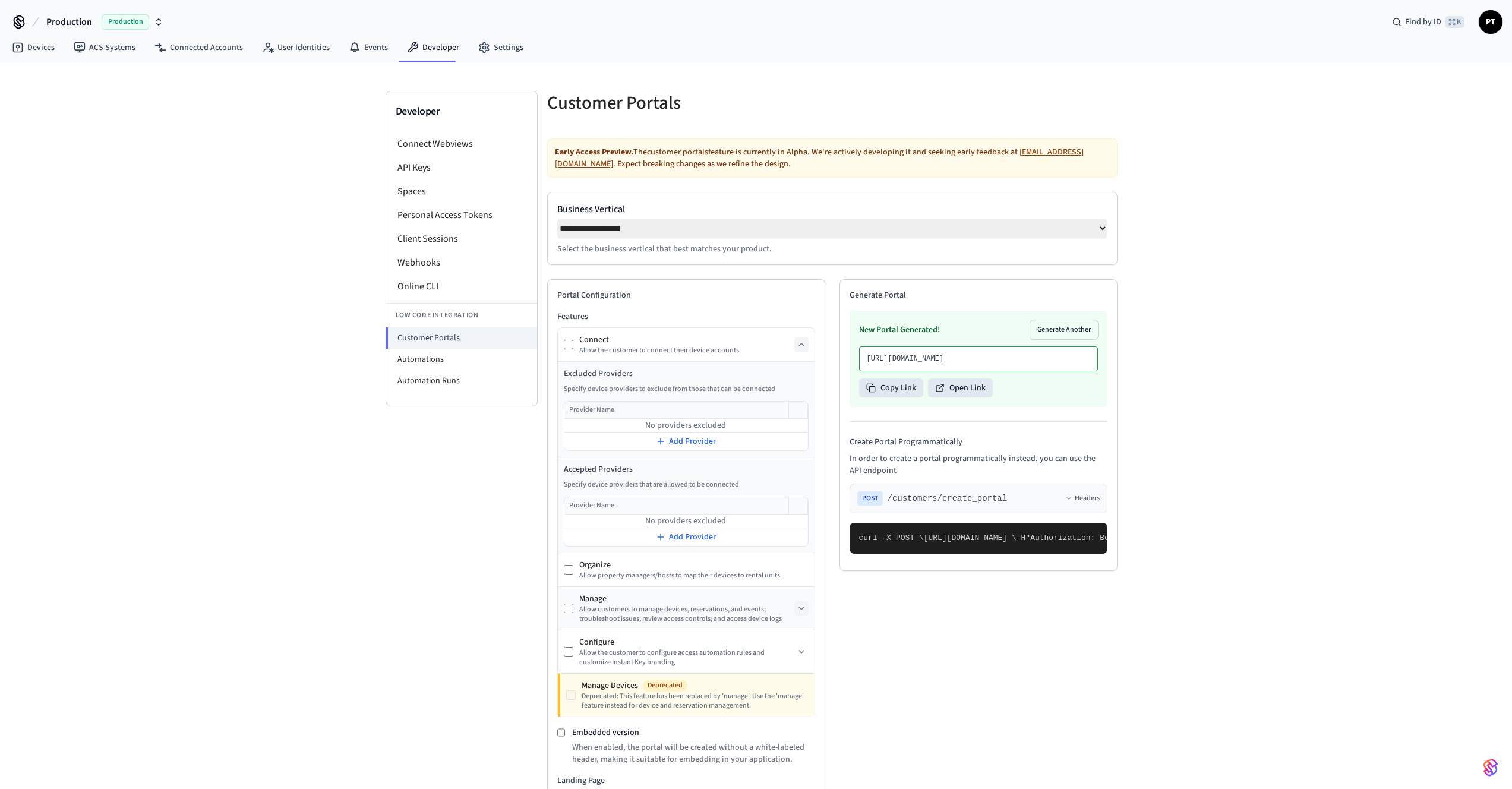
click at [1496, 23] on span "PT" at bounding box center [1490, 21] width 21 height 21
click at [171, 48] on link "Connected Accounts" at bounding box center [198, 47] width 108 height 21
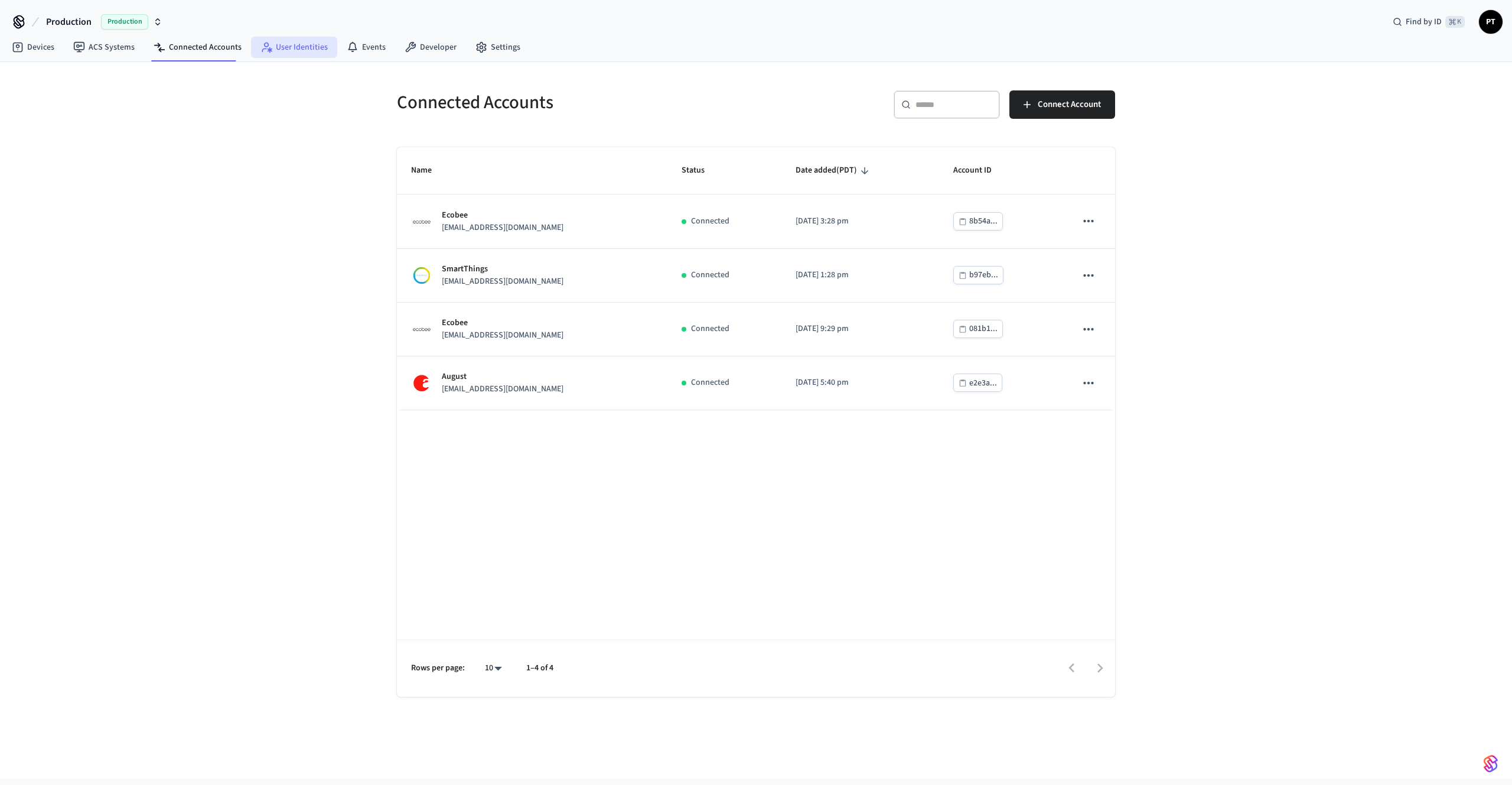
click at [309, 52] on link "User Identities" at bounding box center [294, 46] width 86 height 21
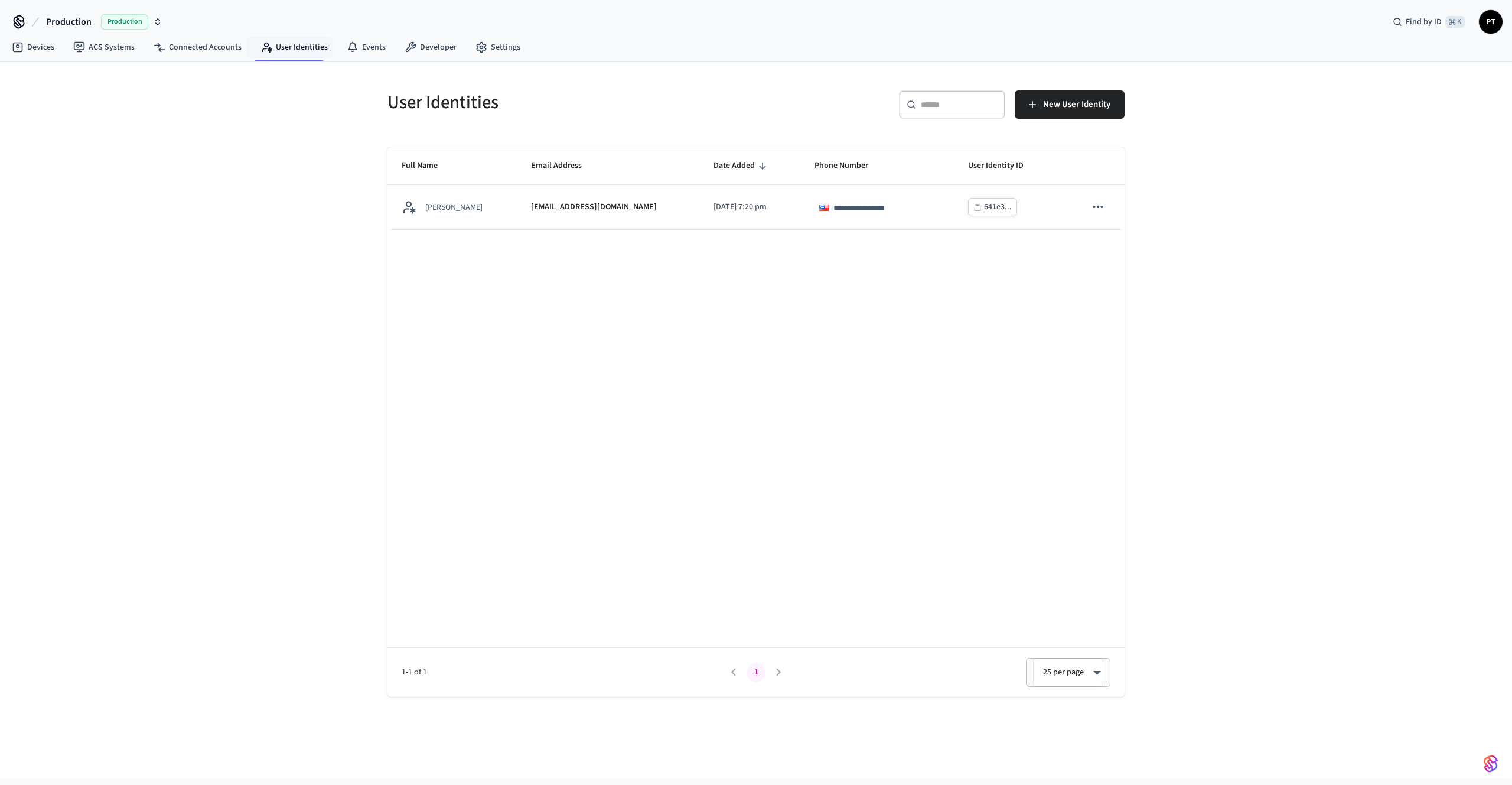
click at [1485, 27] on span "PT" at bounding box center [1490, 21] width 21 height 21
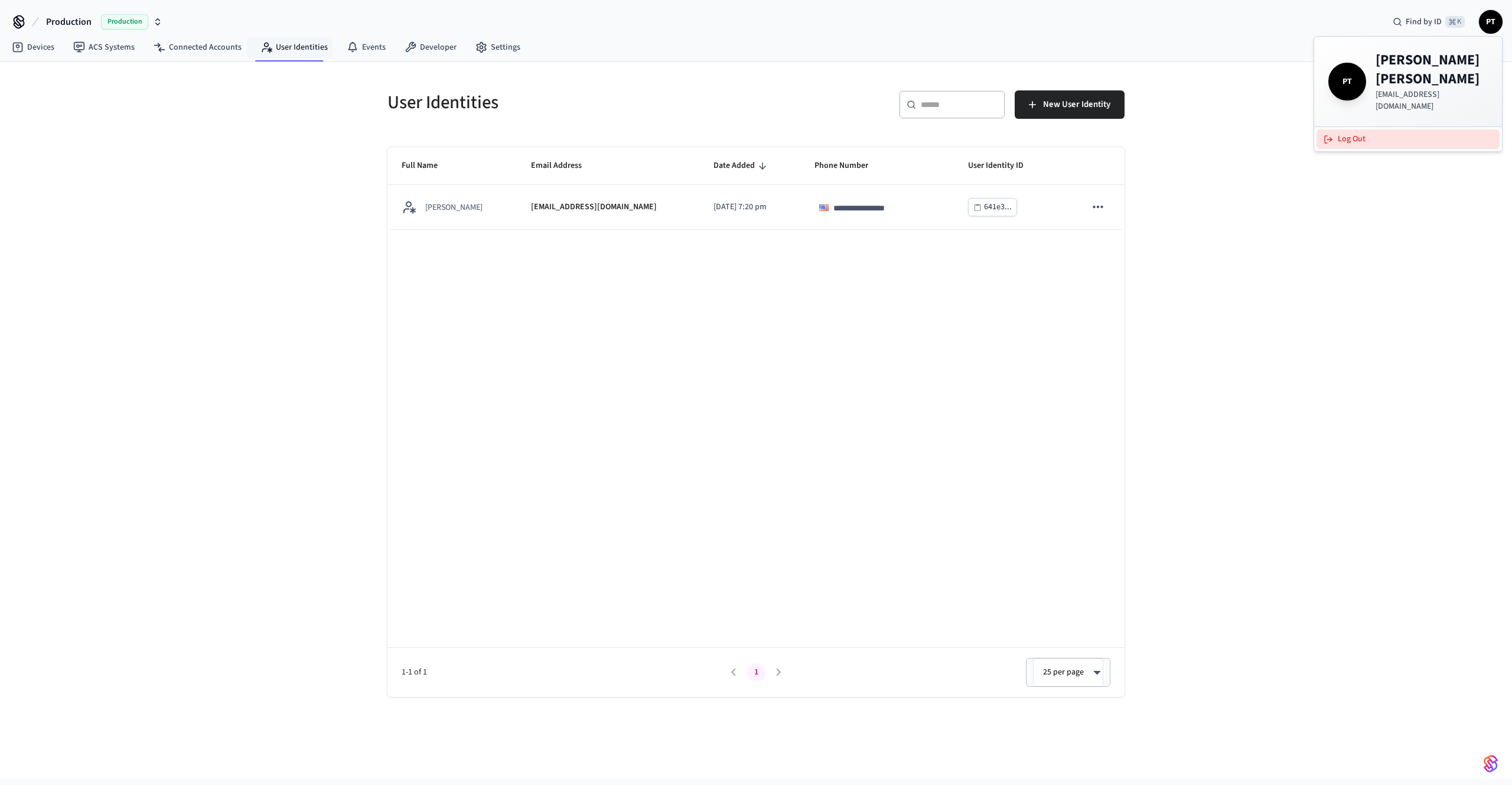
click at [1443, 129] on button "Log Out" at bounding box center [1407, 138] width 183 height 19
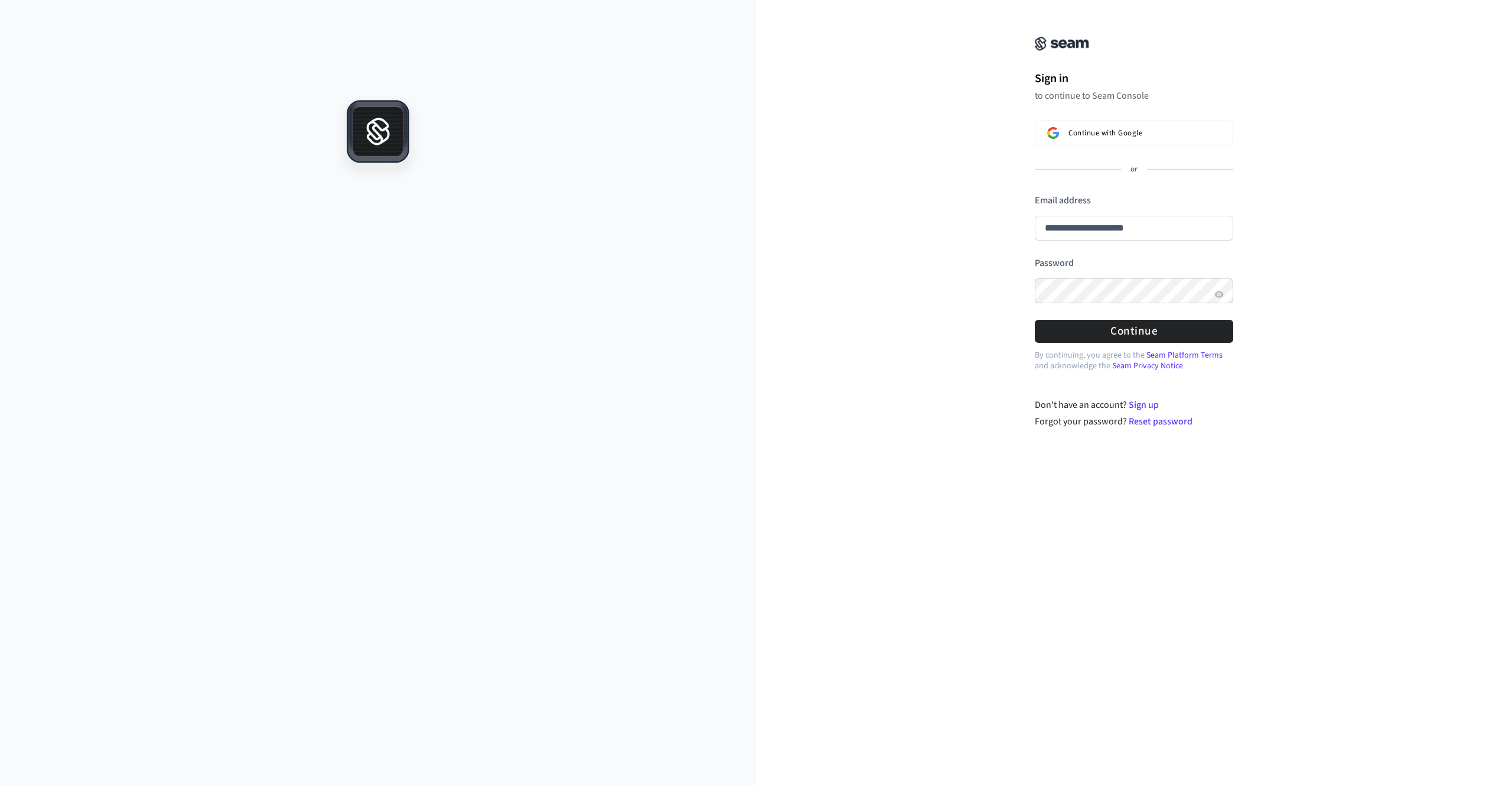
click at [1120, 226] on input "**********" at bounding box center [1134, 227] width 198 height 25
click at [1035, 194] on button "submit" at bounding box center [1035, 194] width 0 height 0
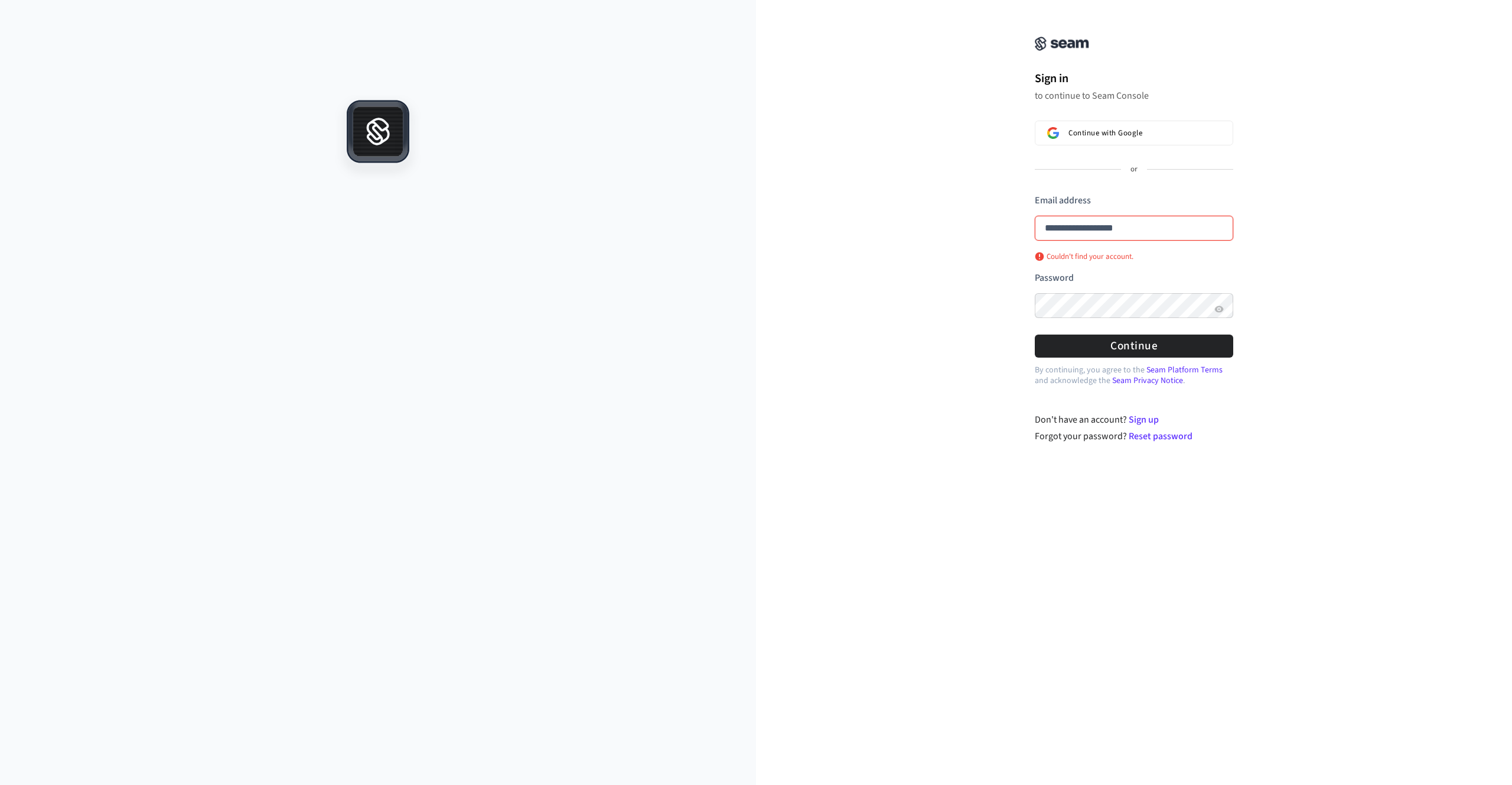
click at [1135, 223] on input "**********" at bounding box center [1134, 227] width 198 height 25
click at [1168, 329] on form "**********" at bounding box center [1134, 276] width 198 height 164
click at [1179, 337] on button "Continue" at bounding box center [1134, 346] width 198 height 23
type input "**********"
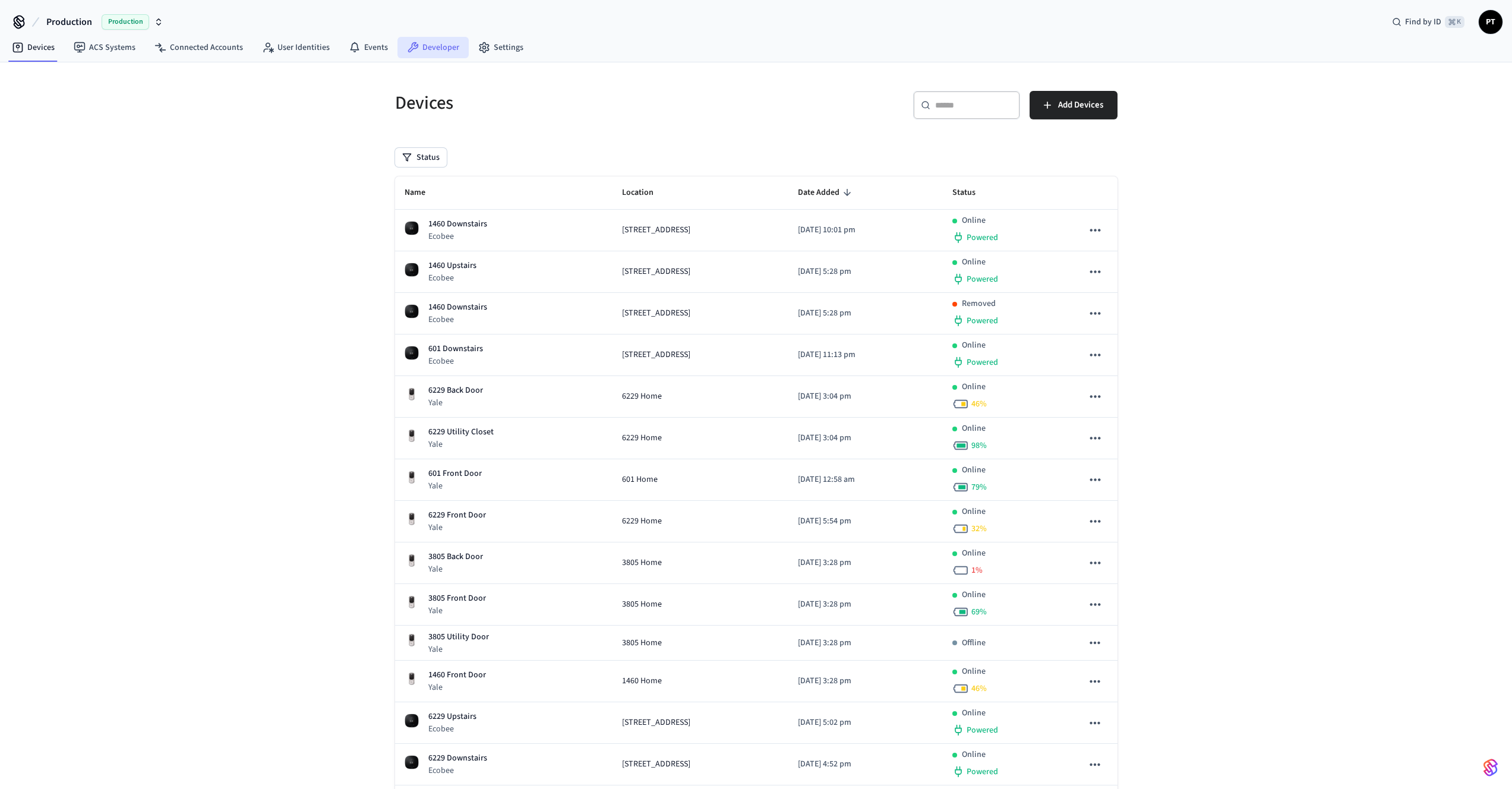
click at [435, 52] on link "Developer" at bounding box center [434, 47] width 71 height 21
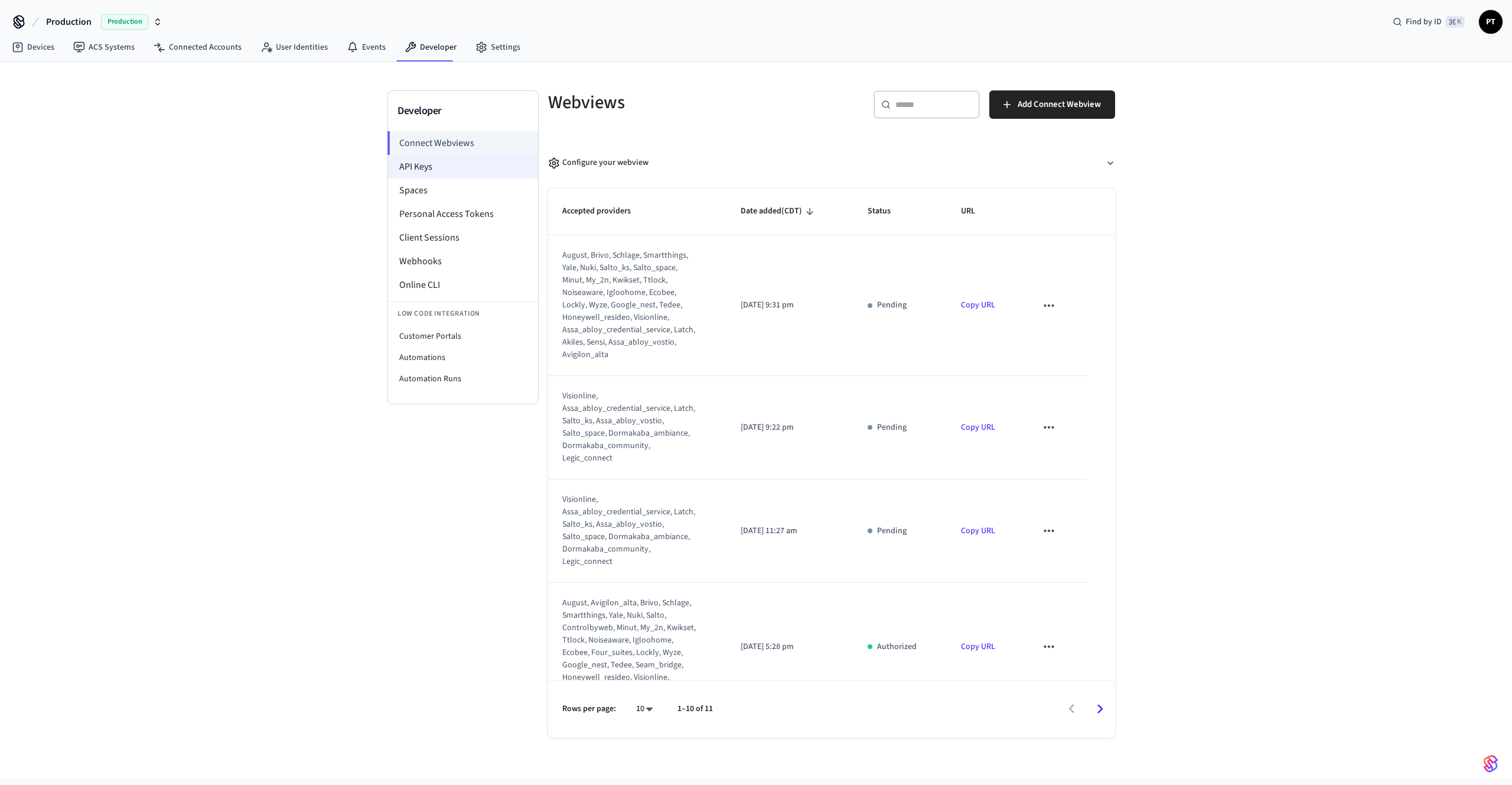
click at [493, 167] on li "API Keys" at bounding box center [463, 166] width 150 height 24
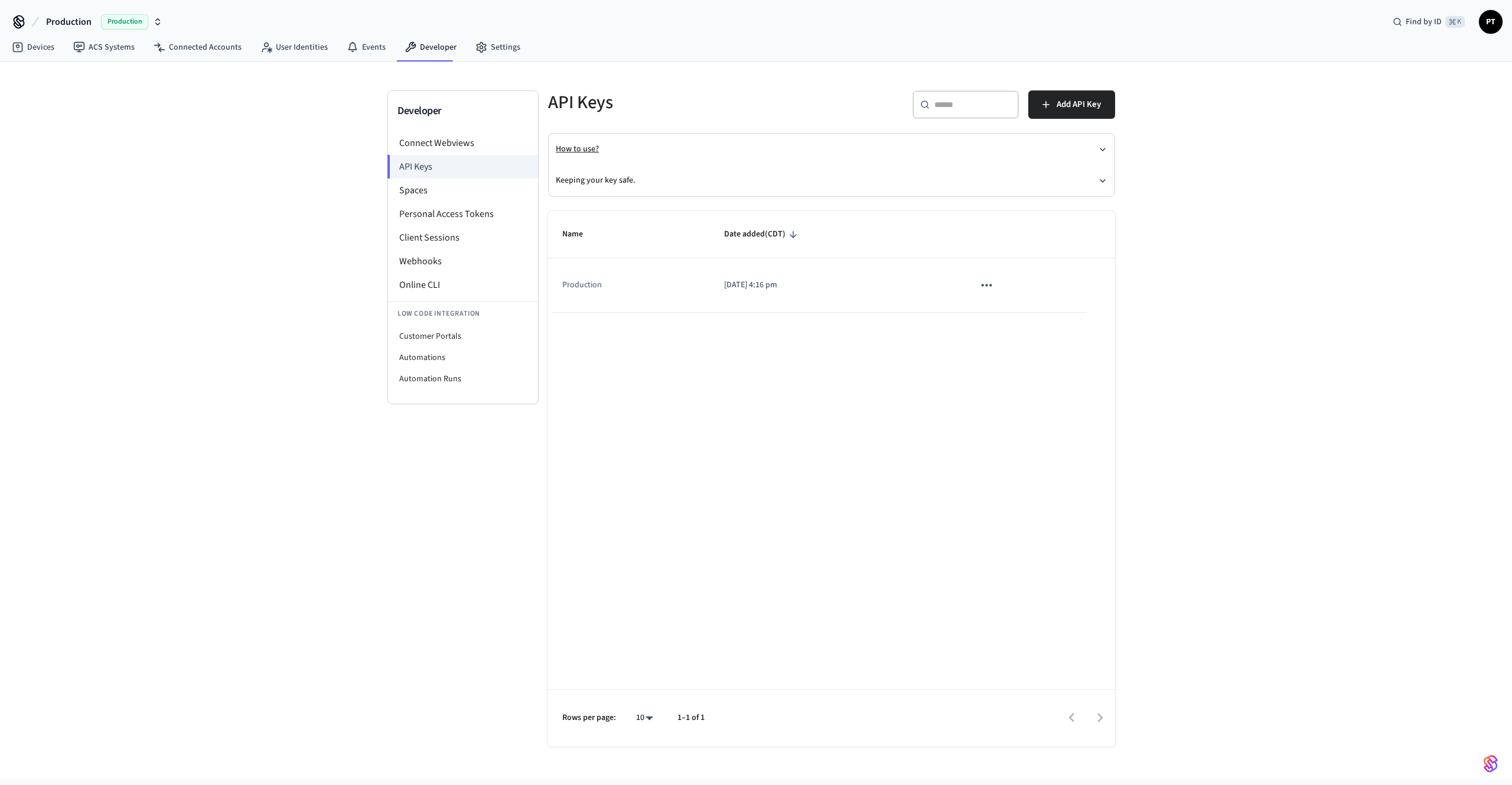
click at [658, 155] on button "How to use?" at bounding box center [831, 149] width 552 height 31
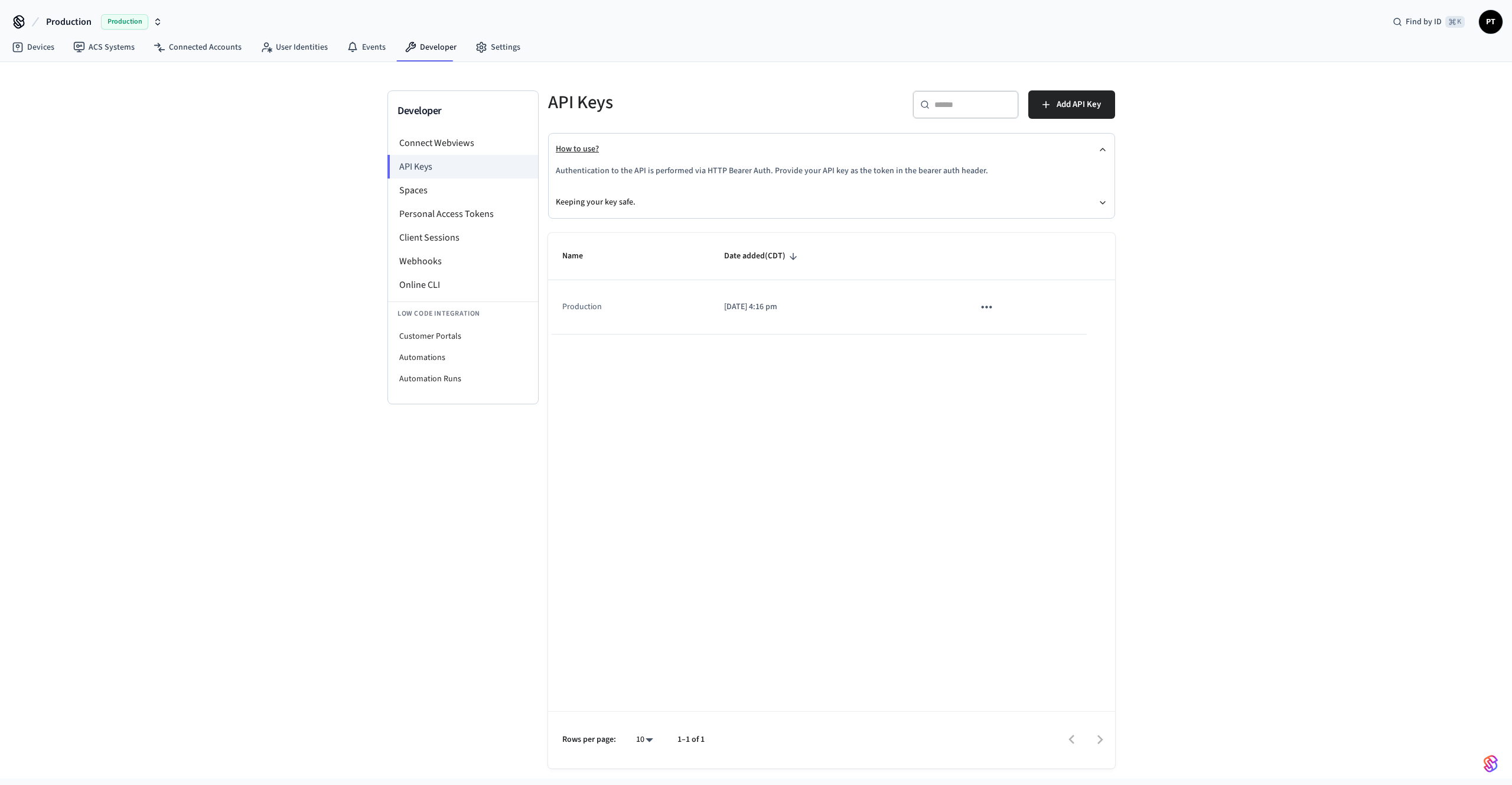
click at [658, 155] on button "How to use?" at bounding box center [831, 149] width 552 height 31
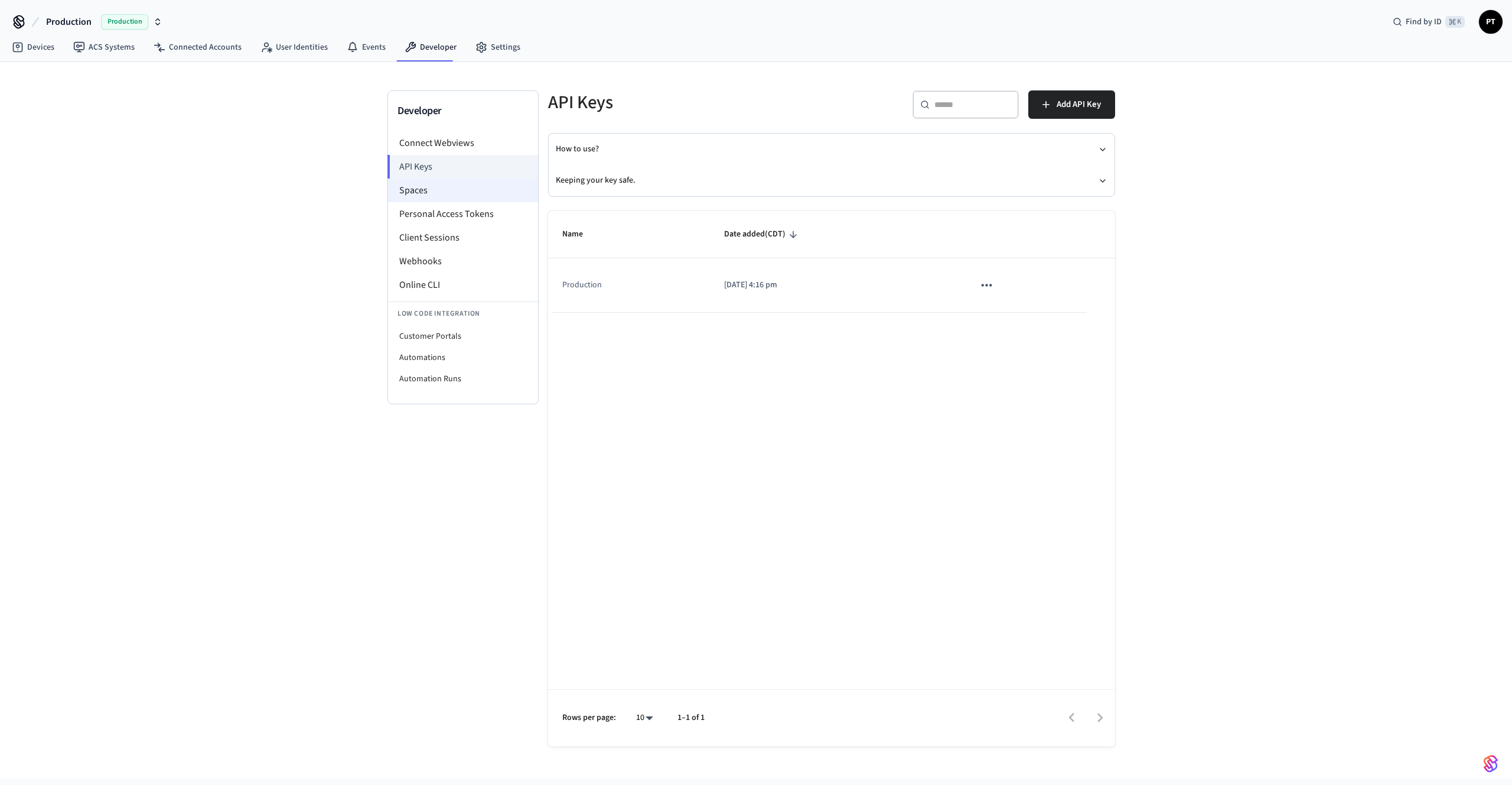
click at [503, 186] on li "Spaces" at bounding box center [463, 190] width 150 height 24
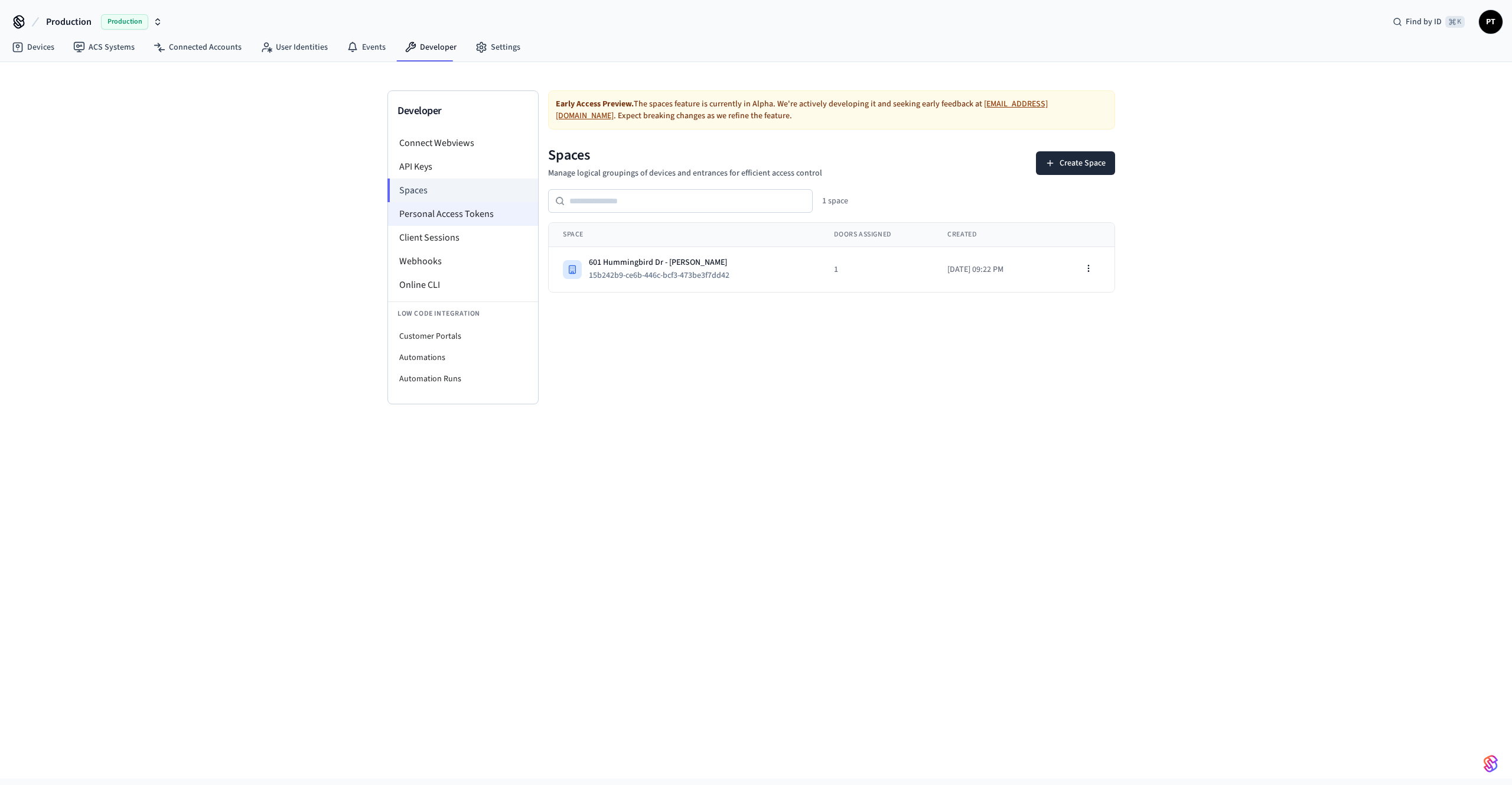
click at [498, 210] on li "Personal Access Tokens" at bounding box center [463, 214] width 150 height 24
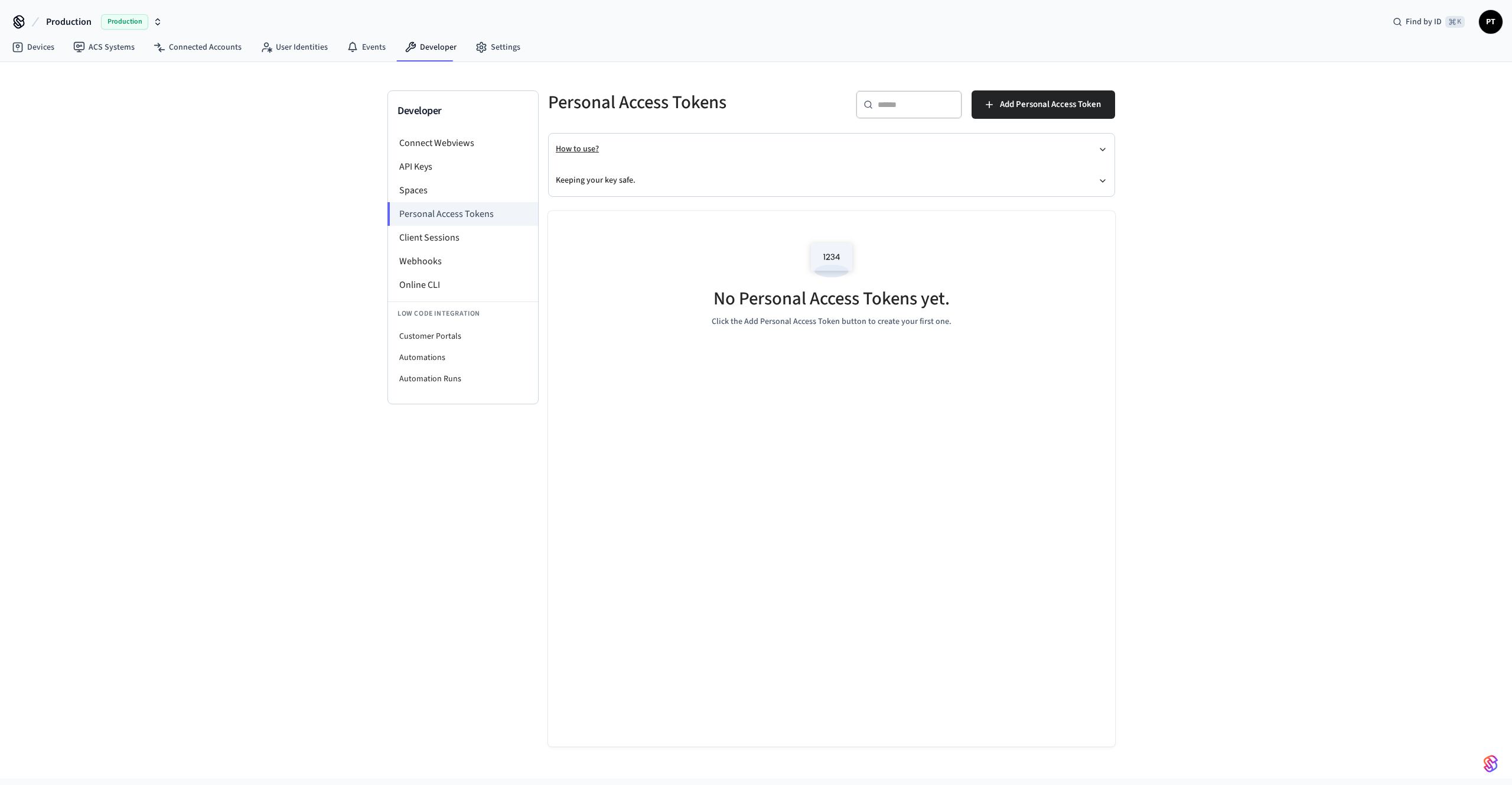
click at [946, 143] on button "How to use?" at bounding box center [831, 149] width 552 height 31
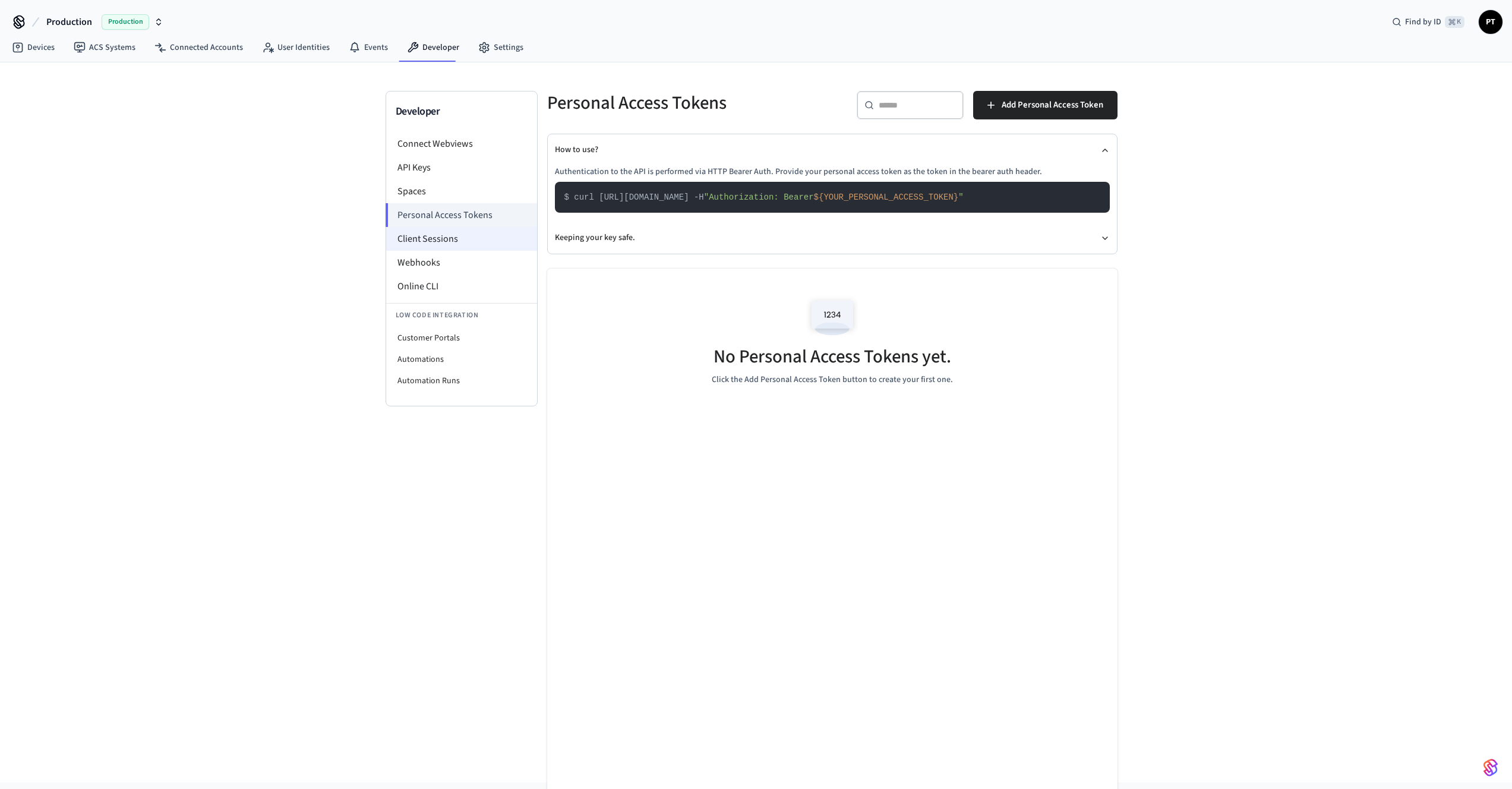
click at [446, 246] on li "Client Sessions" at bounding box center [461, 239] width 151 height 24
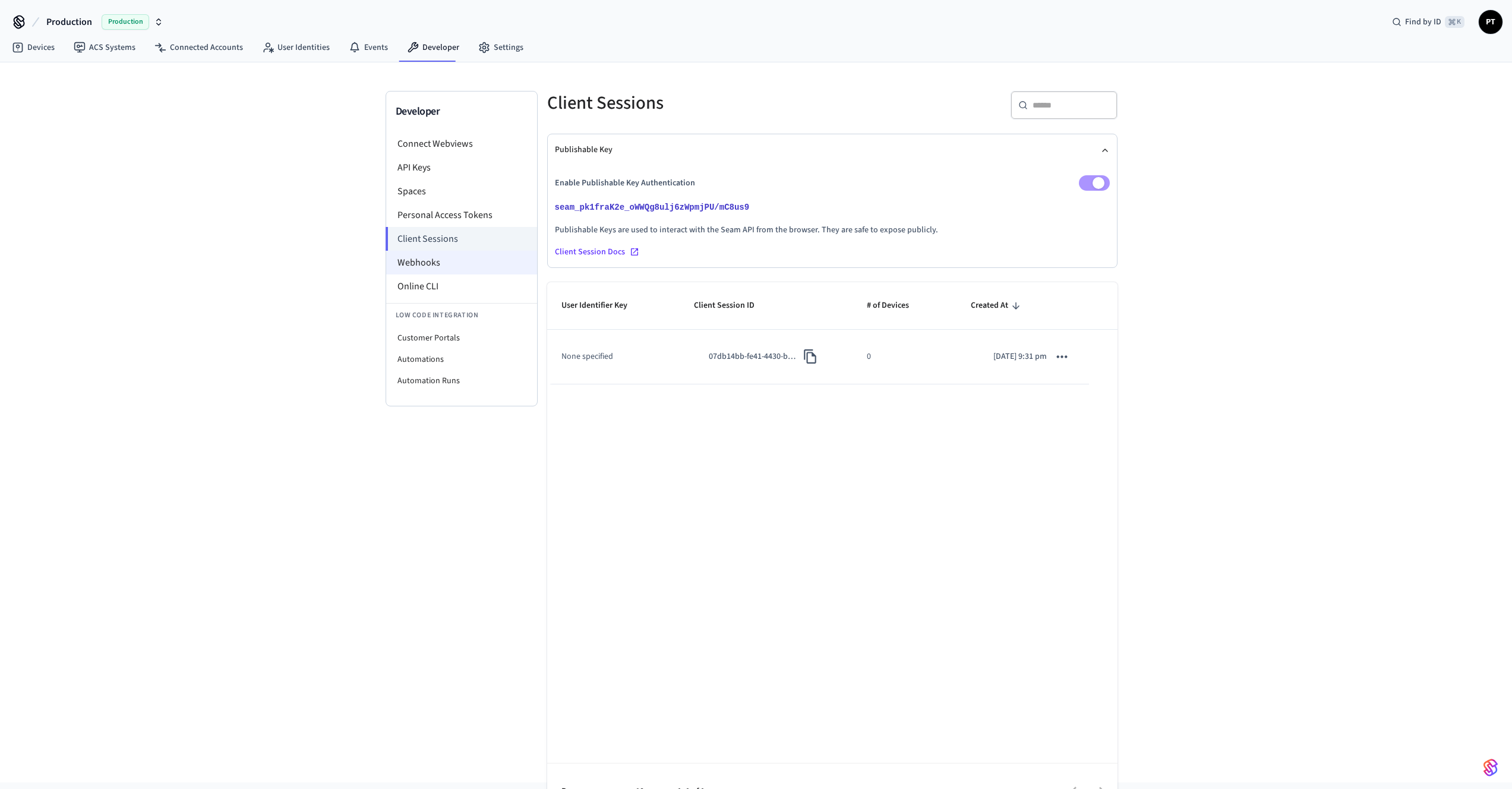
click at [440, 260] on li "Webhooks" at bounding box center [461, 262] width 151 height 24
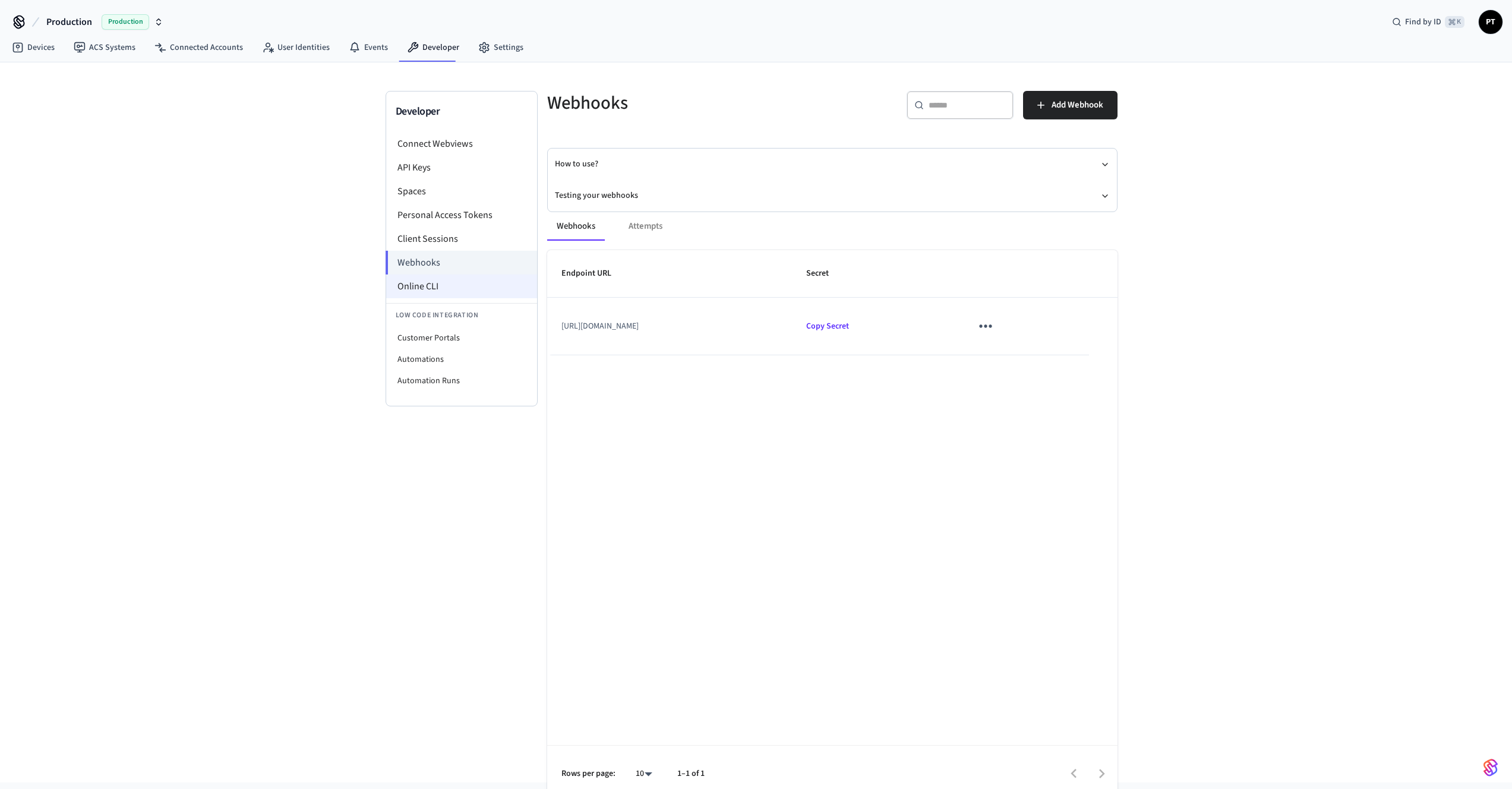
click at [444, 283] on li "Online CLI" at bounding box center [461, 286] width 151 height 24
click at [472, 281] on li "Online CLI" at bounding box center [461, 286] width 151 height 24
click at [445, 340] on li "Customer Portals" at bounding box center [461, 337] width 151 height 21
select select "**********"
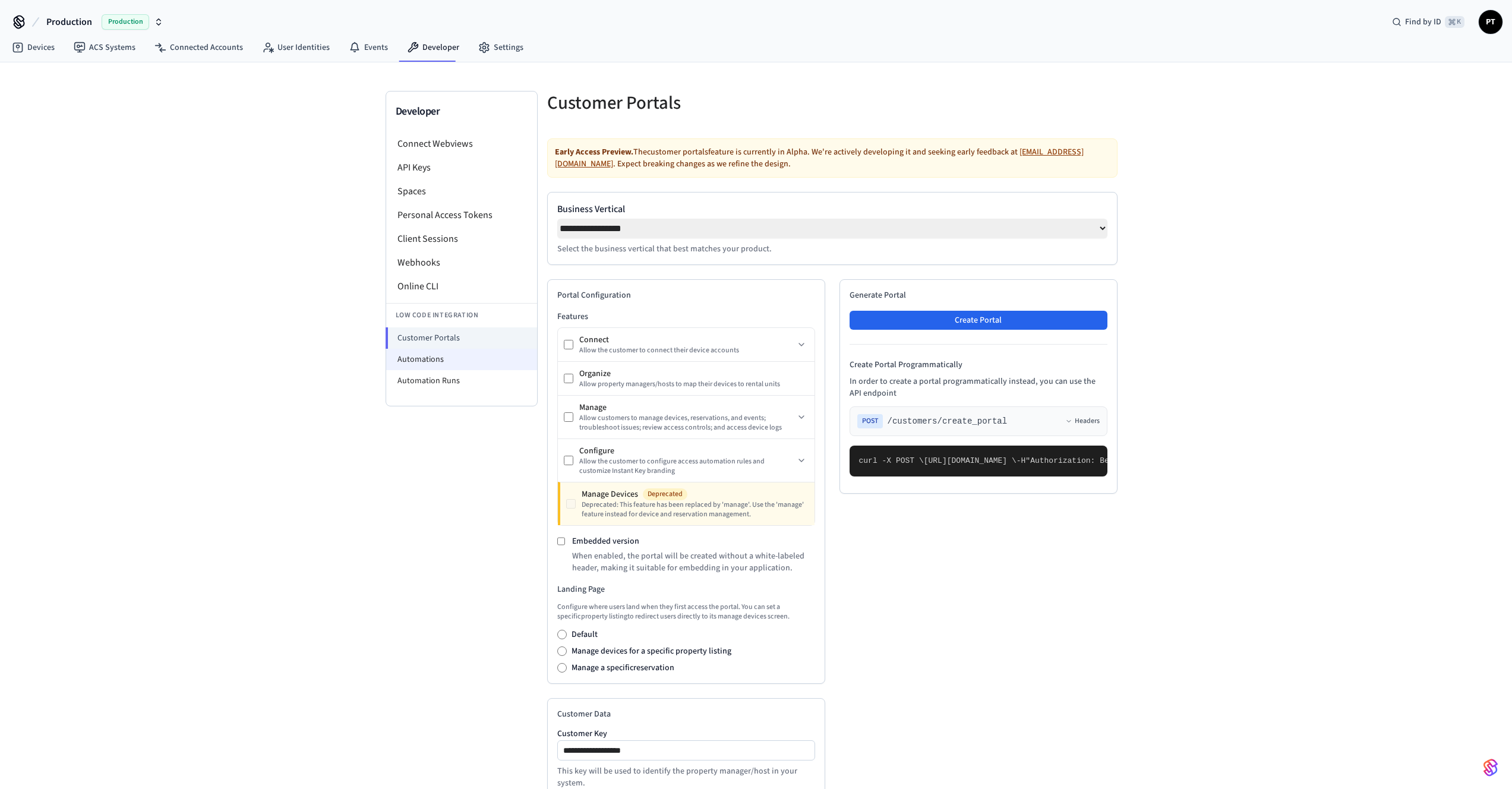
click at [442, 353] on li "Automations" at bounding box center [461, 358] width 151 height 21
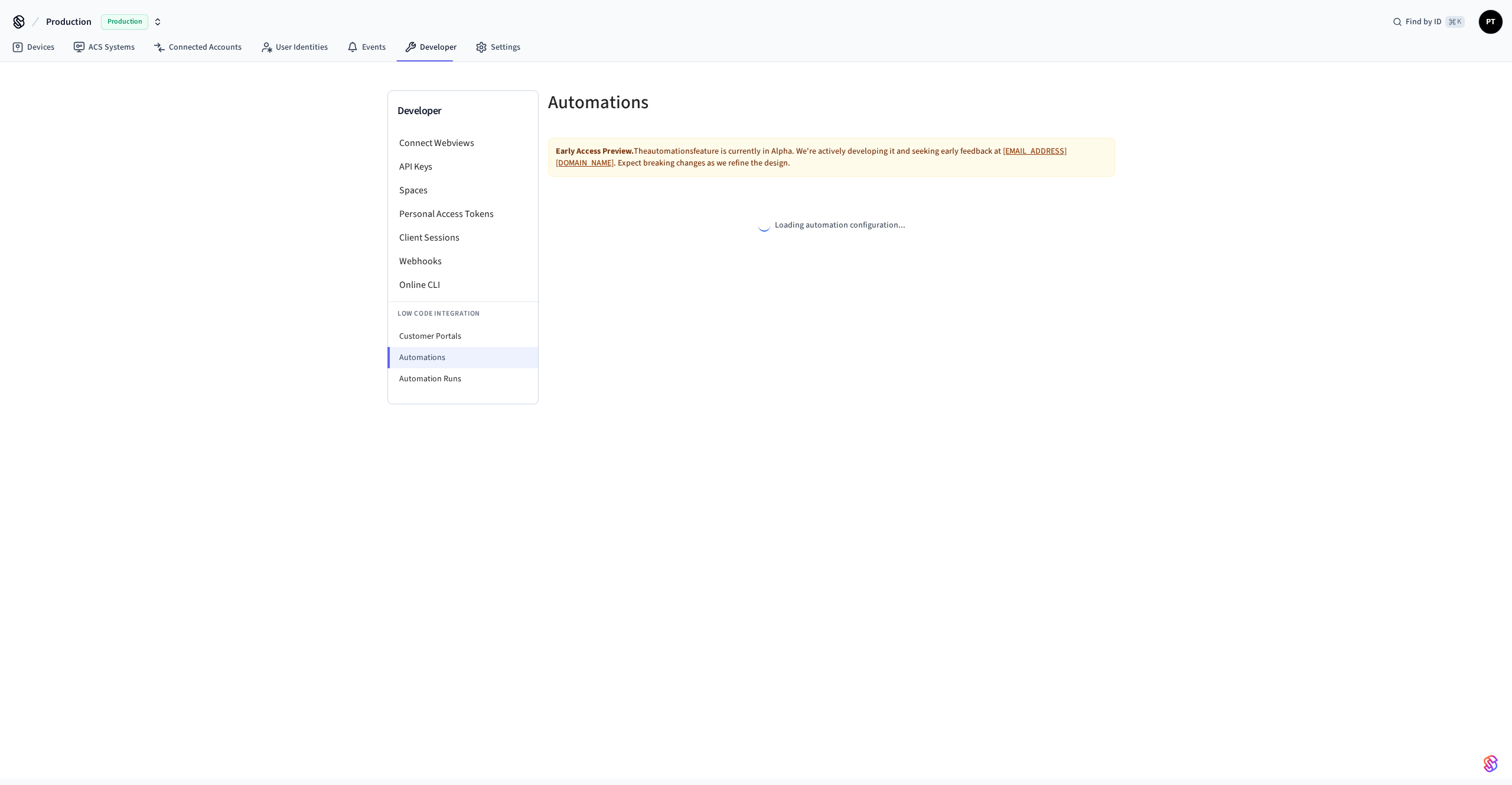
select select "**********"
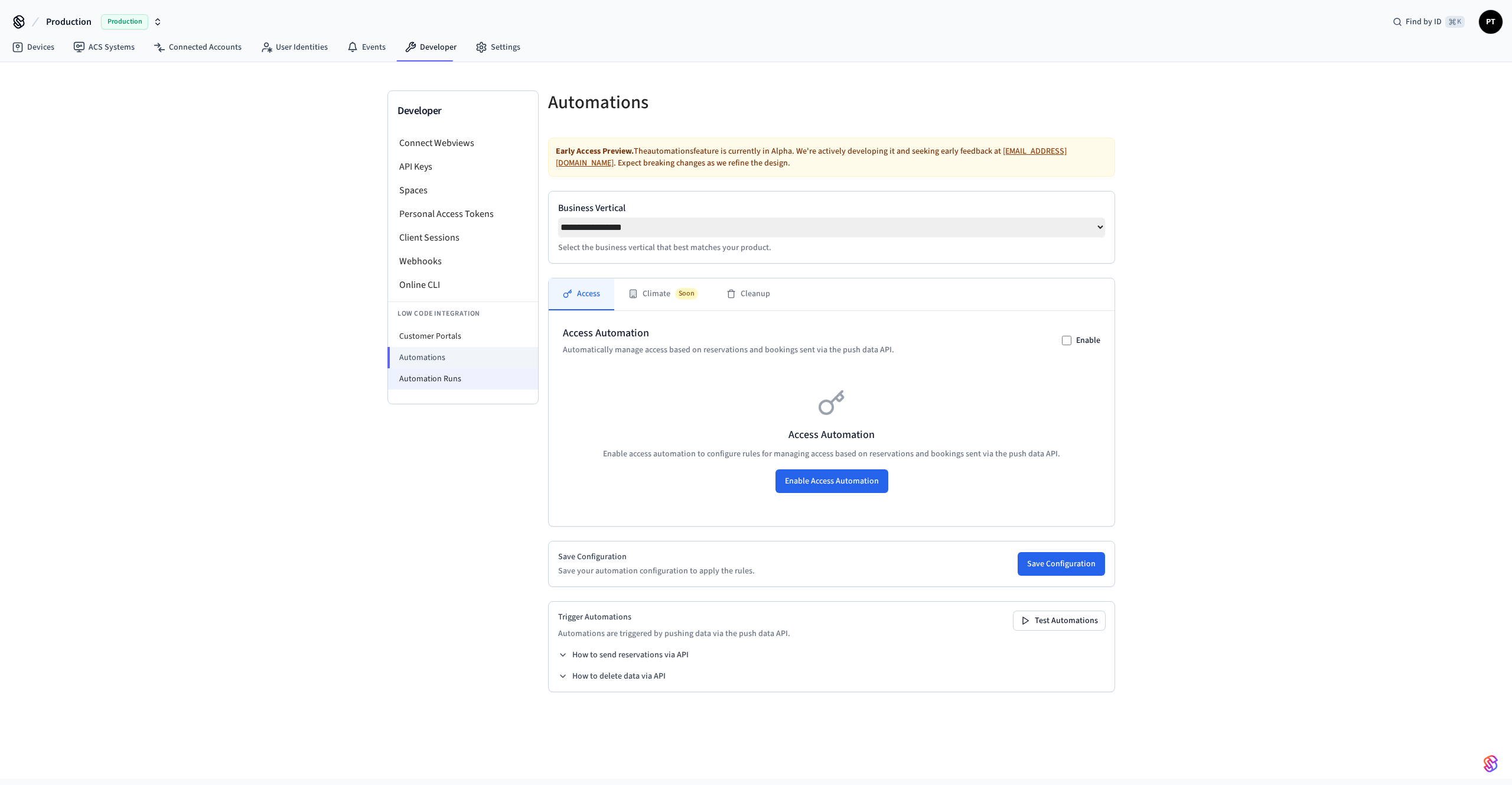
click at [438, 379] on li "Automation Runs" at bounding box center [463, 378] width 150 height 21
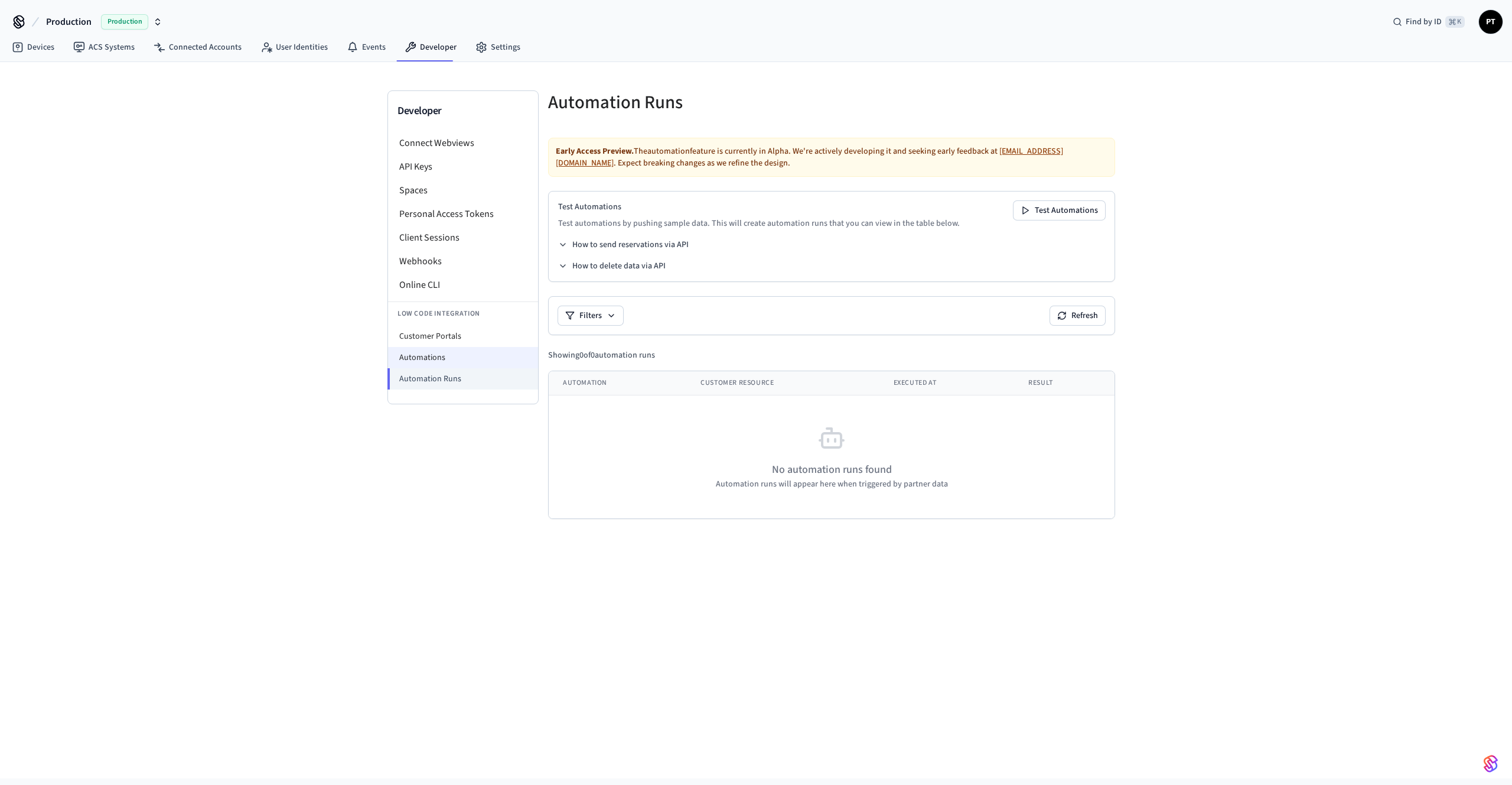
click at [445, 354] on li "Automations" at bounding box center [463, 357] width 150 height 21
select select "**********"
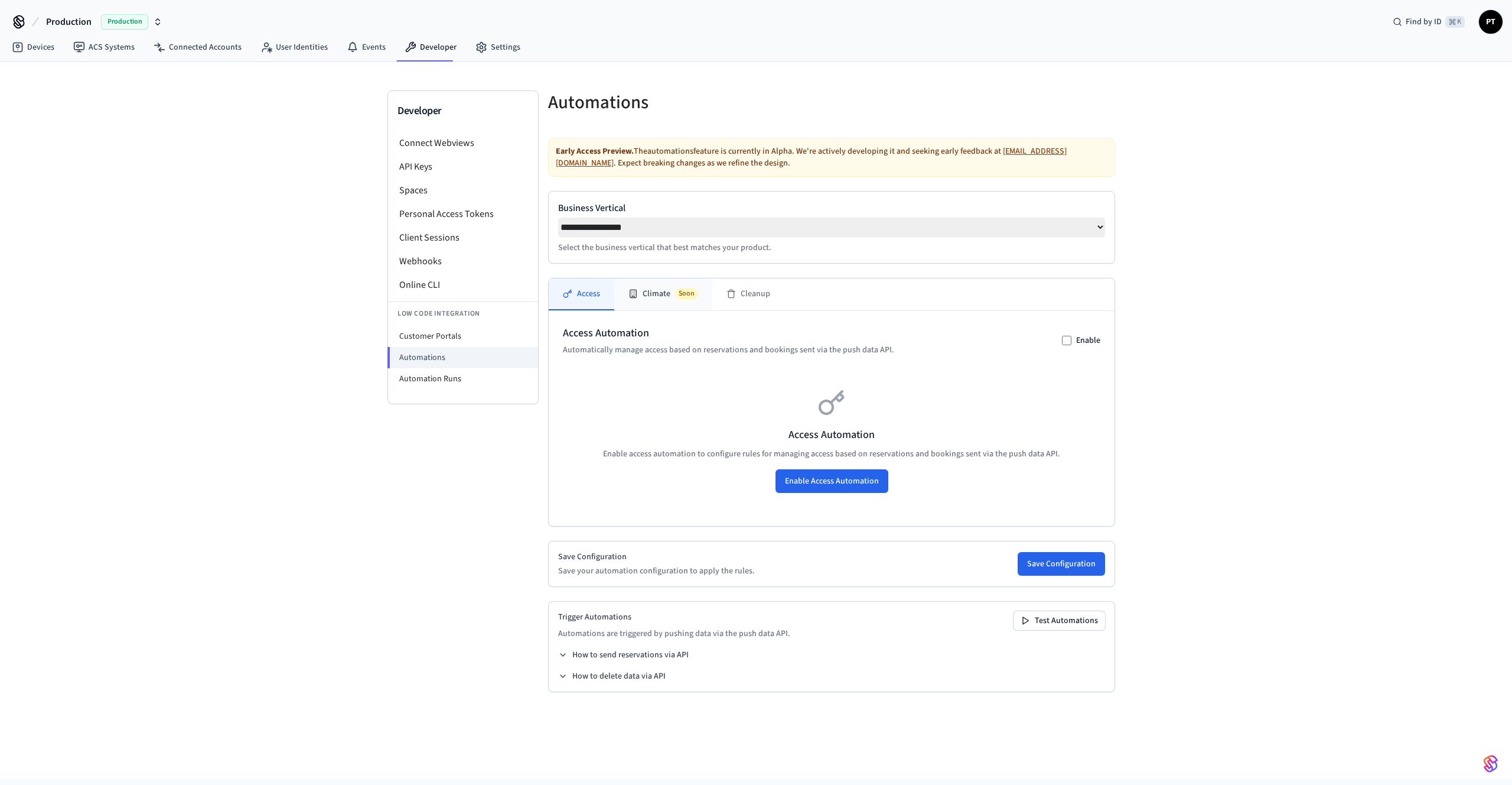
click at [654, 292] on button "Climate Soon" at bounding box center [664, 294] width 98 height 32
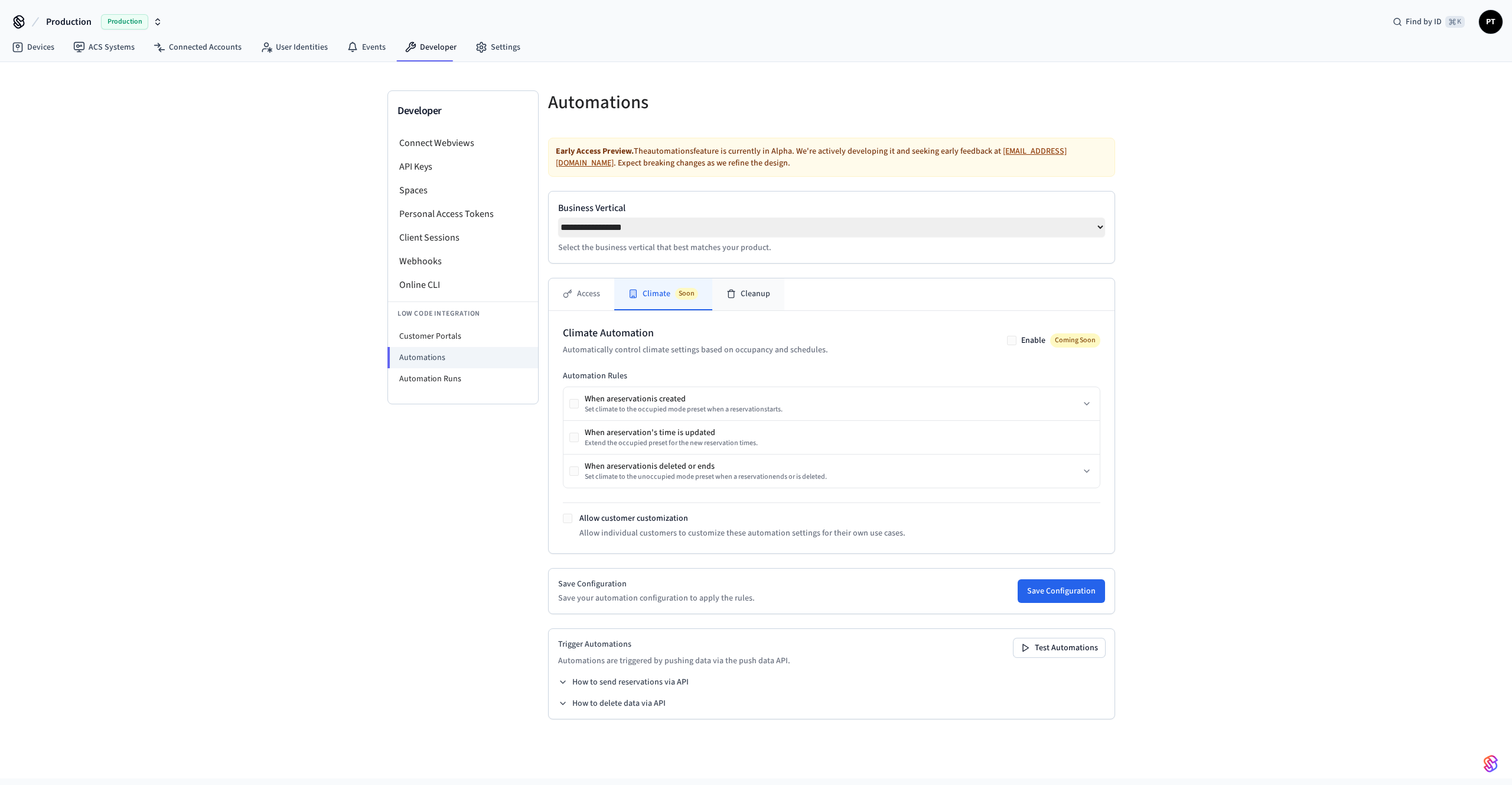
click at [731, 291] on icon at bounding box center [731, 291] width 7 height 0
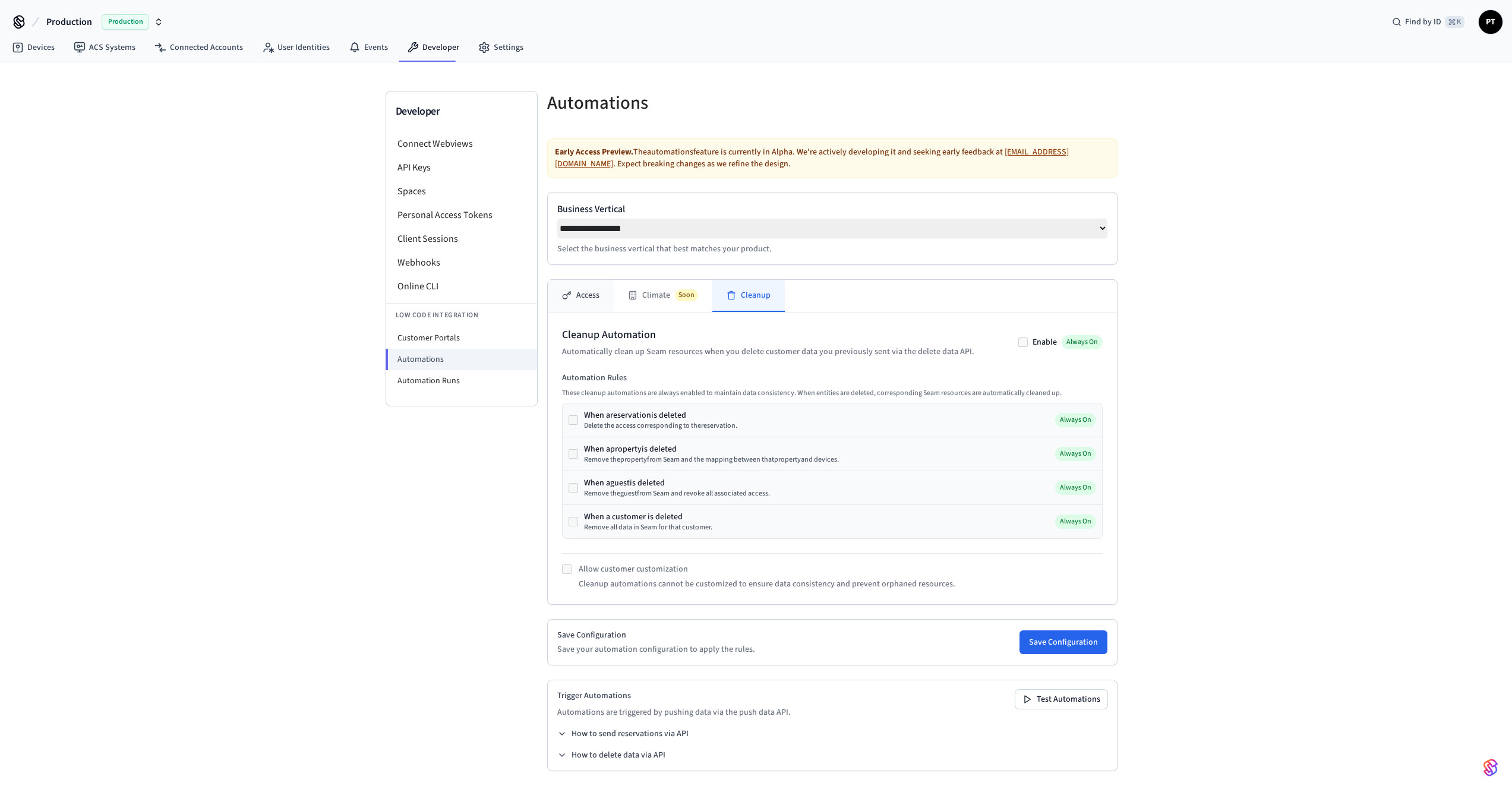
click at [596, 293] on button "Access" at bounding box center [581, 295] width 66 height 32
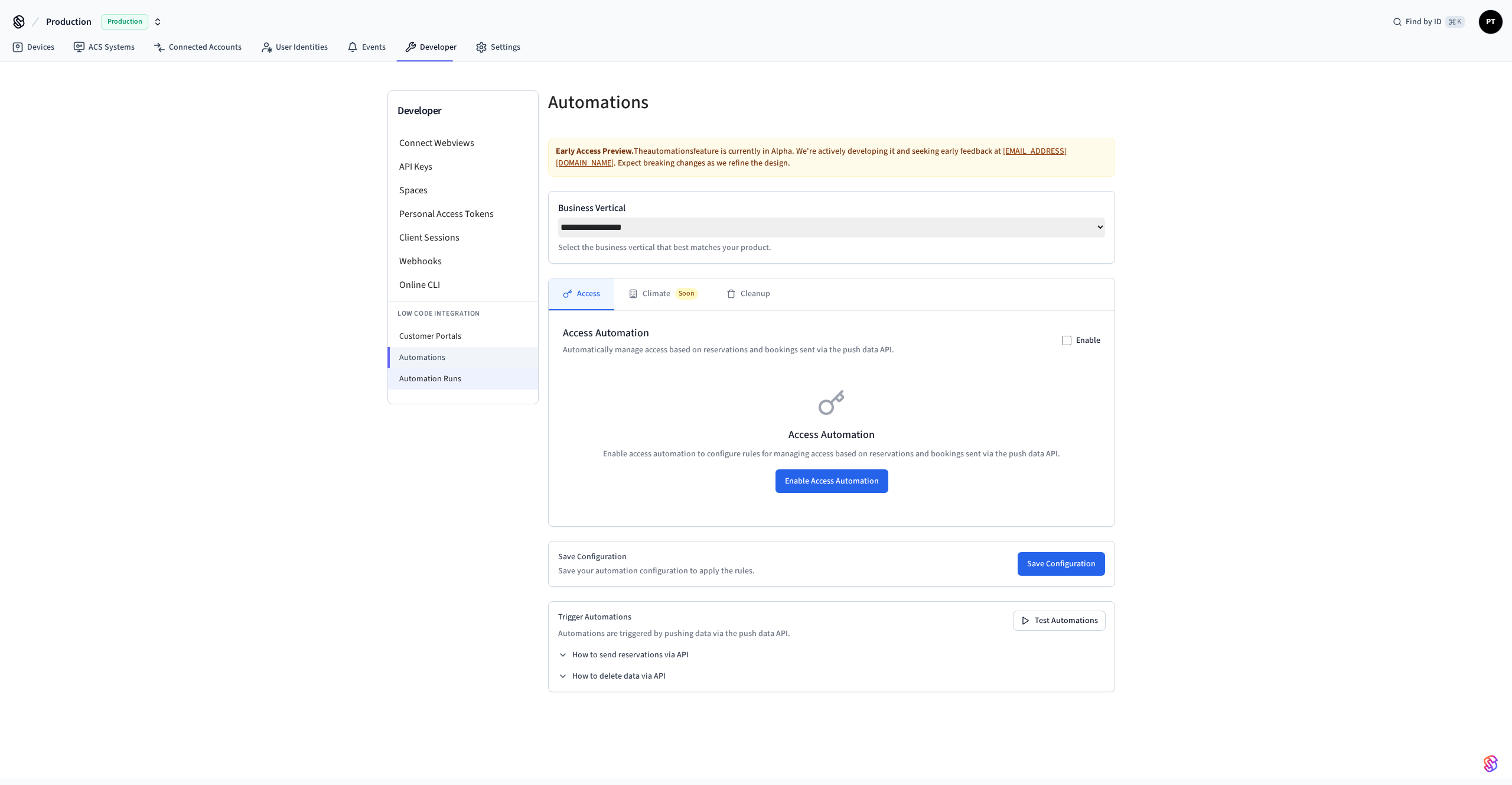
click at [459, 370] on li "Automation Runs" at bounding box center [463, 378] width 150 height 21
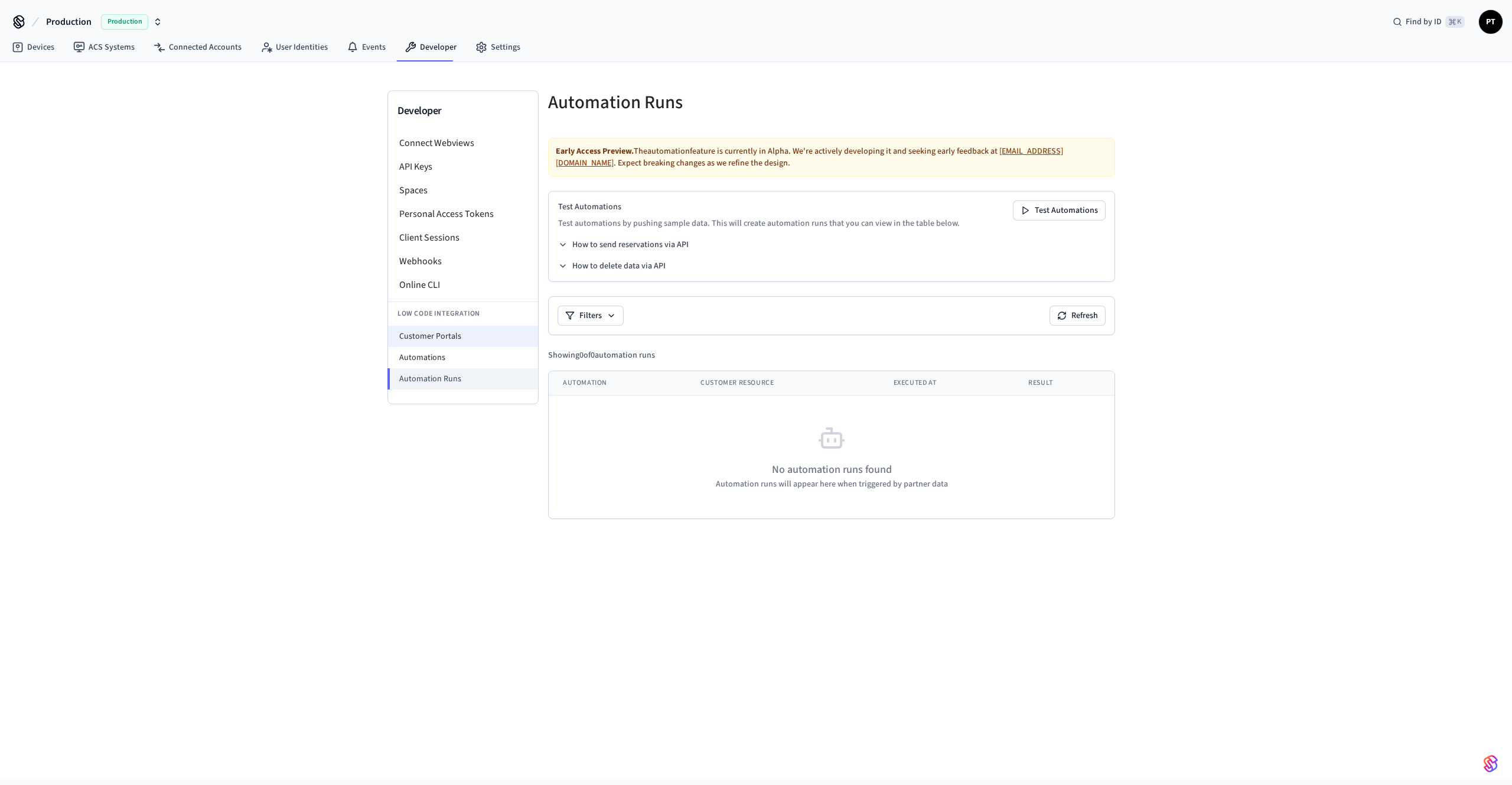
click at [465, 338] on li "Customer Portals" at bounding box center [463, 336] width 150 height 21
select select "**********"
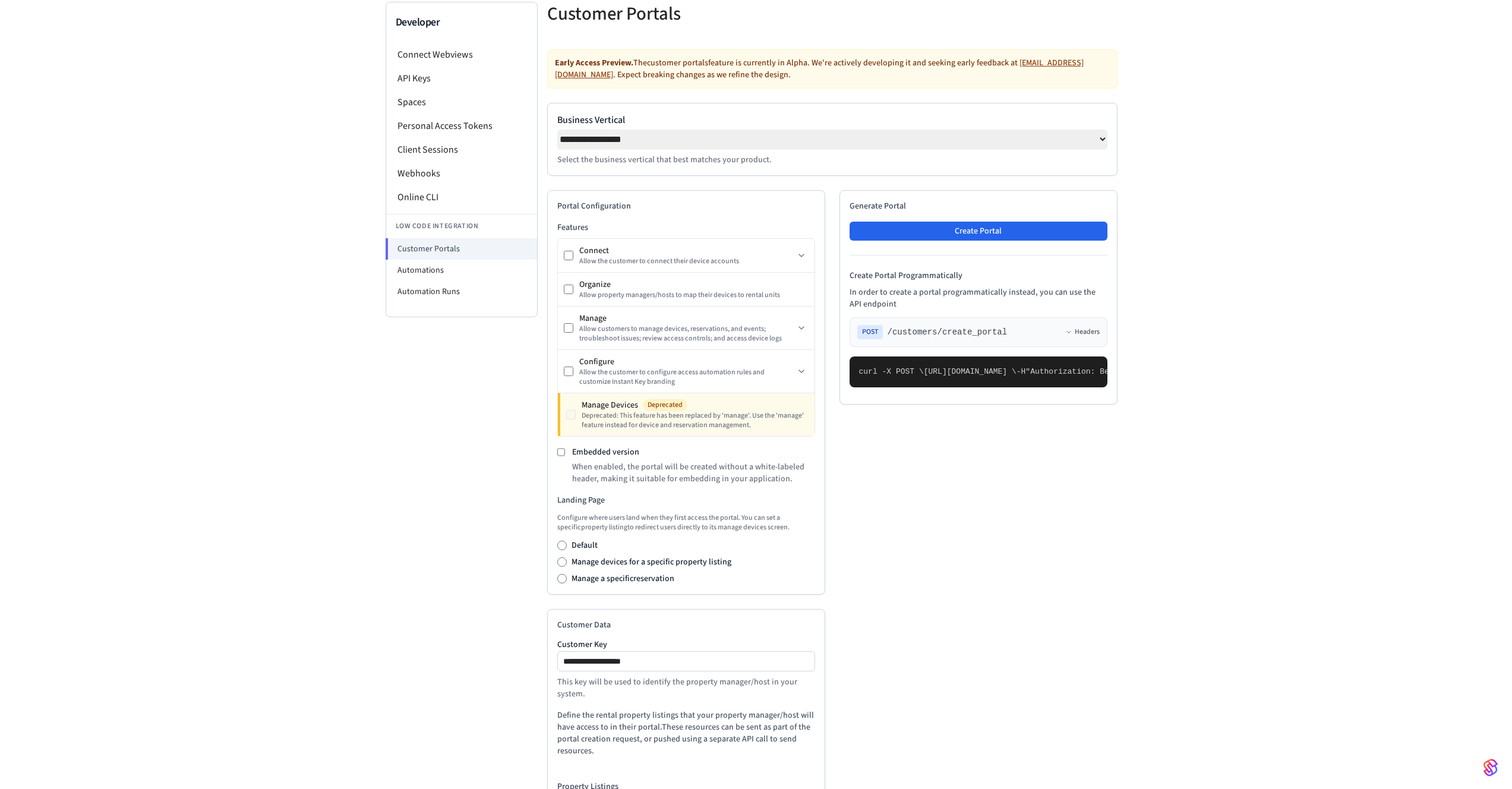
scroll to position [167, 0]
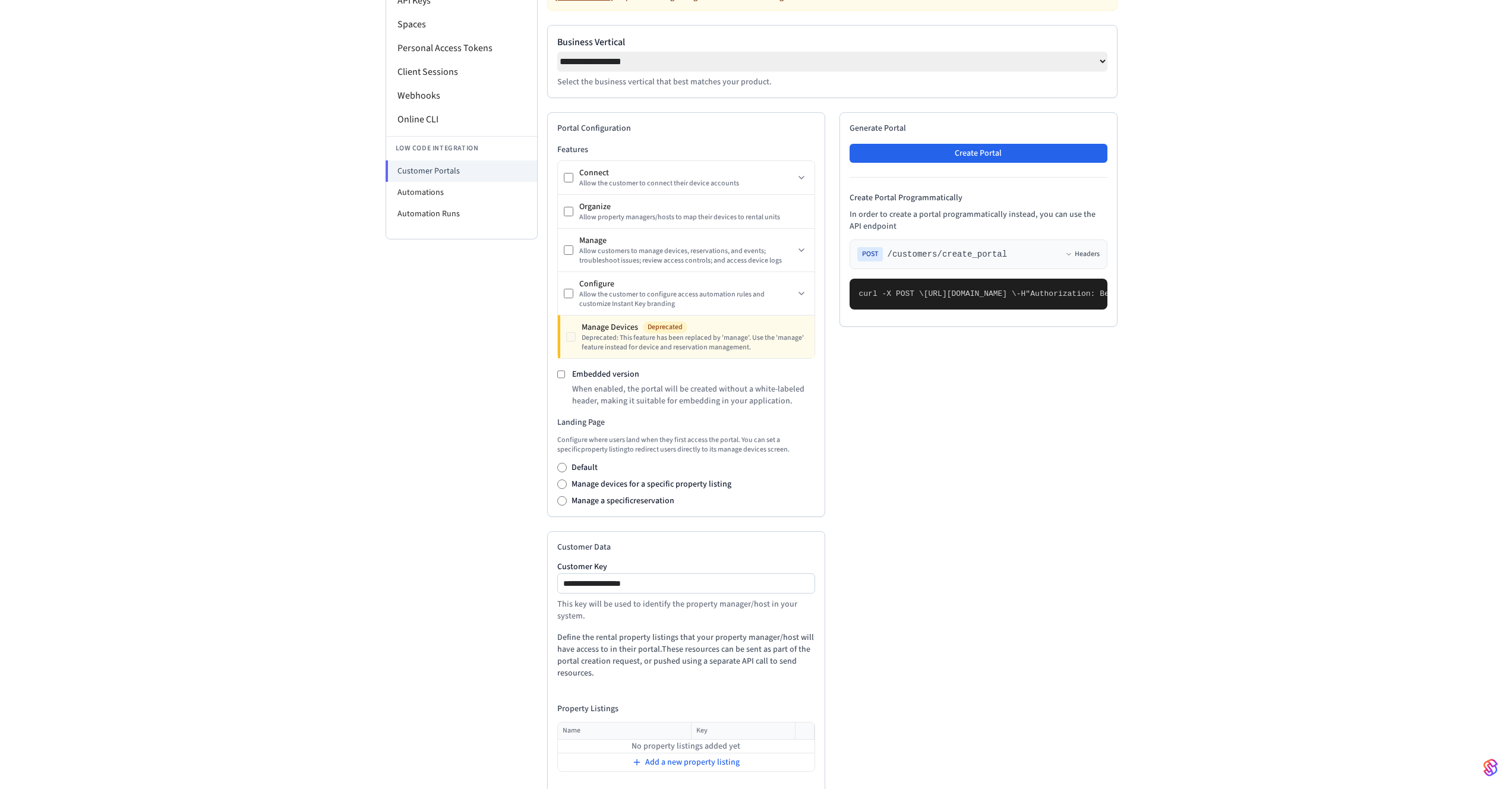
click at [589, 484] on label "Manage devices for a specific property listing" at bounding box center [651, 484] width 160 height 12
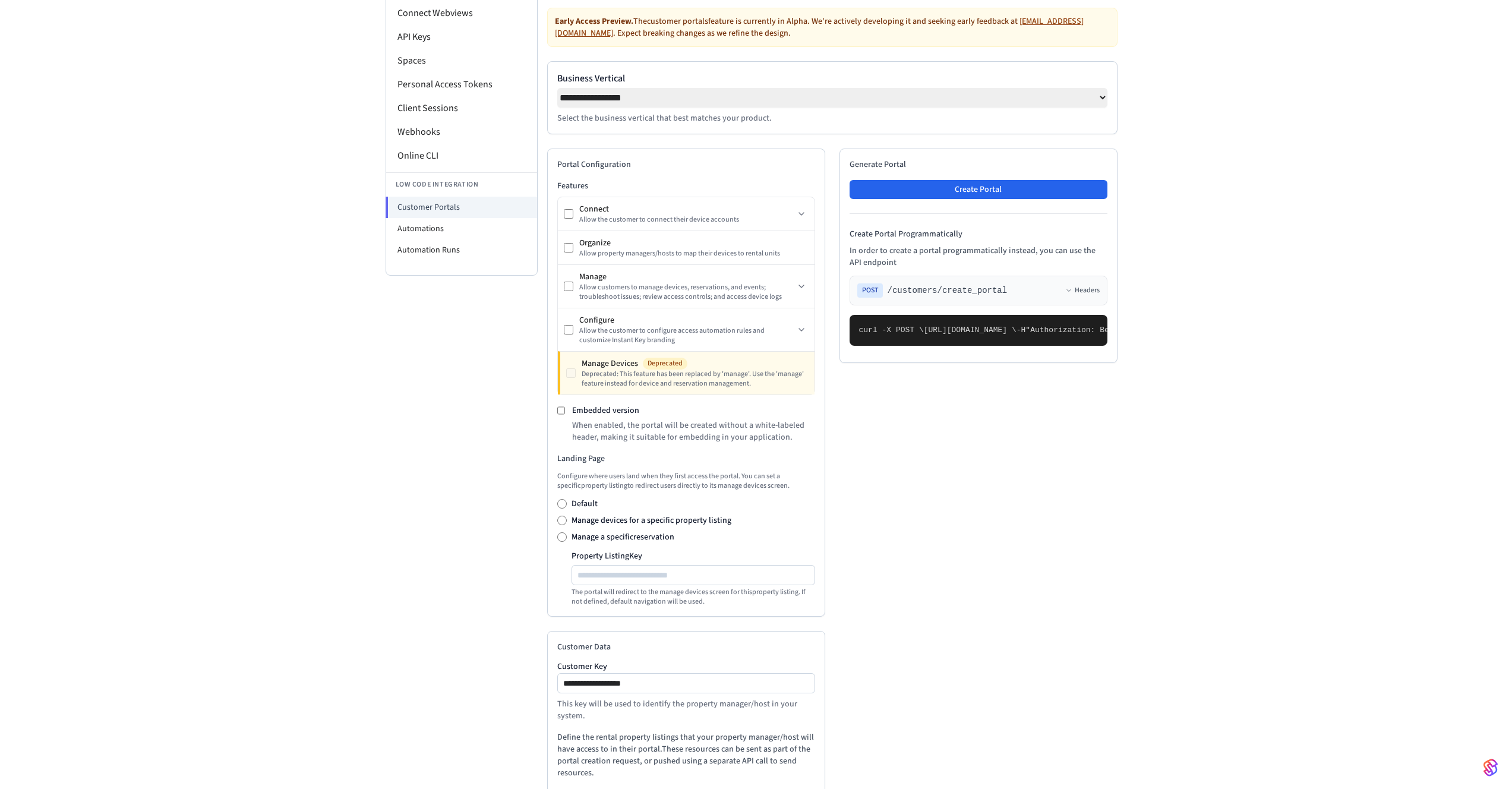
scroll to position [0, 0]
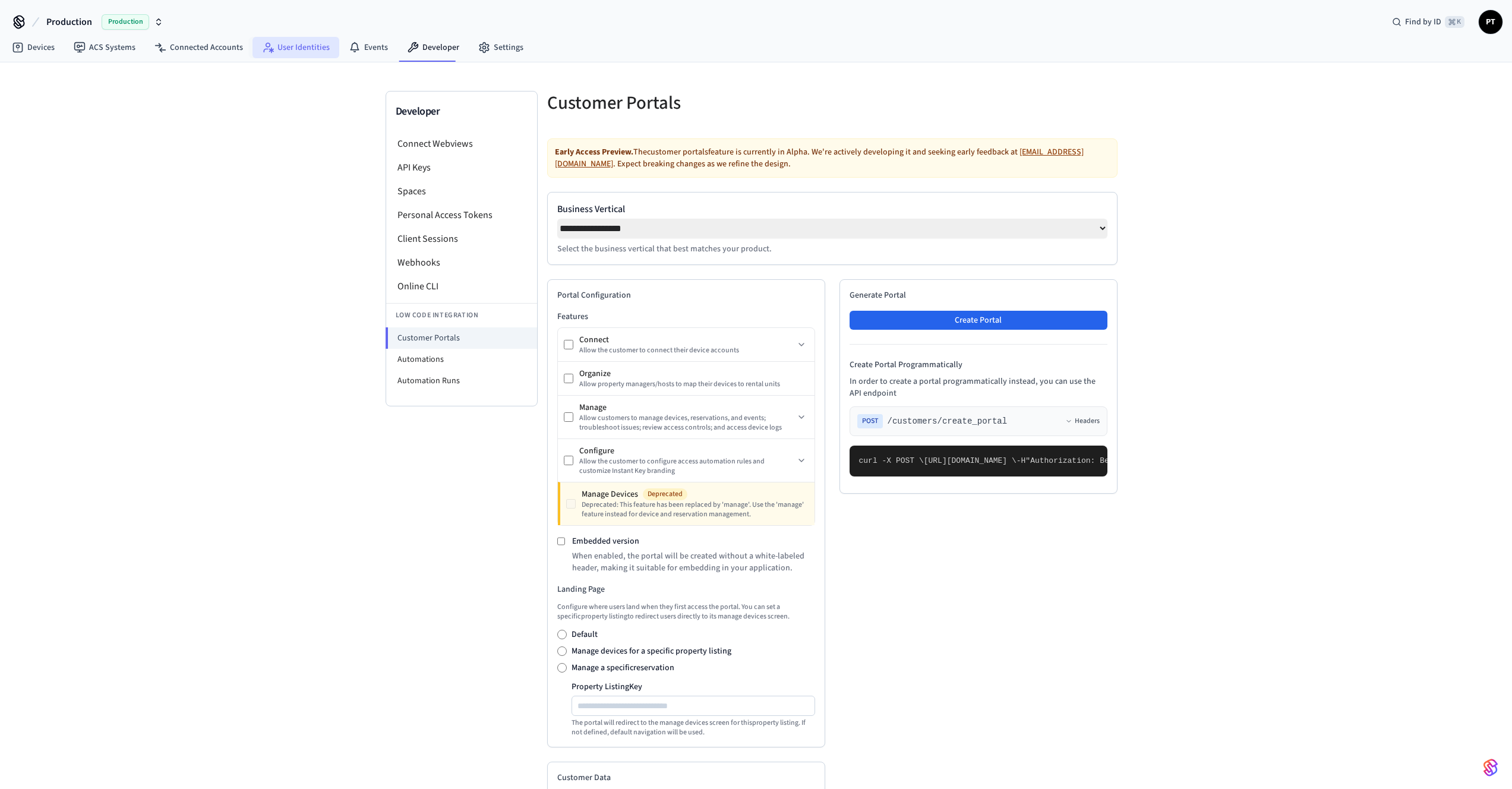
click at [273, 48] on link "User Identities" at bounding box center [295, 47] width 87 height 21
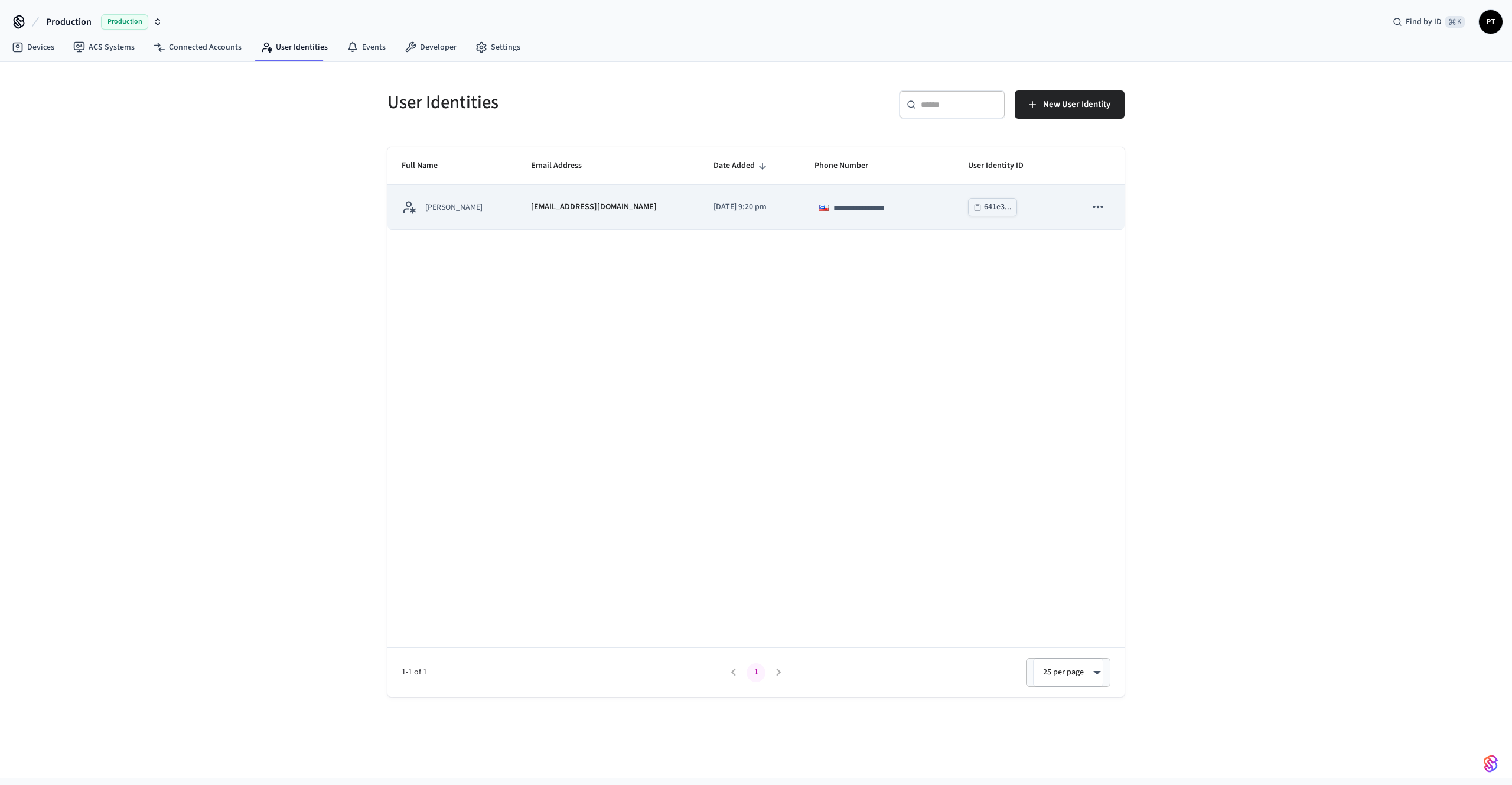
click at [1096, 206] on icon "sticky table" at bounding box center [1097, 206] width 15 height 15
click at [398, 193] on div at bounding box center [756, 392] width 1512 height 785
click at [437, 205] on p "Preston Tighe" at bounding box center [454, 206] width 57 height 12
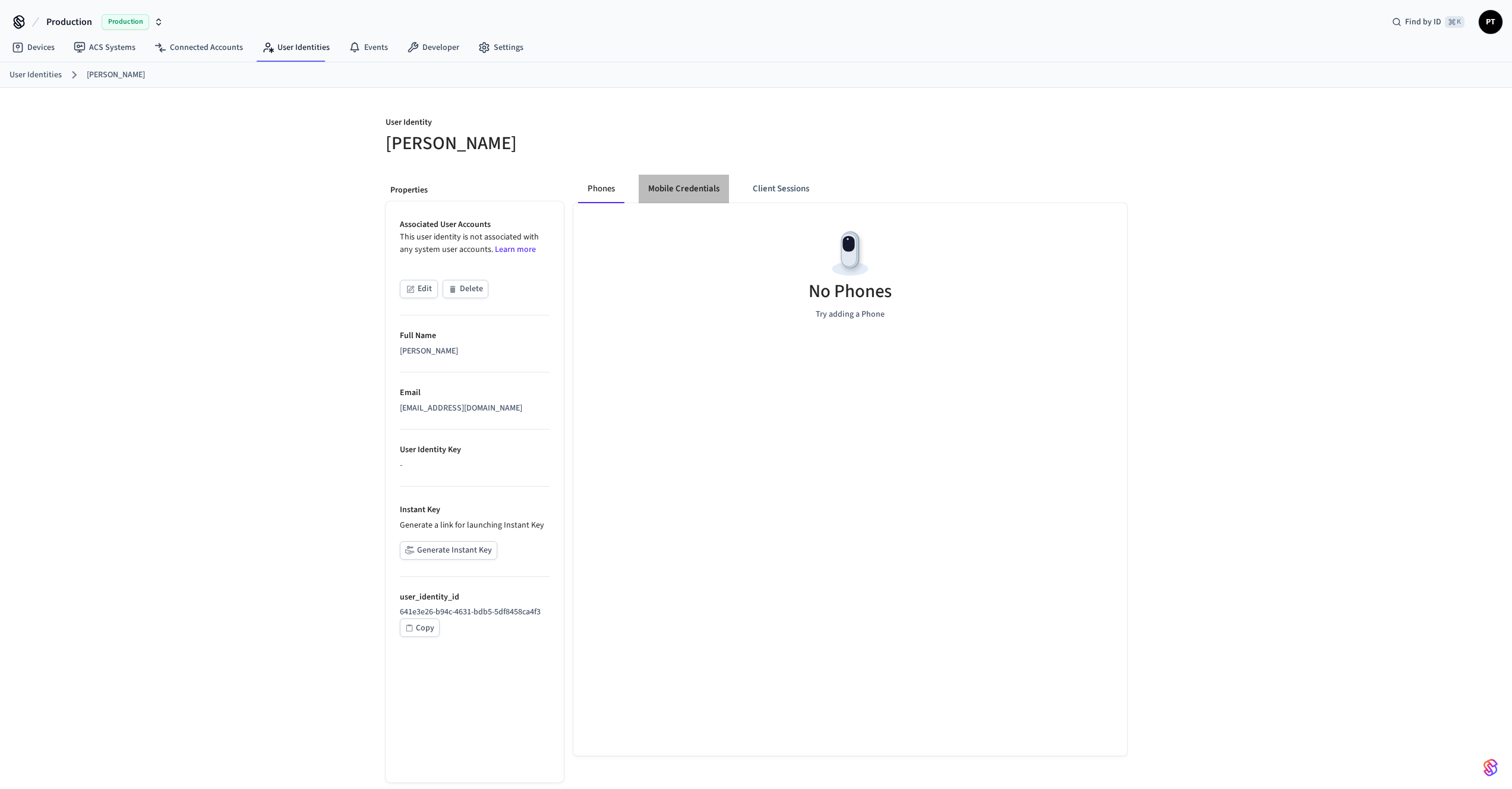
click at [710, 191] on button "Mobile Credentials" at bounding box center [683, 188] width 91 height 28
click at [750, 189] on button "Client Sessions" at bounding box center [778, 188] width 75 height 28
click at [595, 182] on button "Phones" at bounding box center [601, 188] width 47 height 28
click at [434, 45] on link "Developer" at bounding box center [434, 47] width 71 height 21
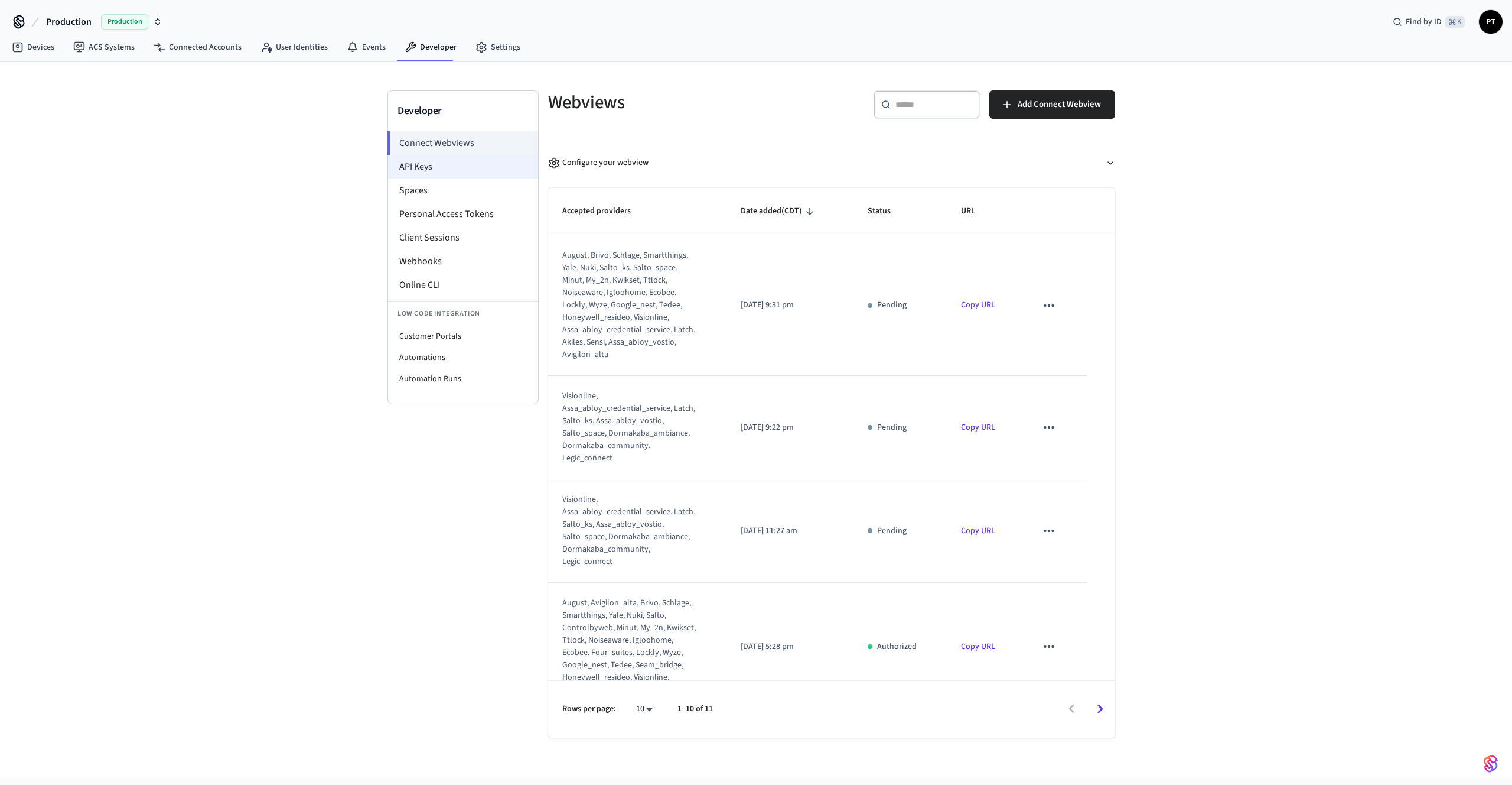
click at [416, 163] on li "API Keys" at bounding box center [463, 166] width 150 height 24
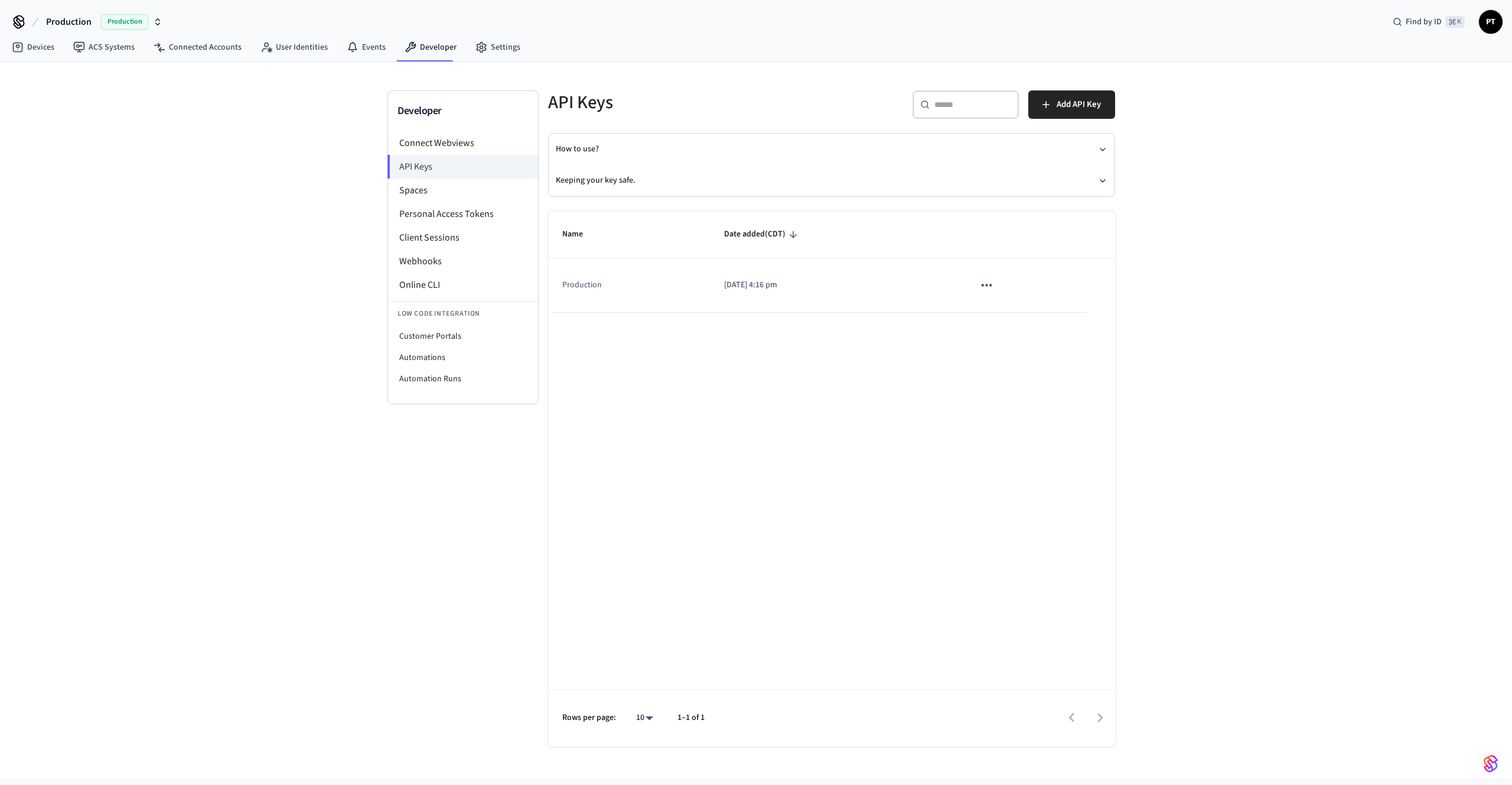
click at [856, 294] on td "2023/07/02 at 4:16 pm" at bounding box center [835, 285] width 250 height 54
click at [983, 285] on icon "sticky table" at bounding box center [986, 285] width 10 height 3
drag, startPoint x: 766, startPoint y: 331, endPoint x: 629, endPoint y: 296, distance: 141.4
click at [765, 330] on div at bounding box center [756, 392] width 1512 height 785
click at [585, 287] on td "Production" at bounding box center [629, 285] width 162 height 54
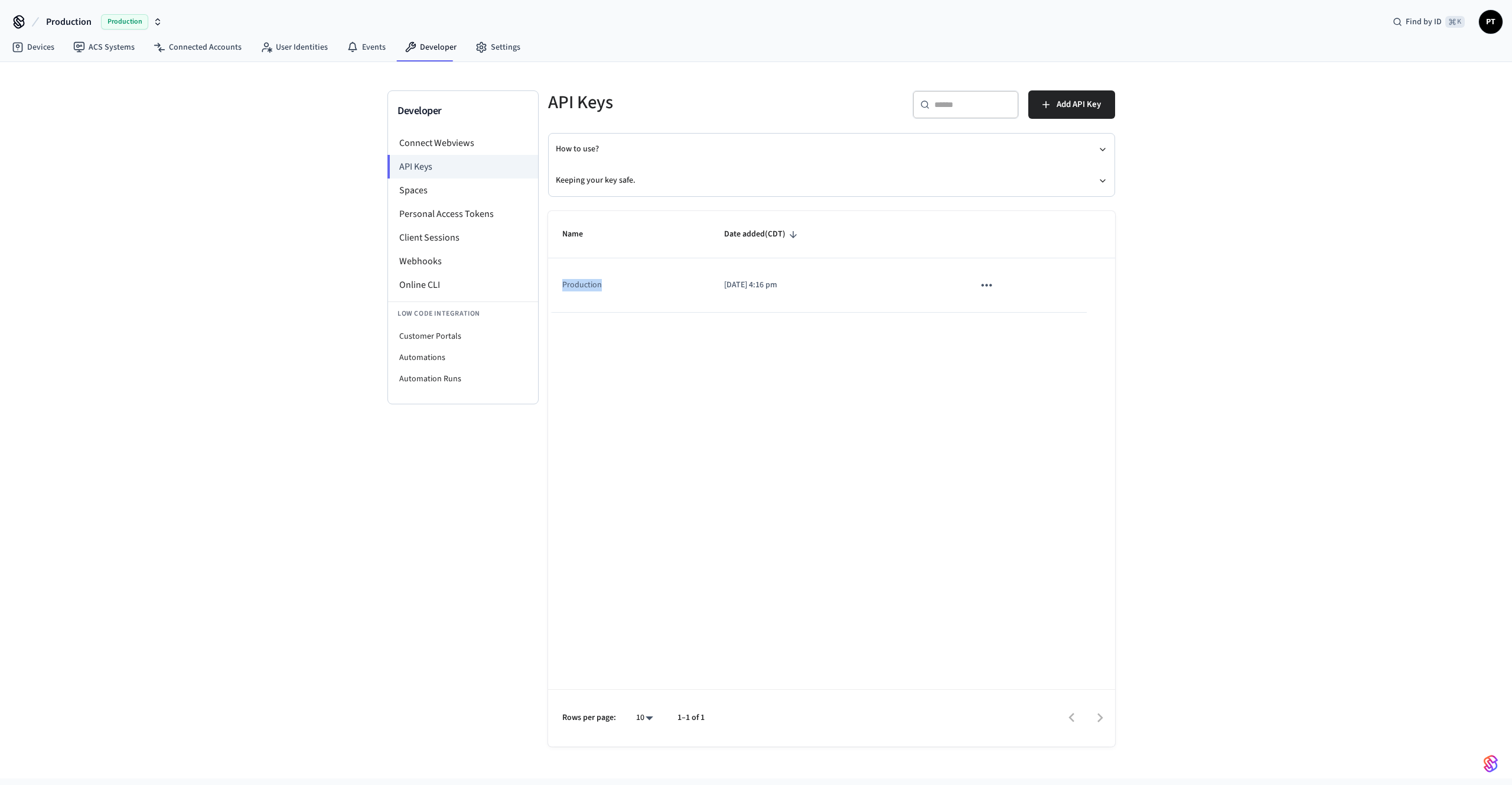
click at [585, 287] on td "Production" at bounding box center [629, 285] width 162 height 54
click at [640, 333] on div "Name Date added (CDT) Production 2023/07/02 at 4:16 pm Rows per page: 10 ** 1–1…" at bounding box center [832, 478] width 567 height 536
click at [433, 239] on li "Client Sessions" at bounding box center [463, 237] width 150 height 24
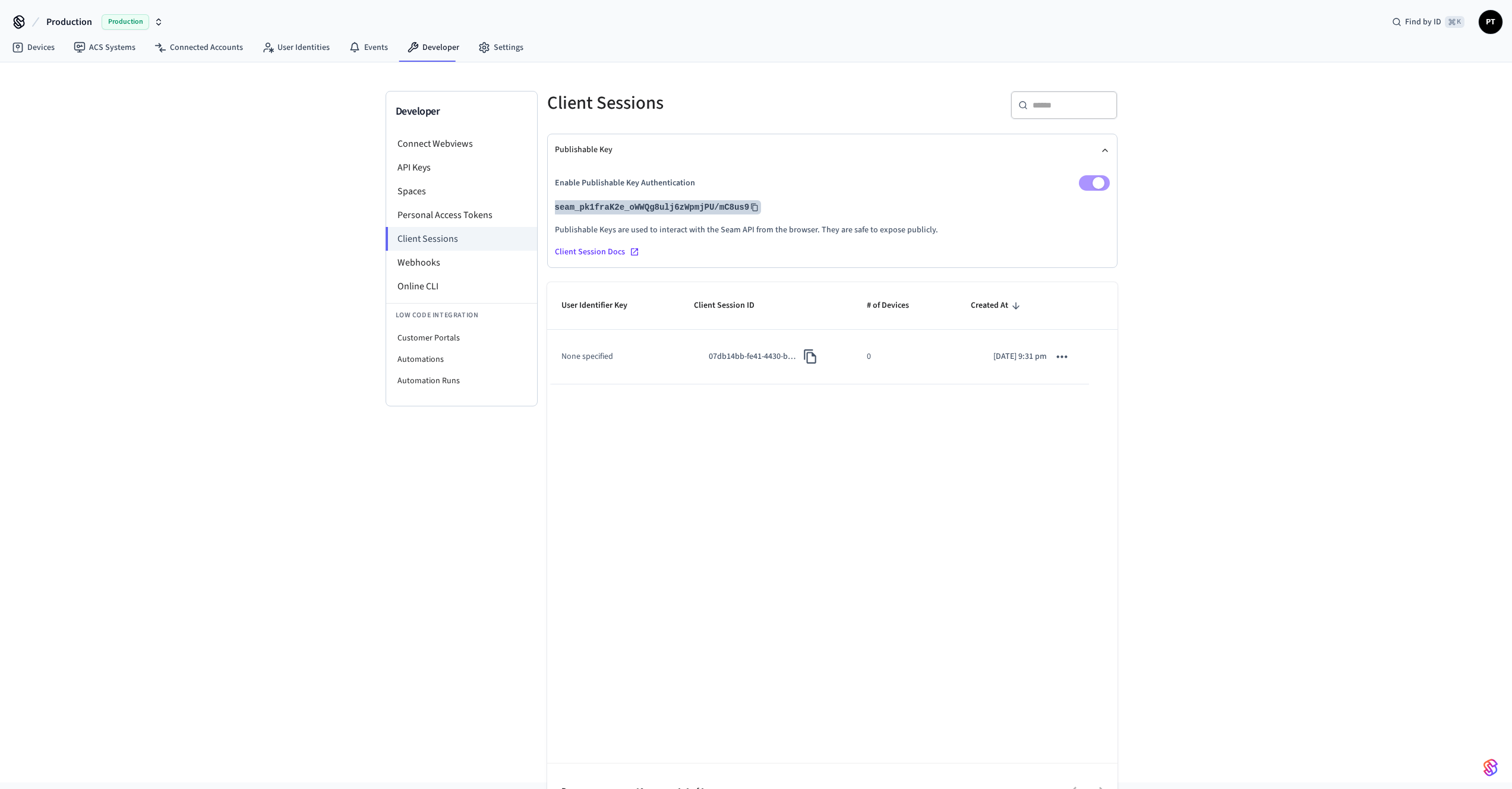
click at [752, 205] on icon at bounding box center [754, 208] width 6 height 7
click at [159, 21] on icon "button" at bounding box center [158, 22] width 9 height 9
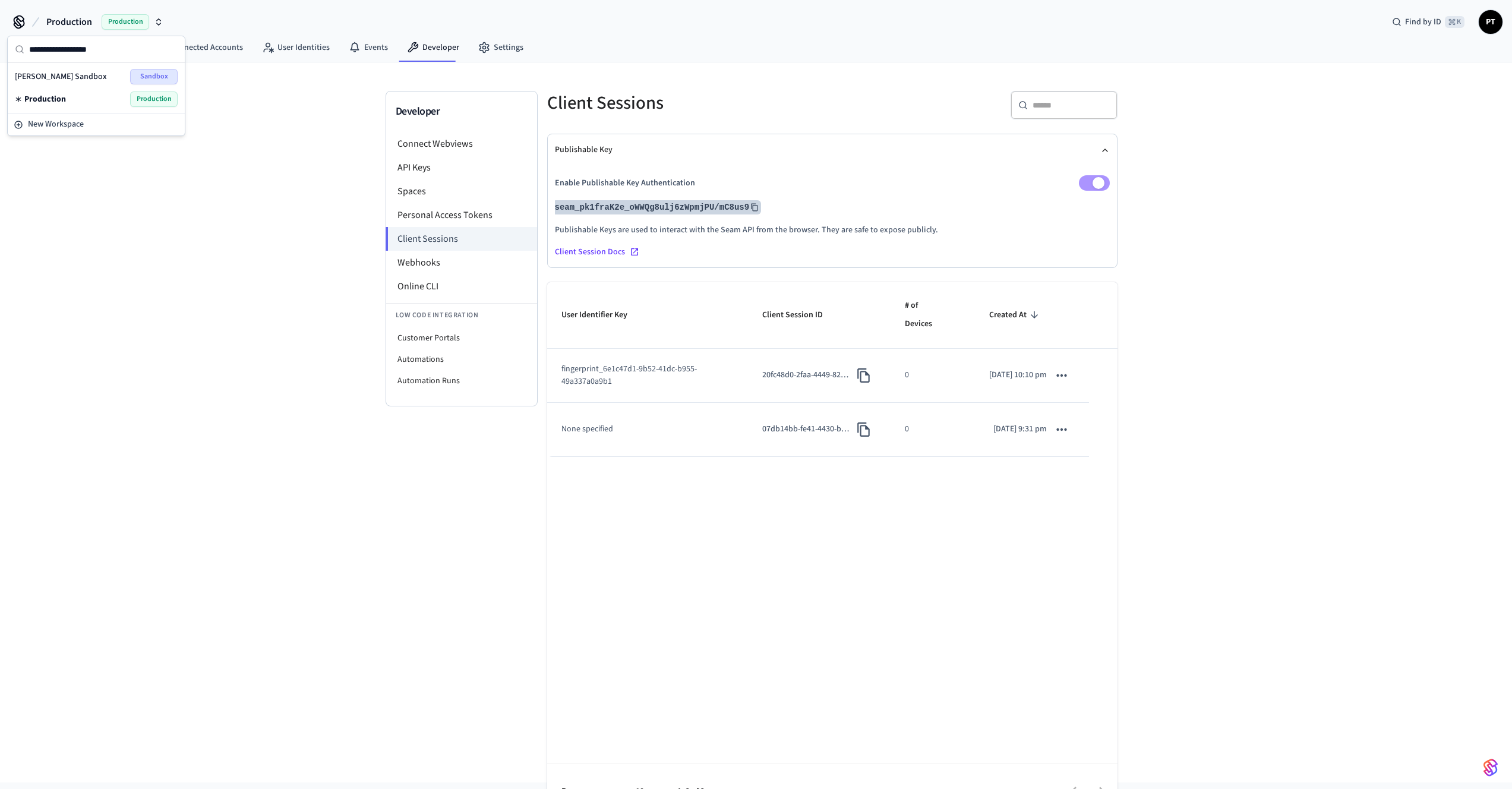
click at [94, 98] on div "Production Production" at bounding box center [96, 99] width 163 height 16
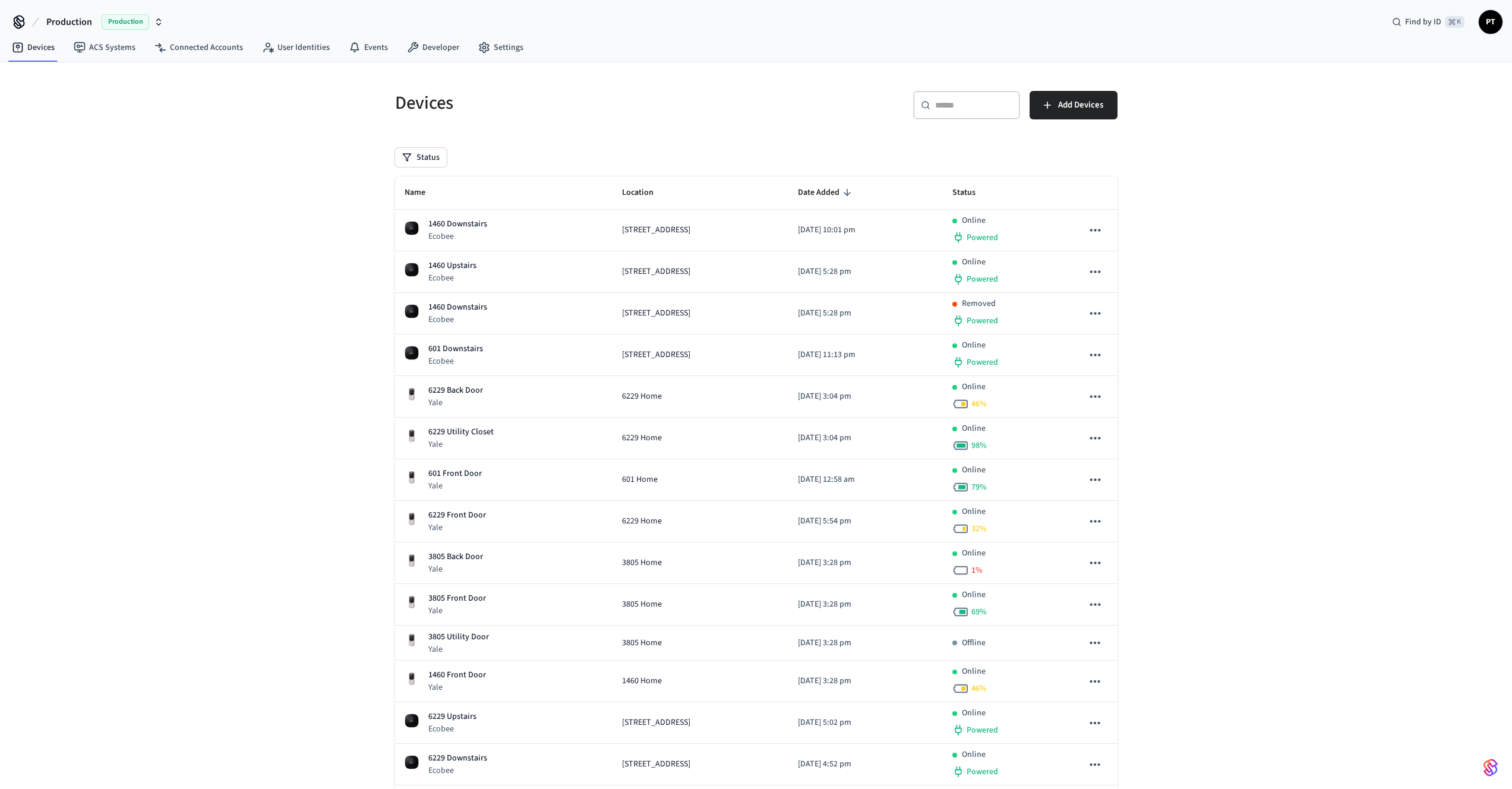
click at [21, 22] on icon at bounding box center [18, 22] width 19 height 19
click at [54, 23] on span "Production" at bounding box center [70, 22] width 46 height 15
click at [96, 102] on div "Production Production" at bounding box center [96, 99] width 163 height 16
click at [163, 20] on icon "button" at bounding box center [158, 22] width 9 height 9
click at [285, 131] on div "Devices ​ ​ Add Devices Status Name Location Date Added Status 1460 Downstairs …" at bounding box center [756, 523] width 1512 height 922
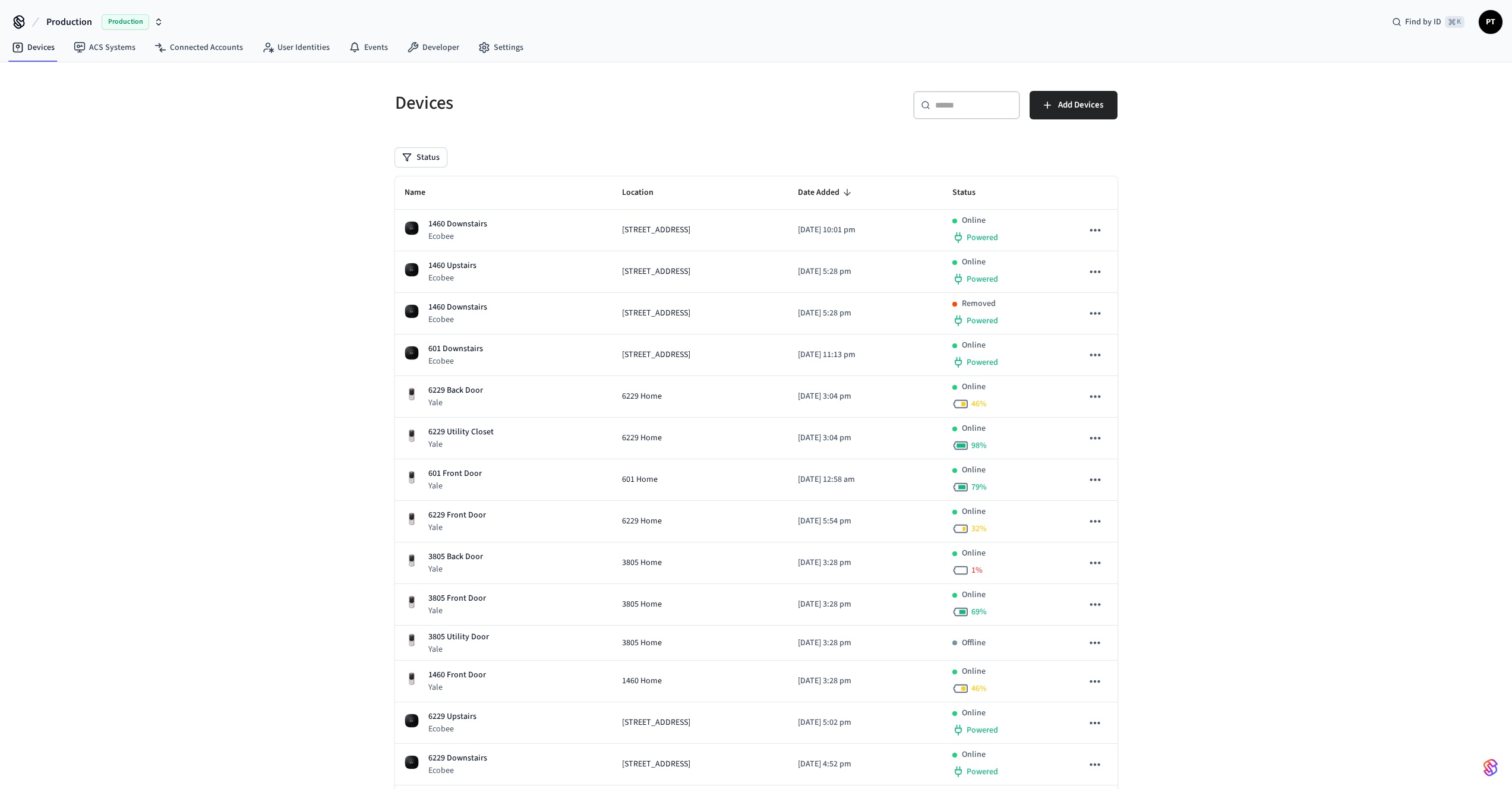
click at [89, 19] on span "Production" at bounding box center [70, 22] width 46 height 15
click at [252, 101] on div "Devices ​ ​ Add Devices Status Name Location Date Added Status 1460 Downstairs …" at bounding box center [756, 523] width 1512 height 922
click at [157, 17] on icon "button" at bounding box center [158, 22] width 9 height 9
click at [90, 80] on div "Preston's Sandbox Sandbox" at bounding box center [96, 76] width 163 height 16
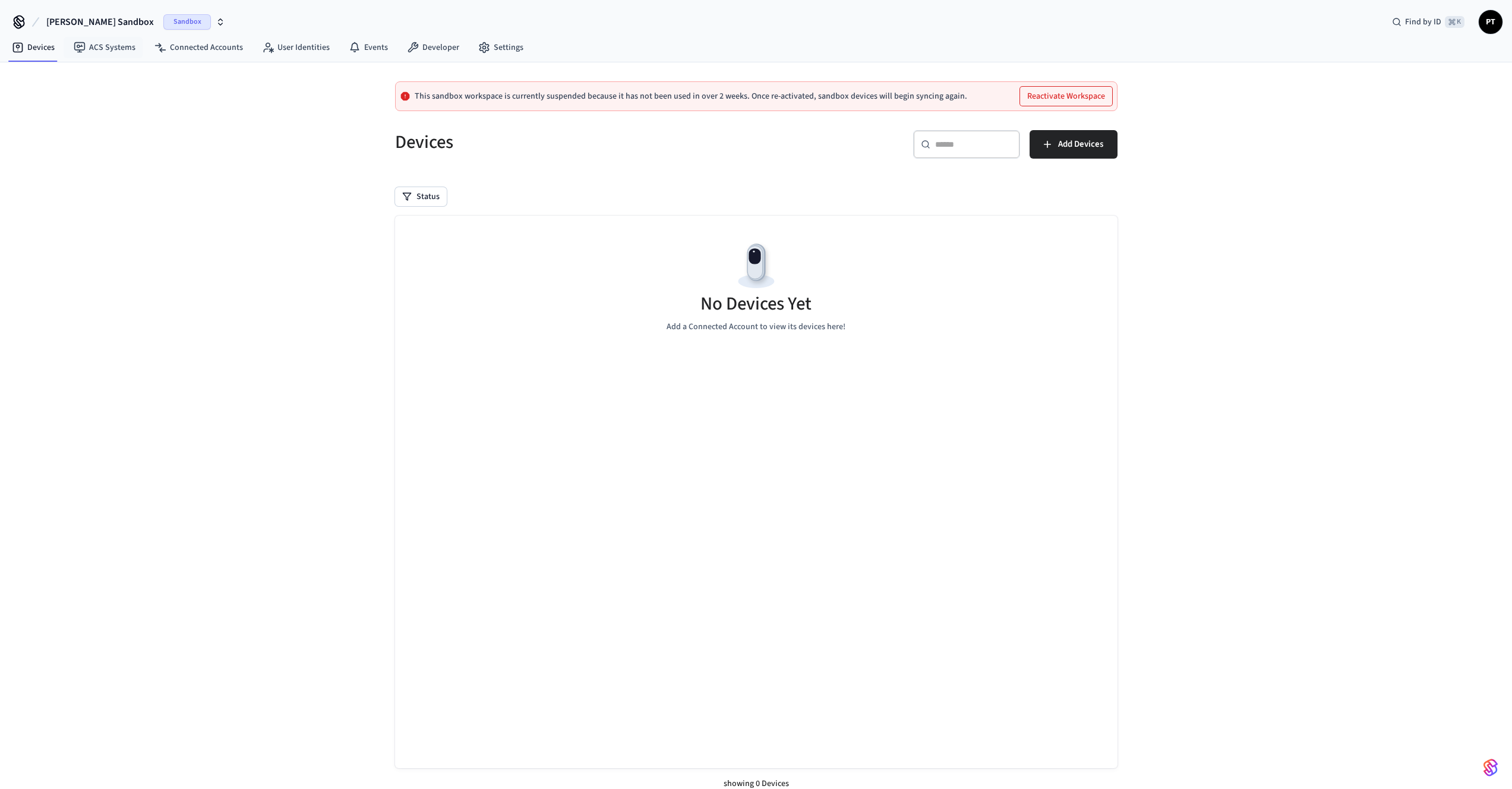
click at [111, 27] on span "Preston's Sandbox" at bounding box center [101, 22] width 108 height 15
click at [83, 124] on span "New Workspace" at bounding box center [68, 124] width 56 height 13
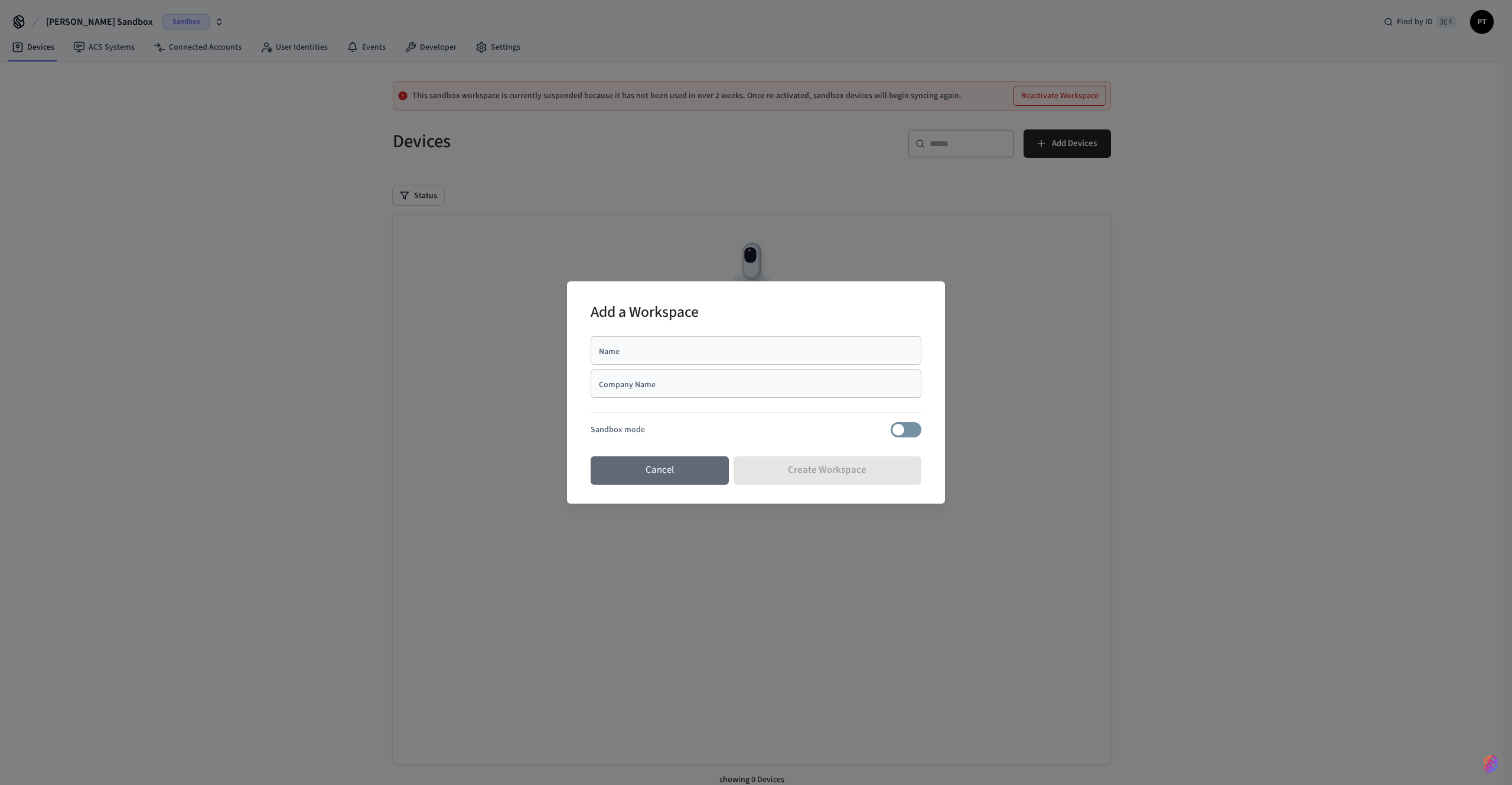
click at [616, 462] on button "Cancel" at bounding box center [660, 469] width 138 height 28
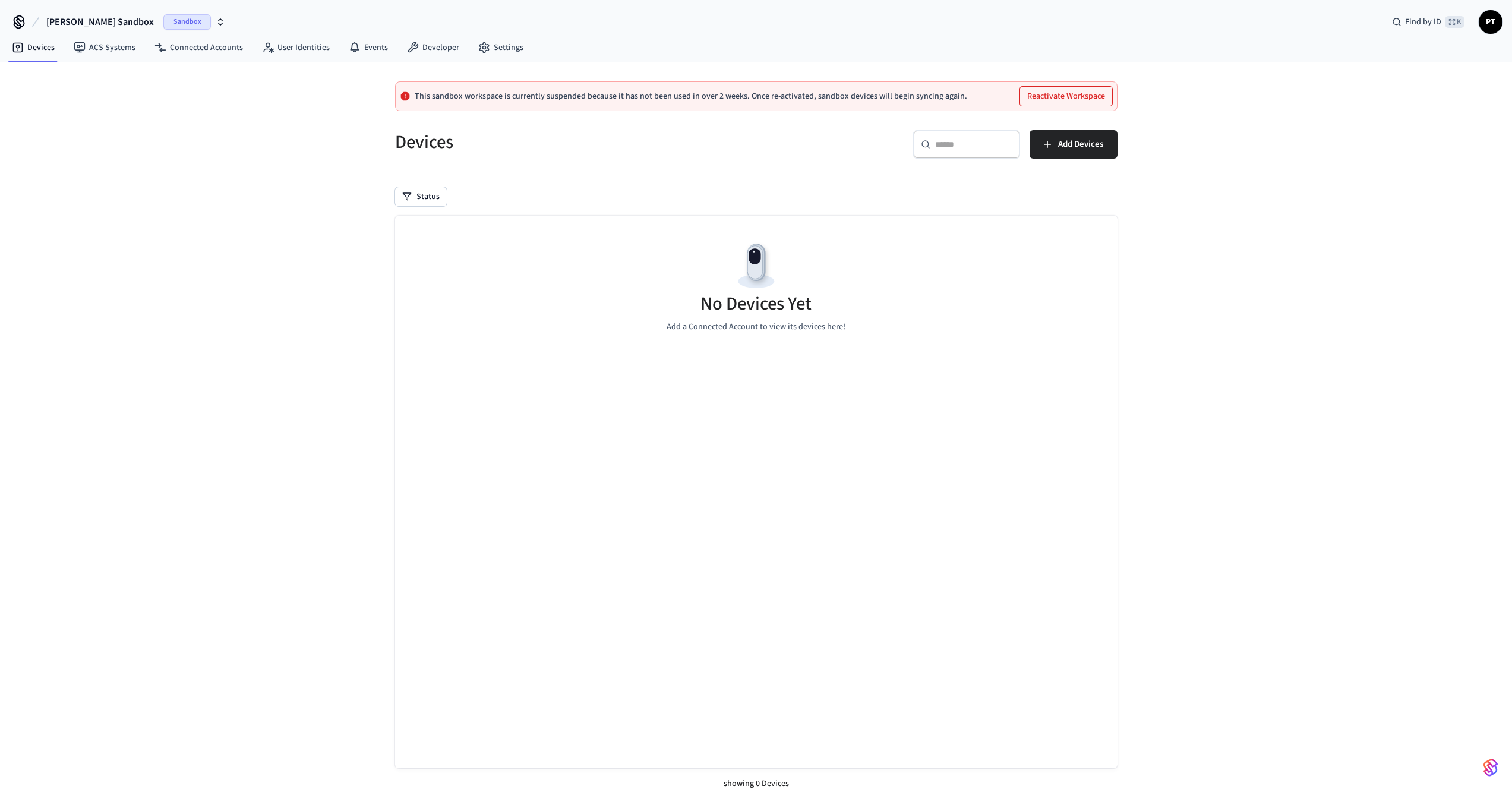
click at [1487, 21] on span "PT" at bounding box center [1490, 21] width 21 height 21
click at [1348, 235] on div "This sandbox workspace is currently suspended because it has not been used in o…" at bounding box center [756, 431] width 1512 height 737
click at [426, 43] on link "Developer" at bounding box center [434, 47] width 71 height 21
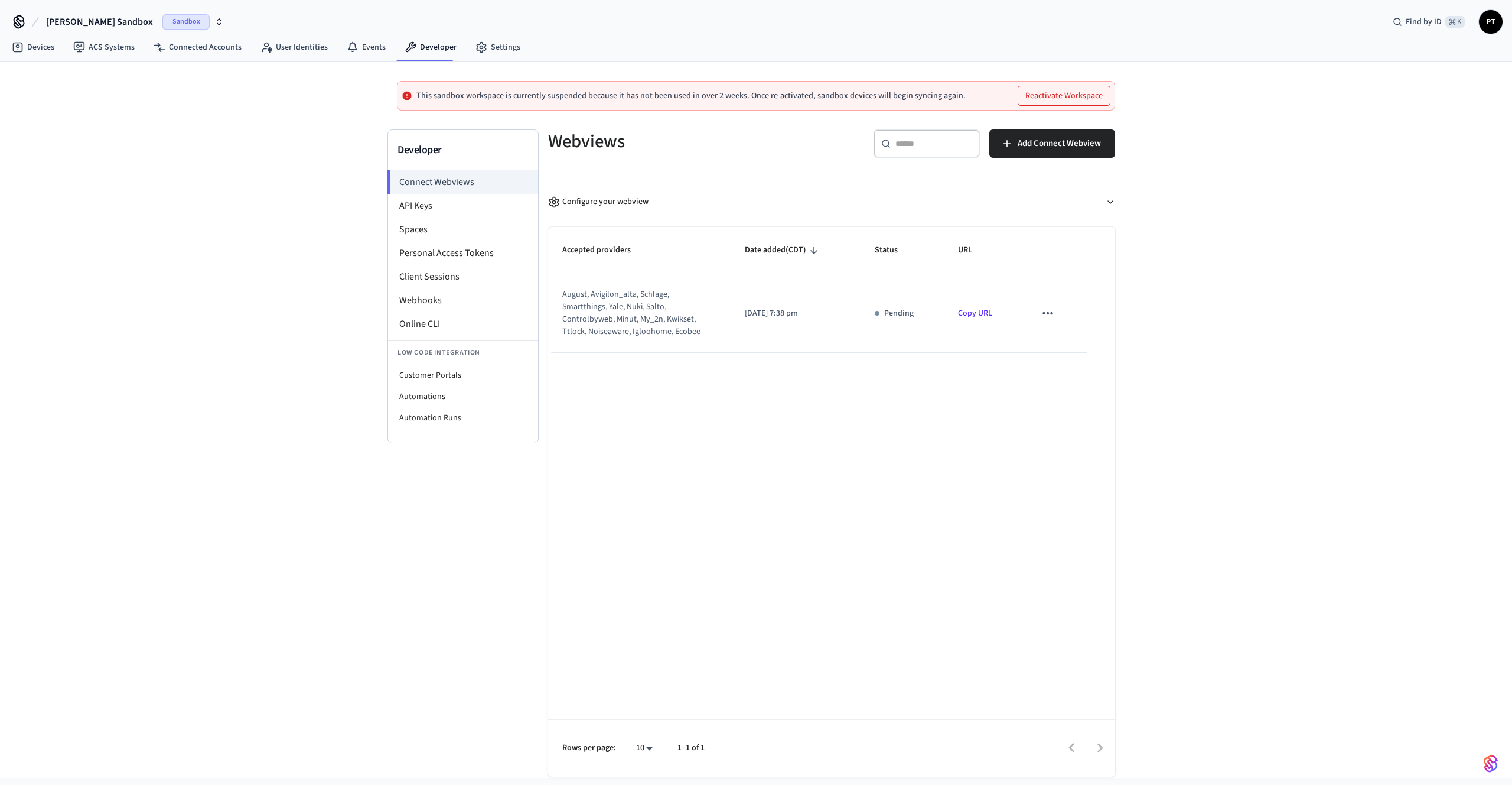
click at [163, 23] on span "Sandbox" at bounding box center [186, 22] width 47 height 15
click at [93, 100] on div "Production Production" at bounding box center [107, 98] width 162 height 15
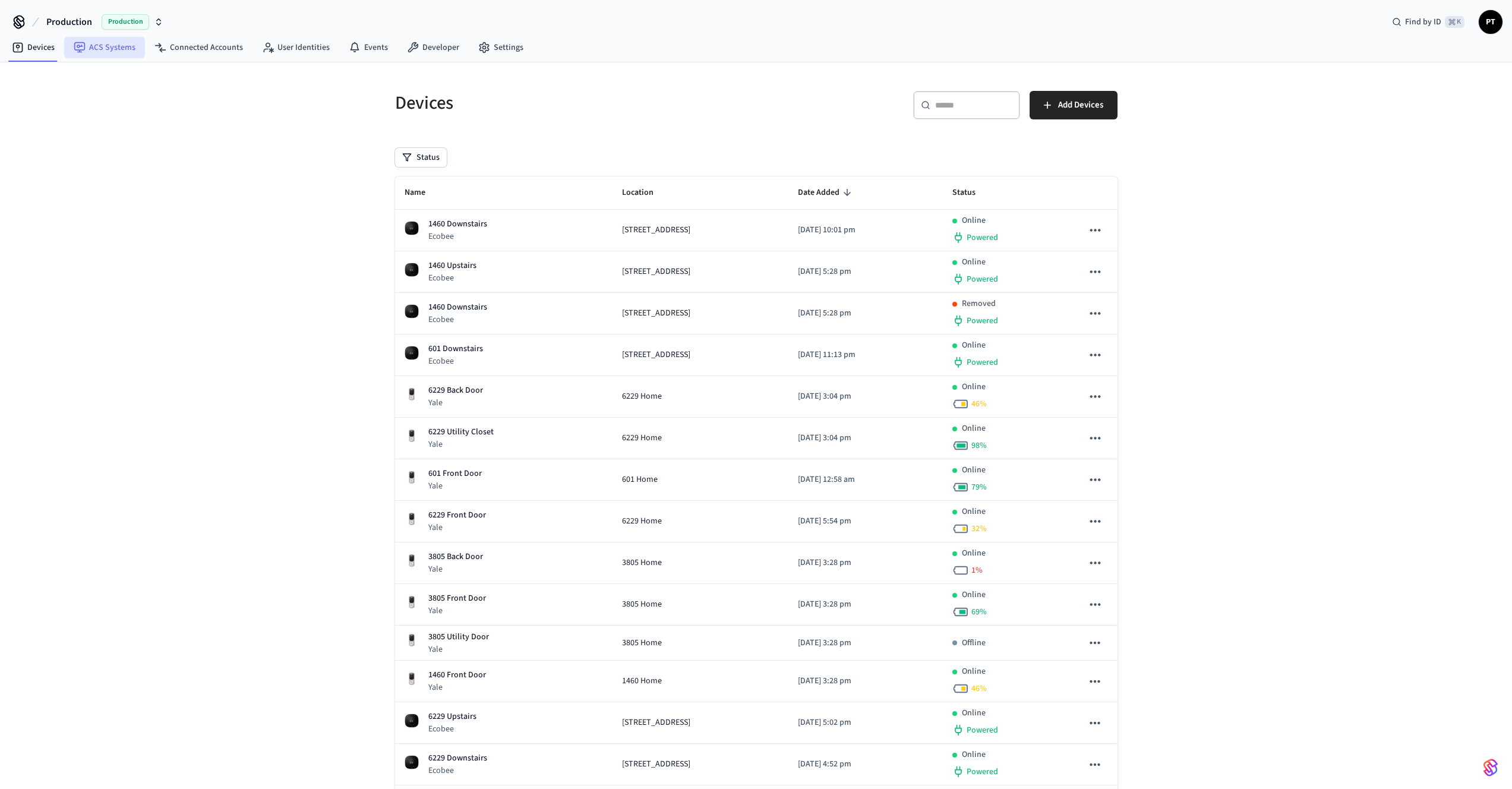
click at [101, 48] on link "ACS Systems" at bounding box center [104, 47] width 80 height 21
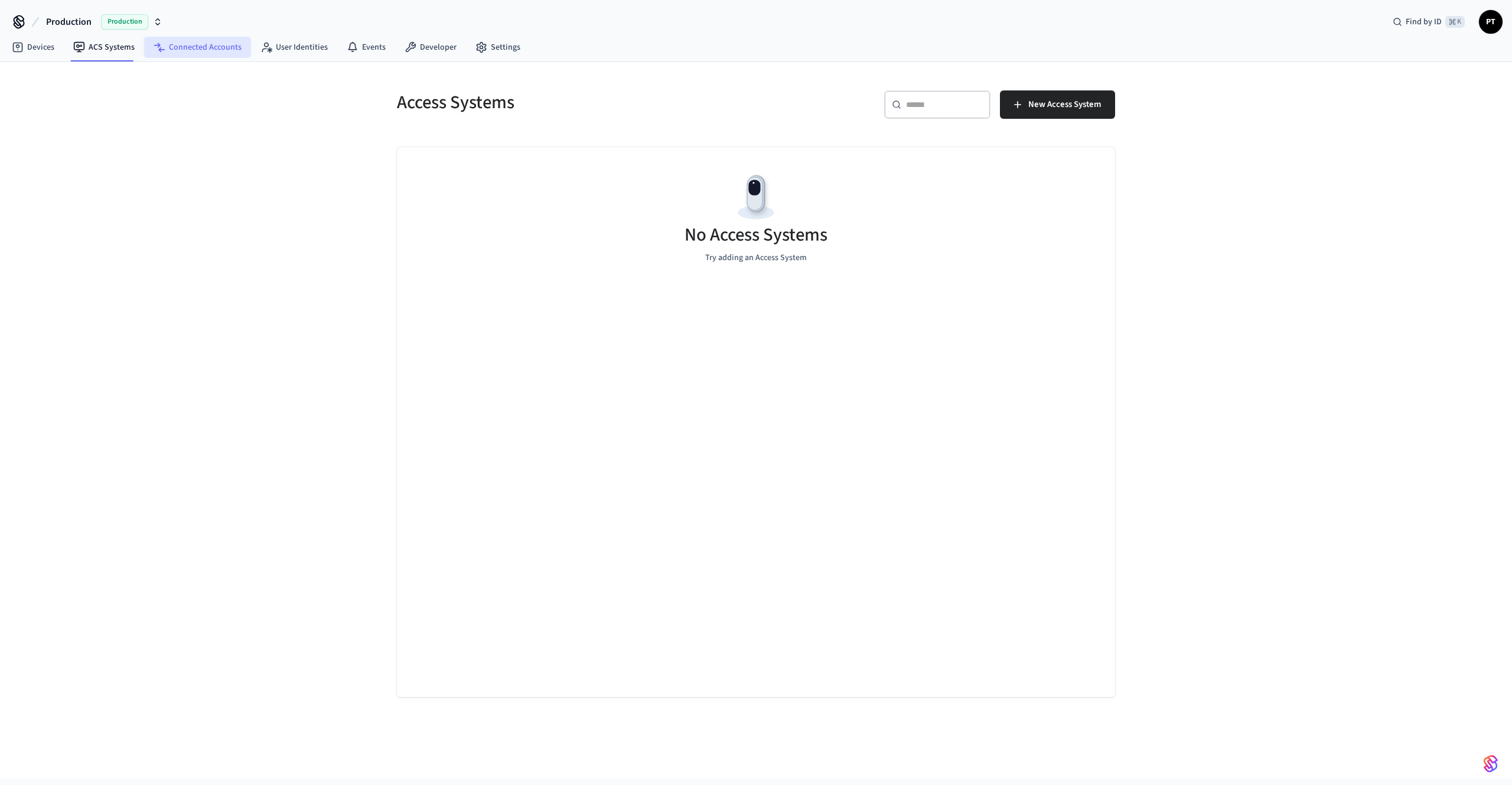
click at [176, 45] on link "Connected Accounts" at bounding box center [197, 46] width 107 height 21
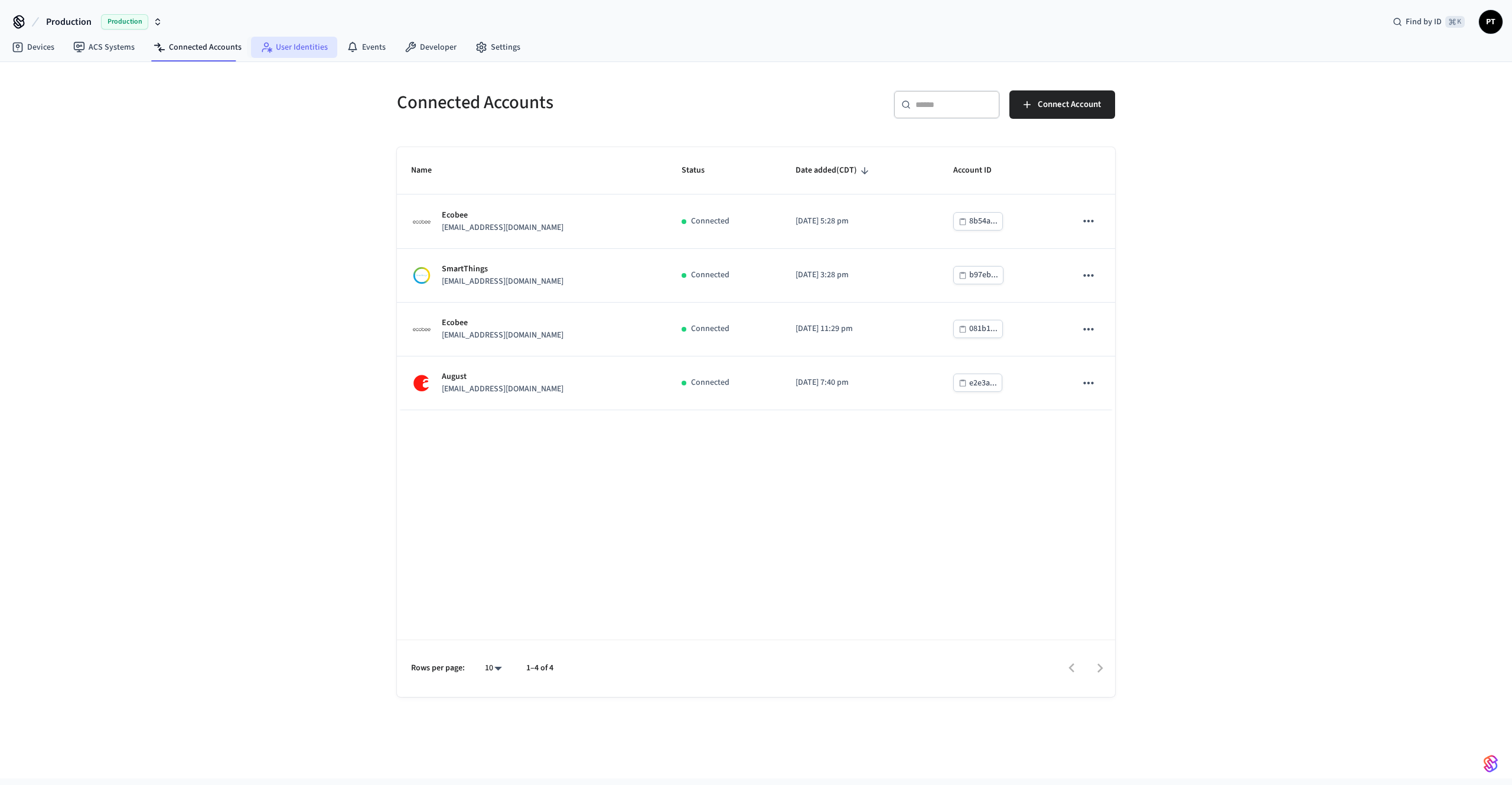
click at [293, 47] on link "User Identities" at bounding box center [294, 46] width 86 height 21
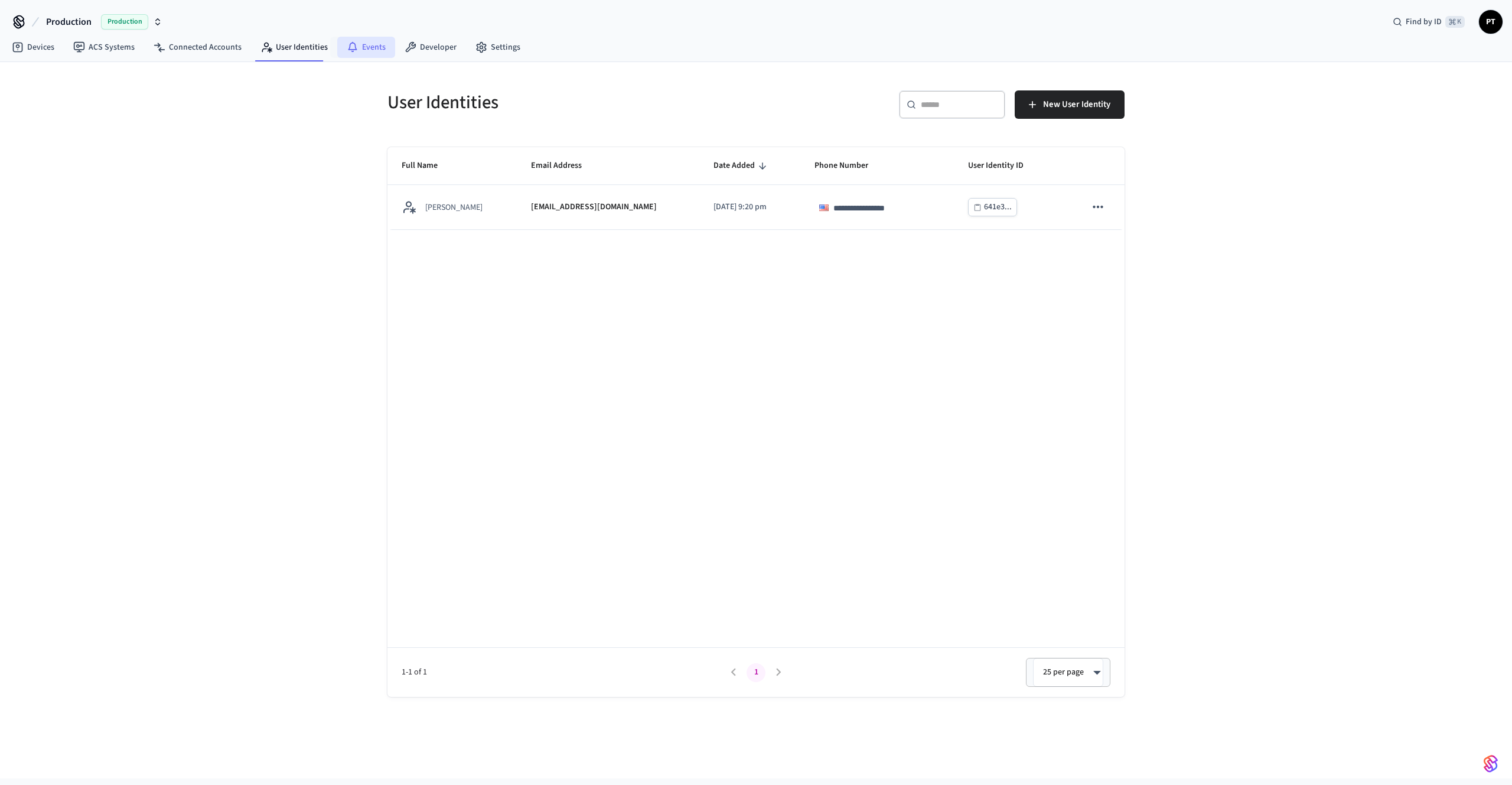
click at [362, 42] on link "Events" at bounding box center [366, 46] width 58 height 21
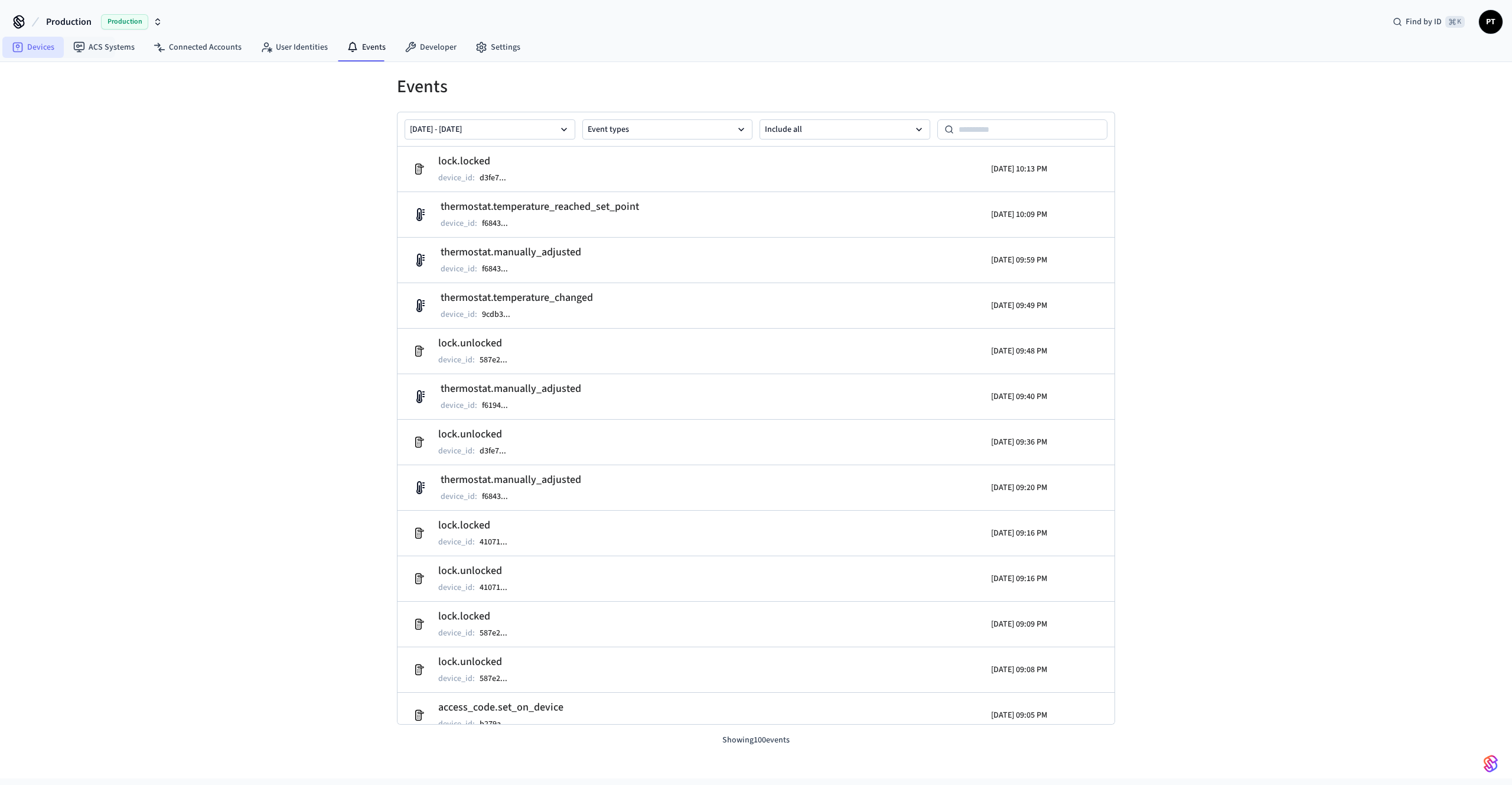
click at [43, 44] on link "Devices" at bounding box center [34, 46] width 62 height 21
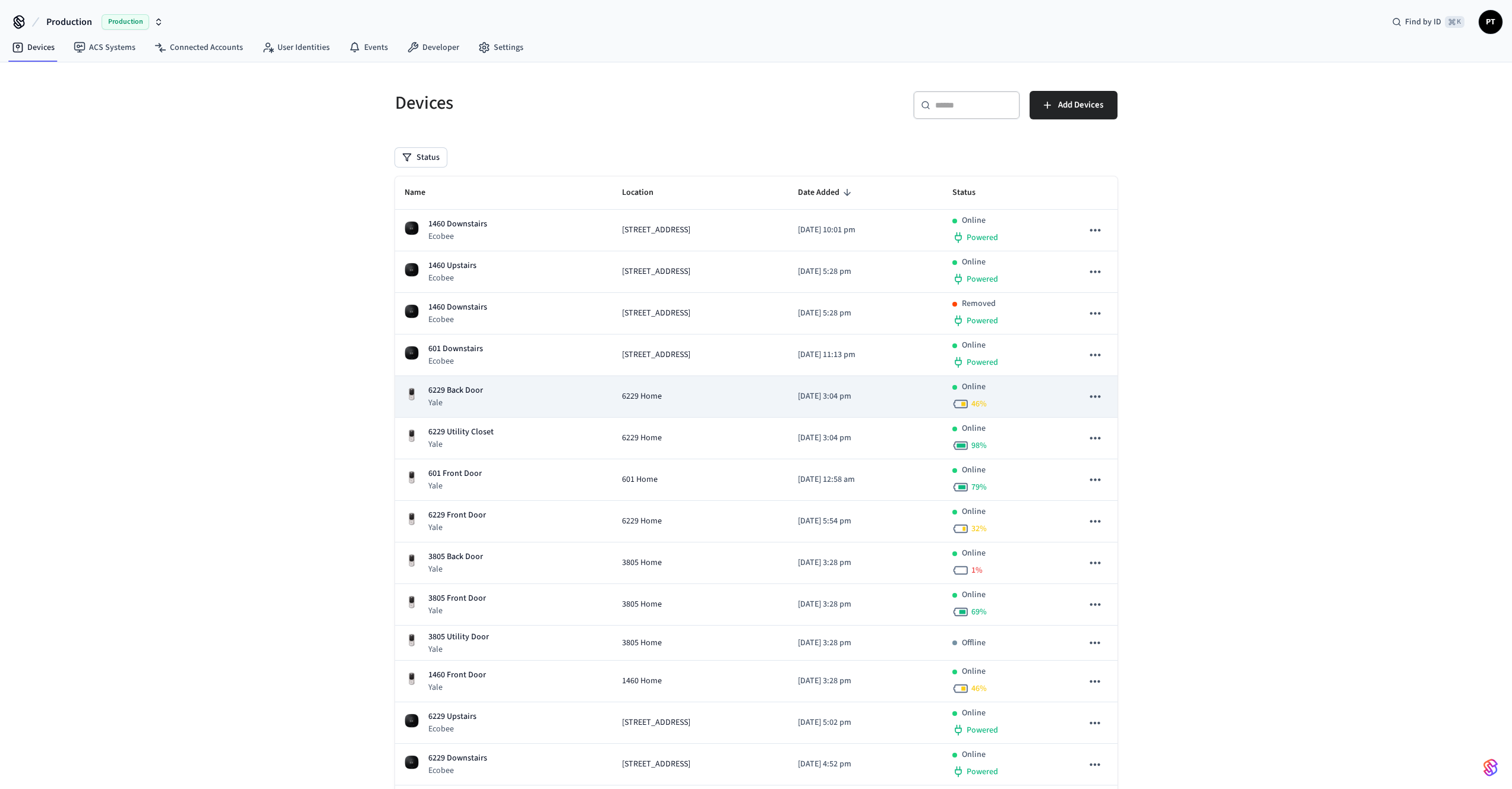
click at [470, 399] on p "Yale" at bounding box center [456, 402] width 55 height 12
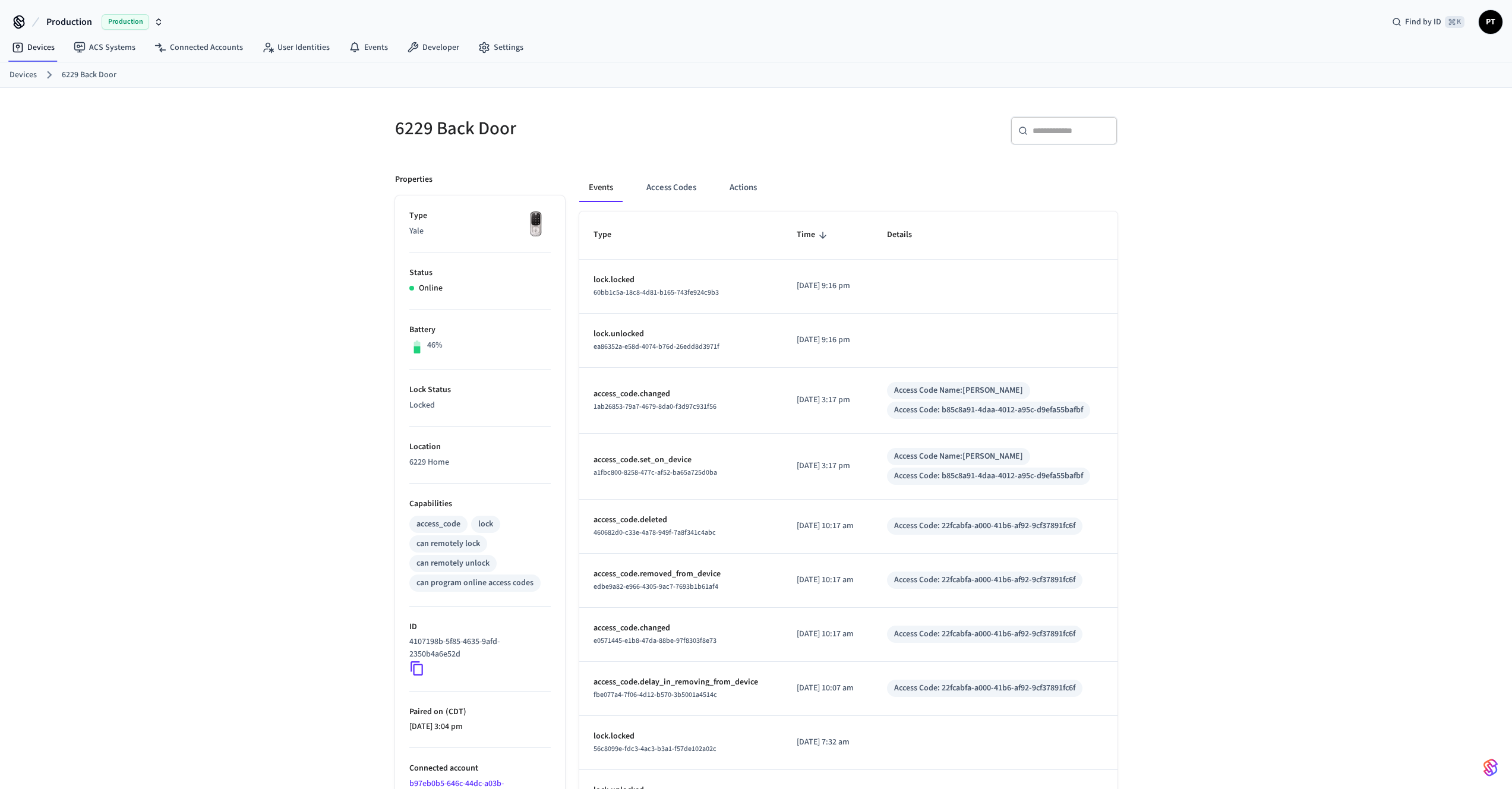
click at [152, 20] on div "Production" at bounding box center [133, 22] width 62 height 16
click at [140, 77] on span "Sandbox" at bounding box center [154, 76] width 48 height 16
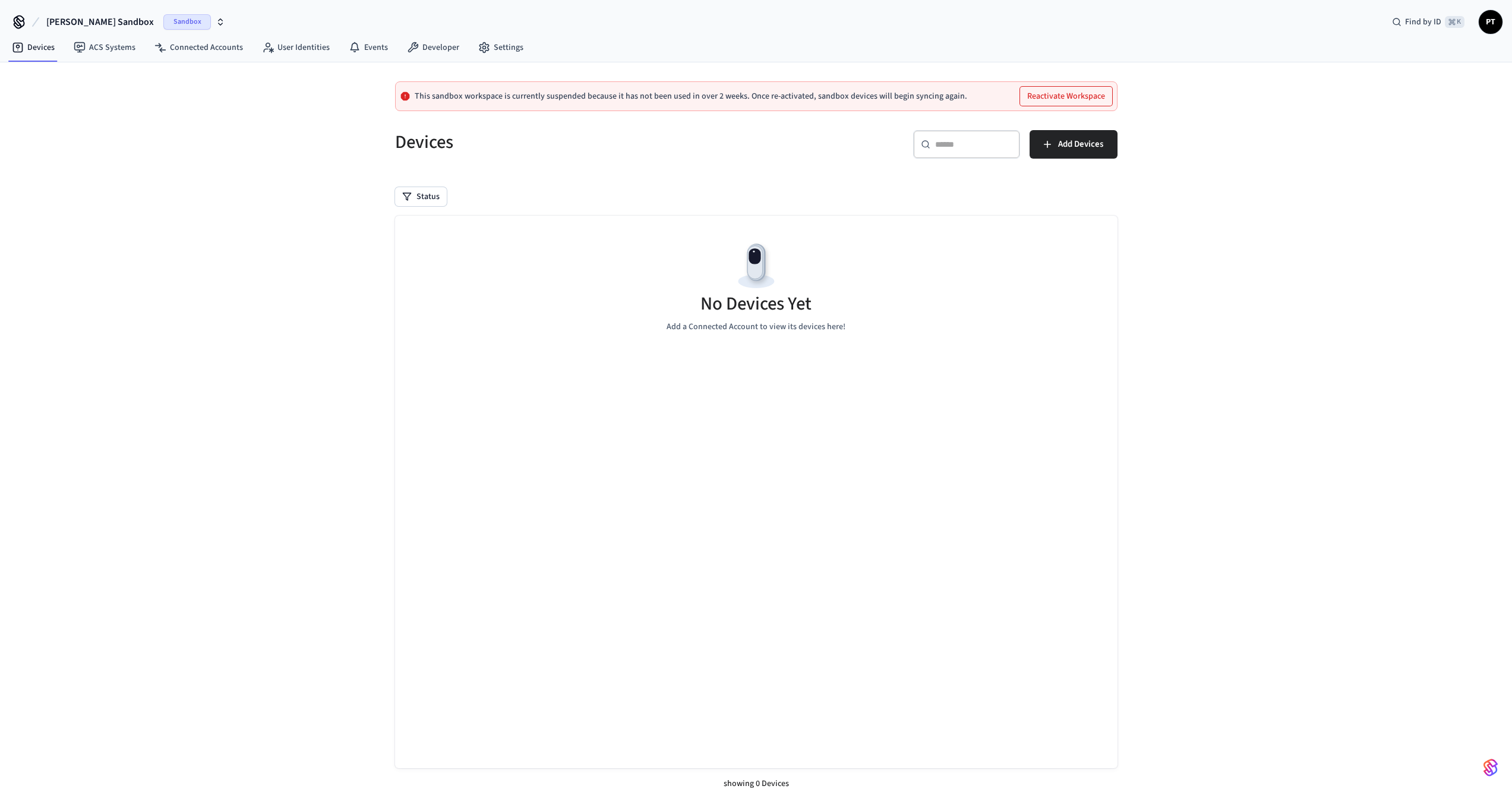
click at [129, 16] on button "Preston's Sandbox Sandbox" at bounding box center [135, 21] width 186 height 25
click at [124, 102] on div "Production Production" at bounding box center [108, 99] width 163 height 16
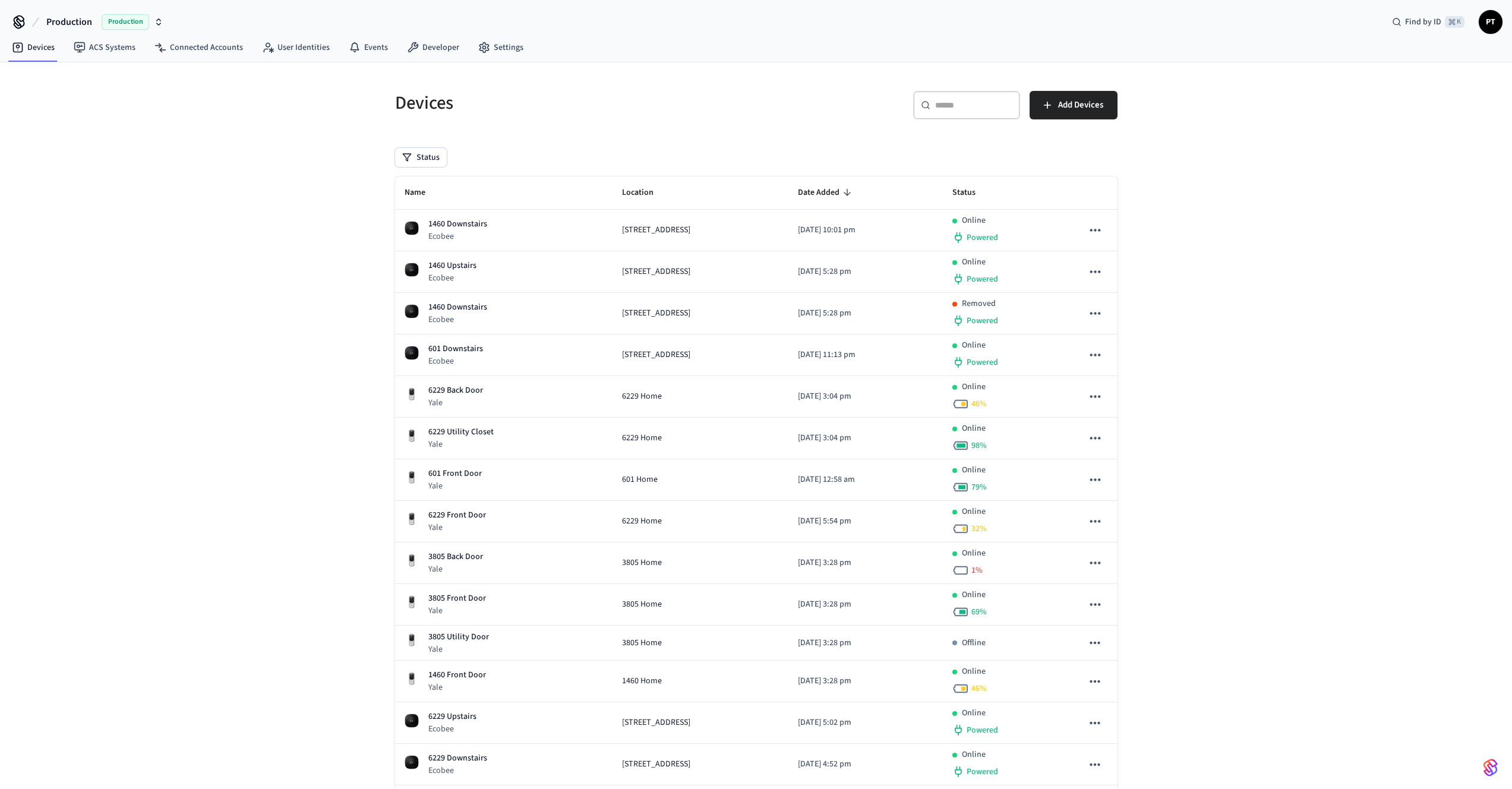
click at [1483, 758] on button "button" at bounding box center [1491, 767] width 24 height 24
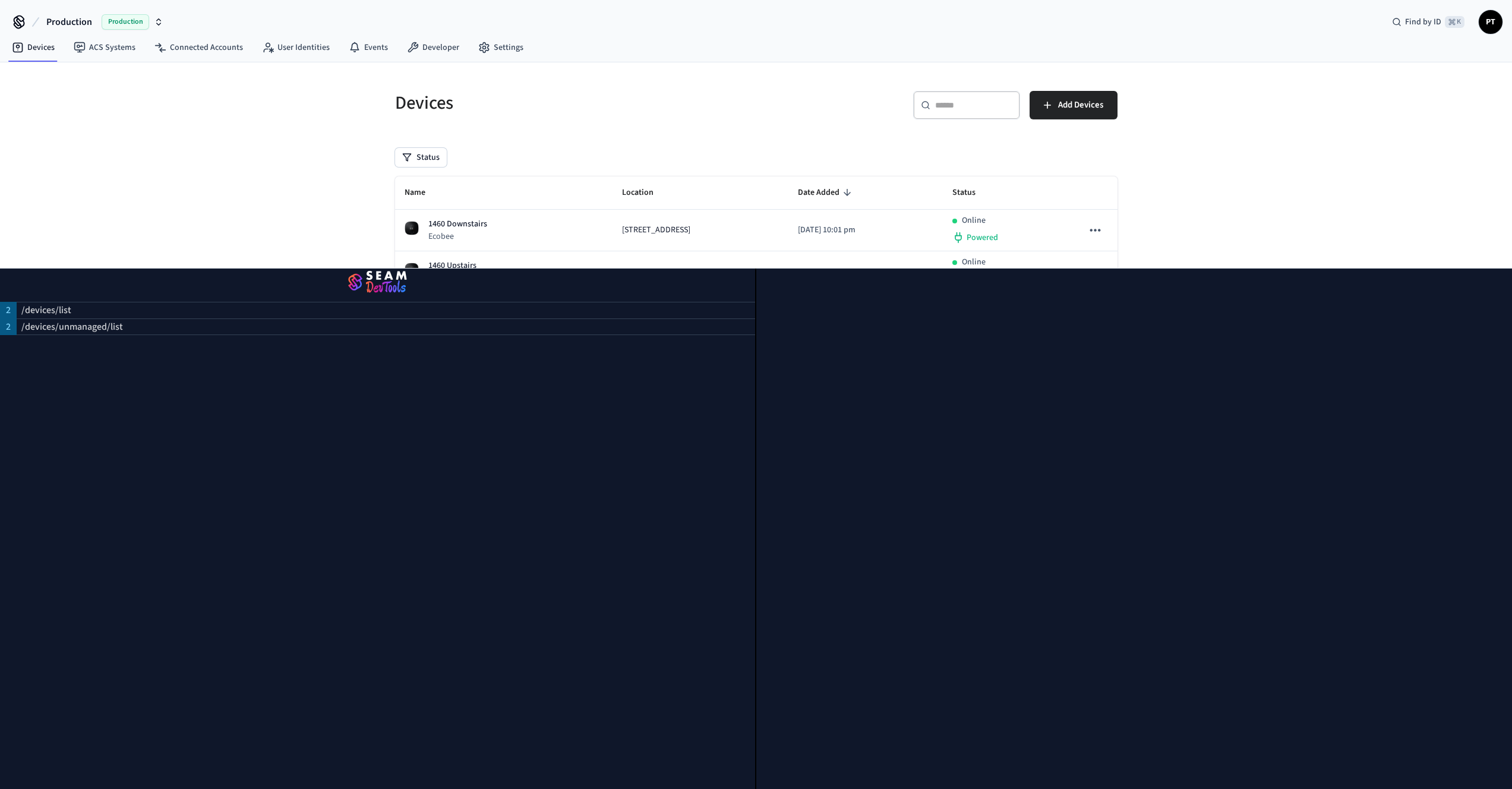
click at [1173, 174] on div "Devices ​ ​ Add Devices Status Name Location Date Added Status 1460 Downstairs …" at bounding box center [756, 523] width 1512 height 922
click at [1427, 230] on div "Devices ​ ​ Add Devices Status Name Location Date Added Status 1460 Downstairs …" at bounding box center [756, 523] width 1512 height 922
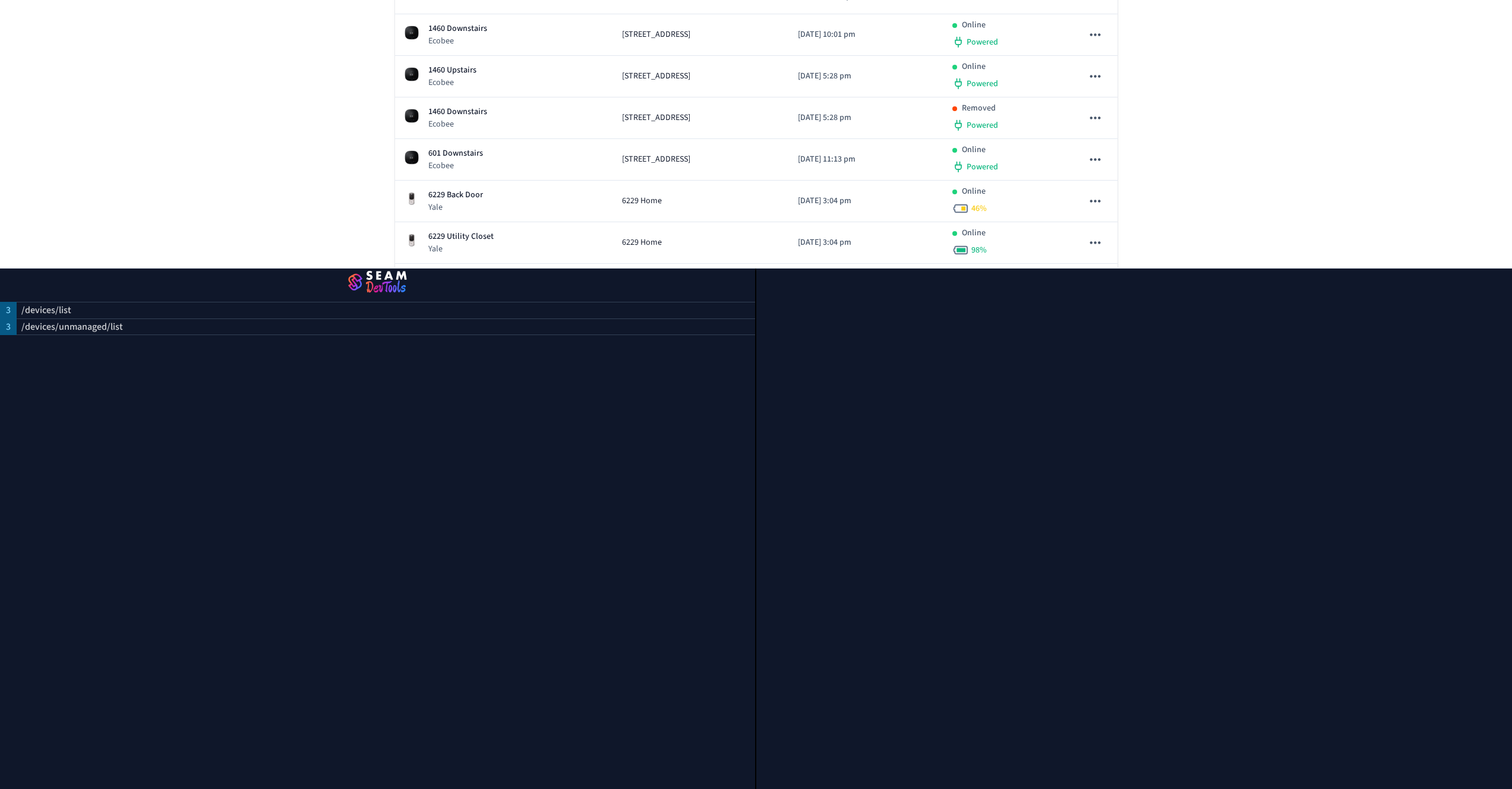
click at [379, 271] on img "button" at bounding box center [378, 283] width 726 height 33
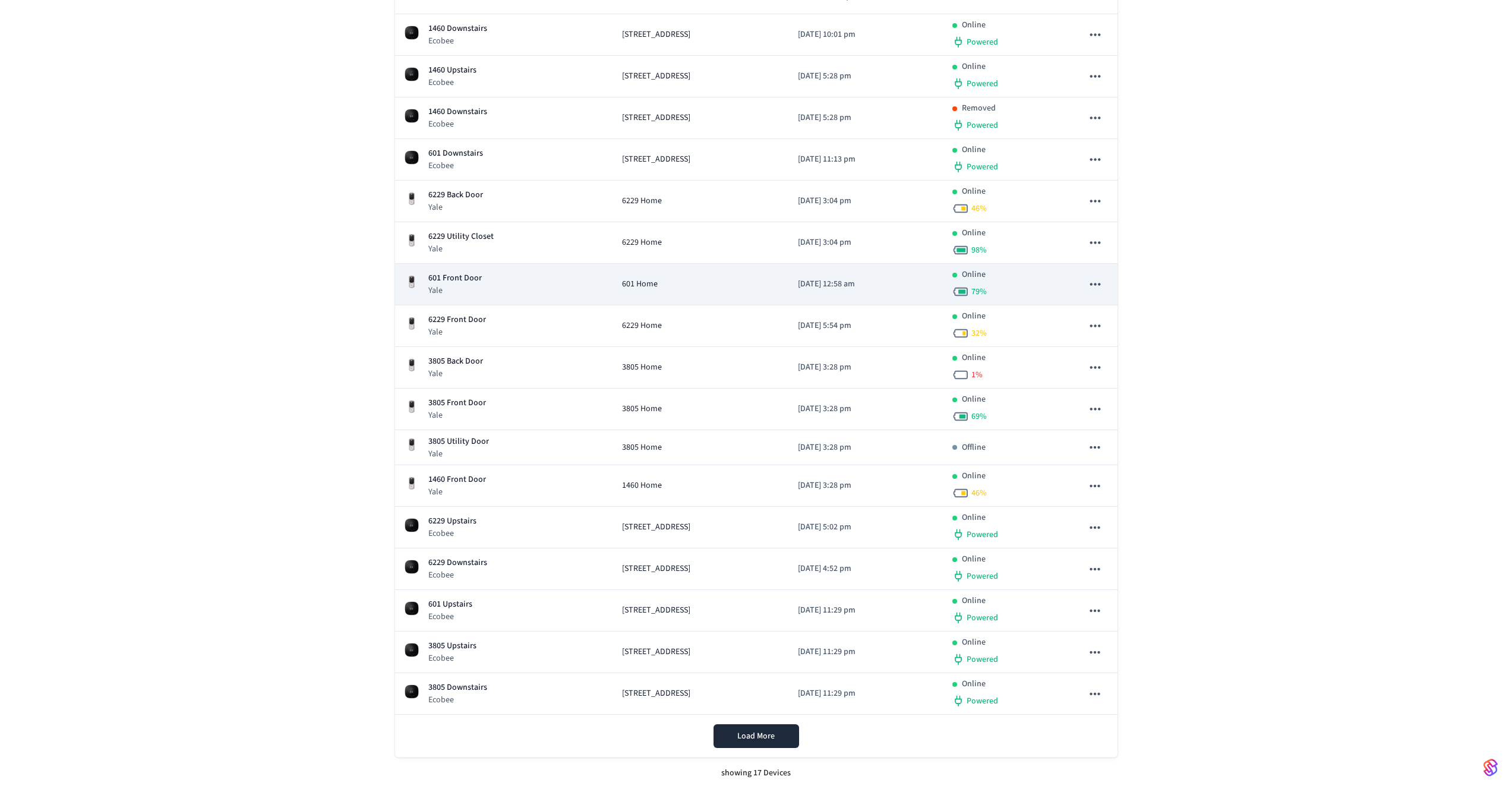
scroll to position [0, 0]
